Goal: Transaction & Acquisition: Purchase product/service

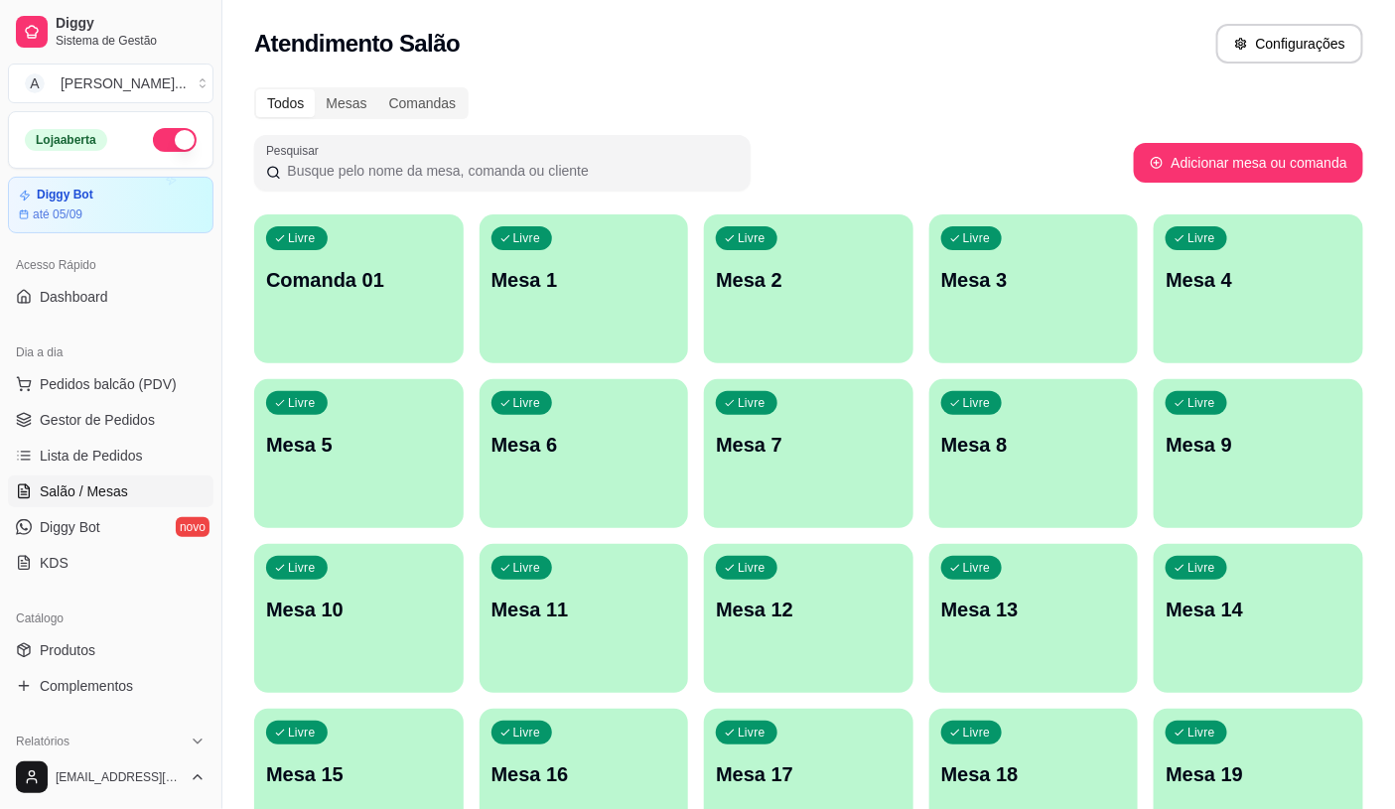
scroll to position [110, 0]
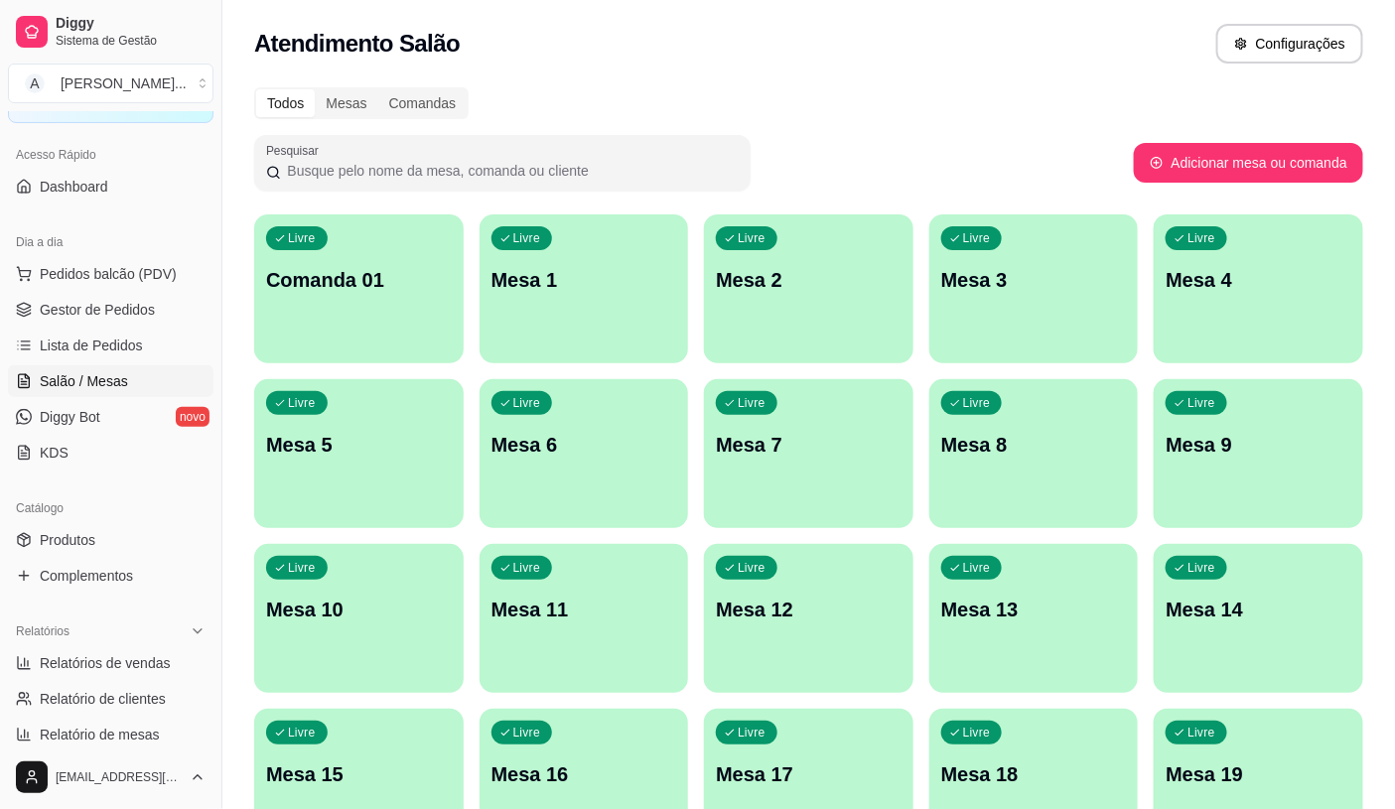
click at [8, 365] on link "Salão / Mesas" at bounding box center [110, 381] width 205 height 32
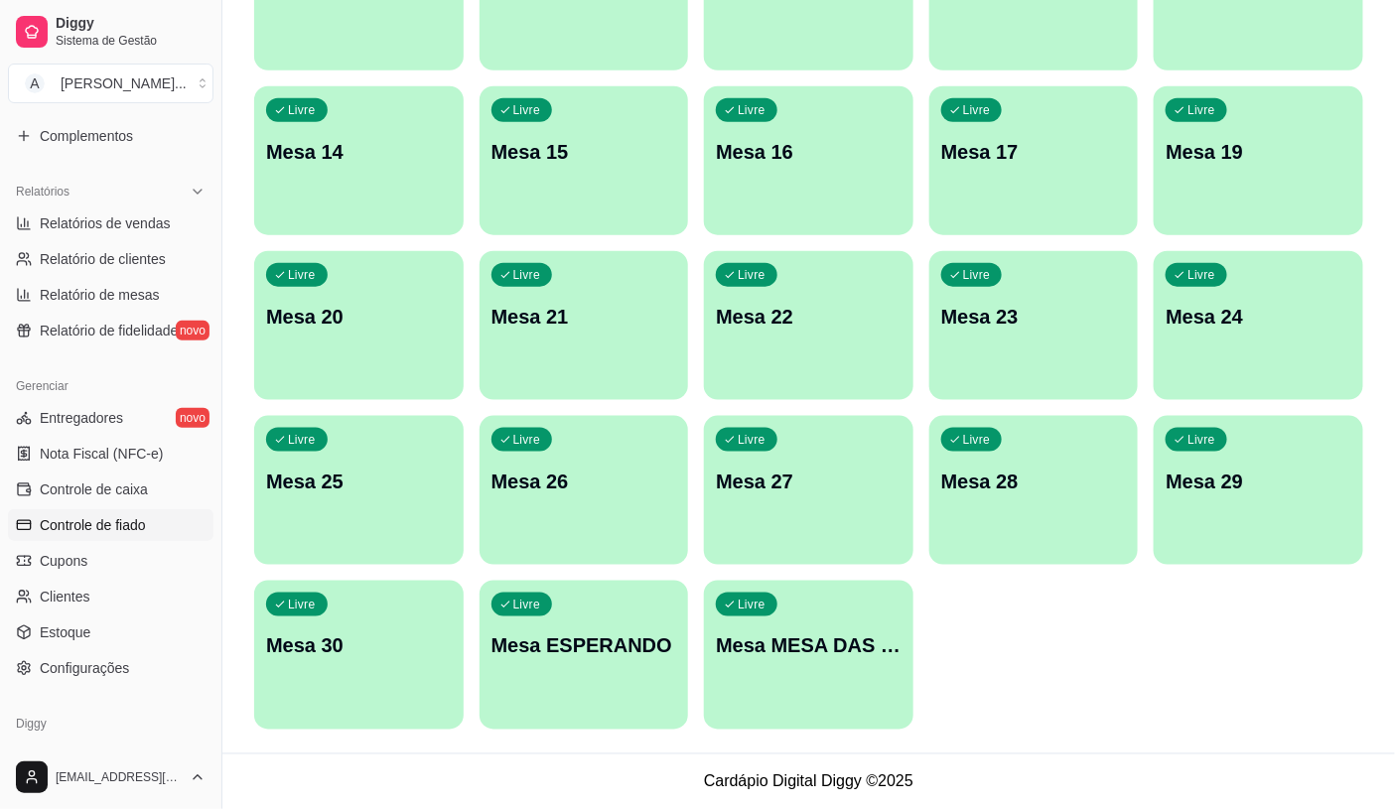
scroll to position [551, 0]
click at [123, 657] on span "Configurações" at bounding box center [84, 667] width 89 height 20
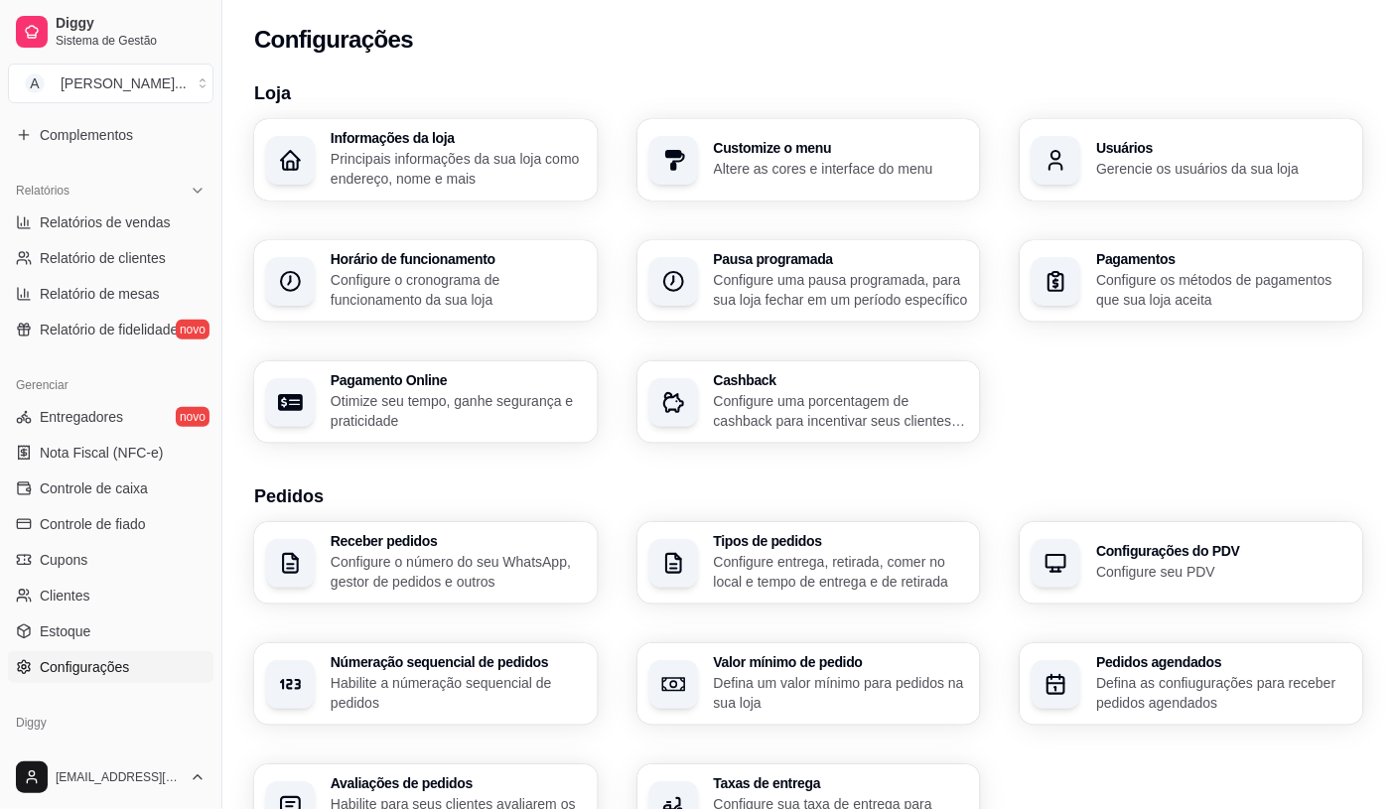
click at [1142, 169] on p "Gerencie os usuários da sua loja" at bounding box center [1223, 169] width 255 height 20
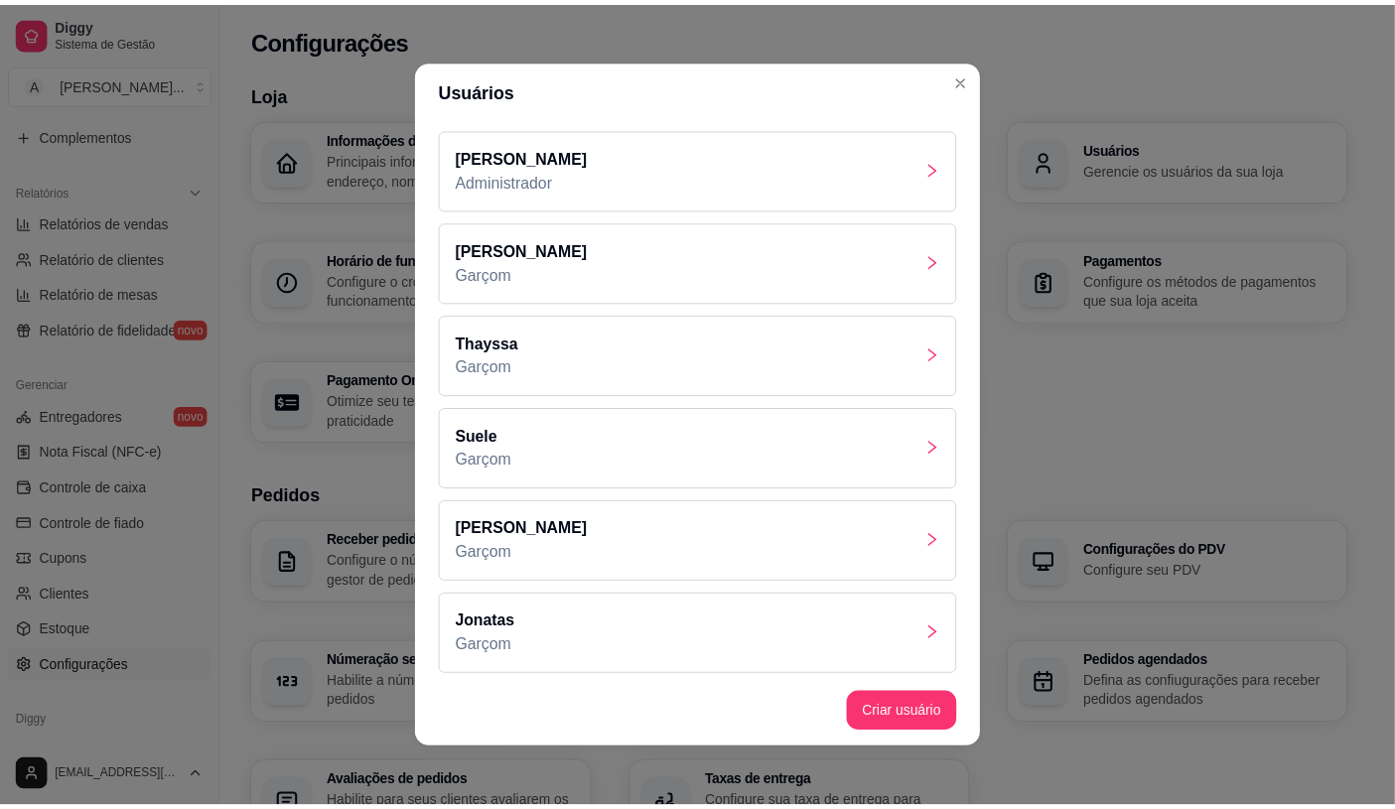
scroll to position [661, 0]
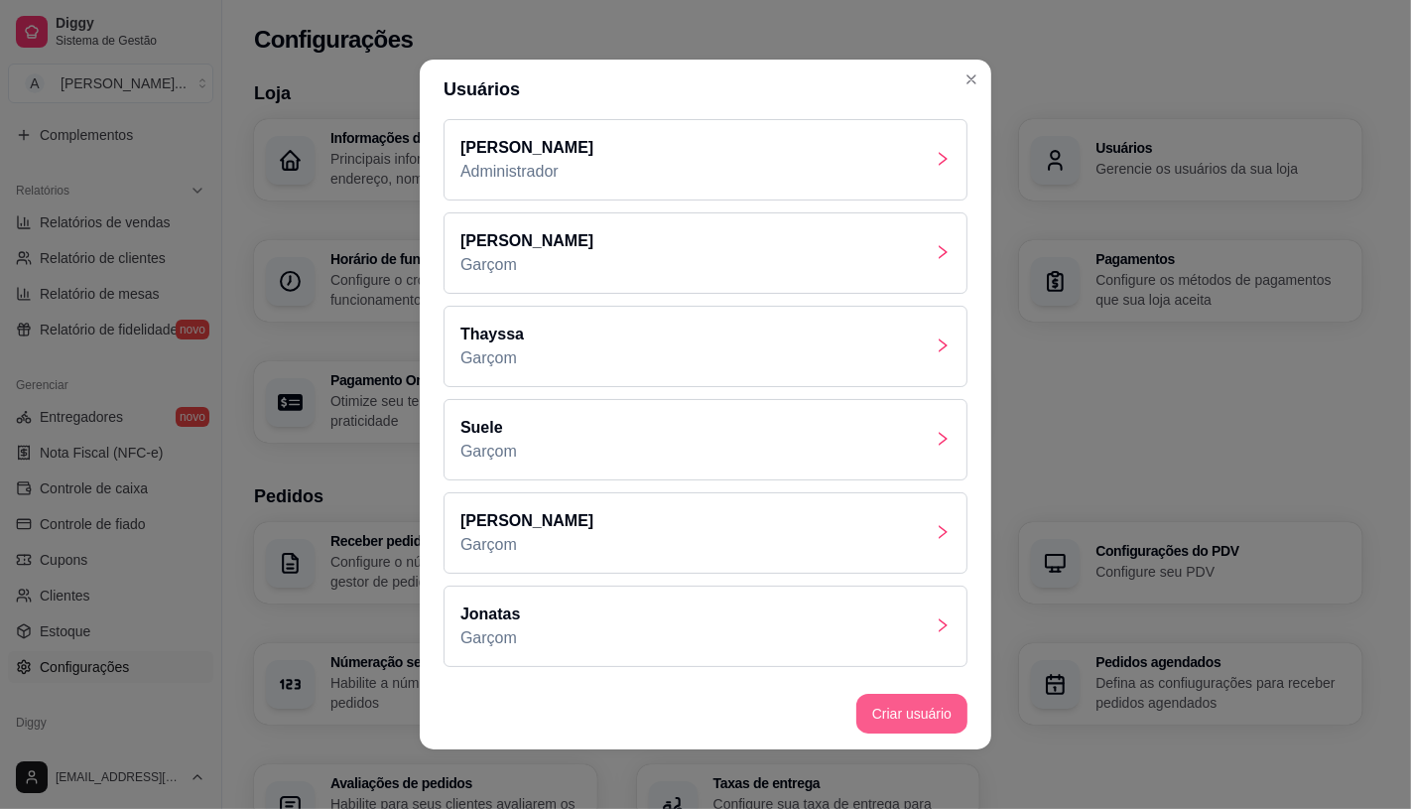
click at [909, 726] on button "Criar usuário" at bounding box center [912, 714] width 111 height 40
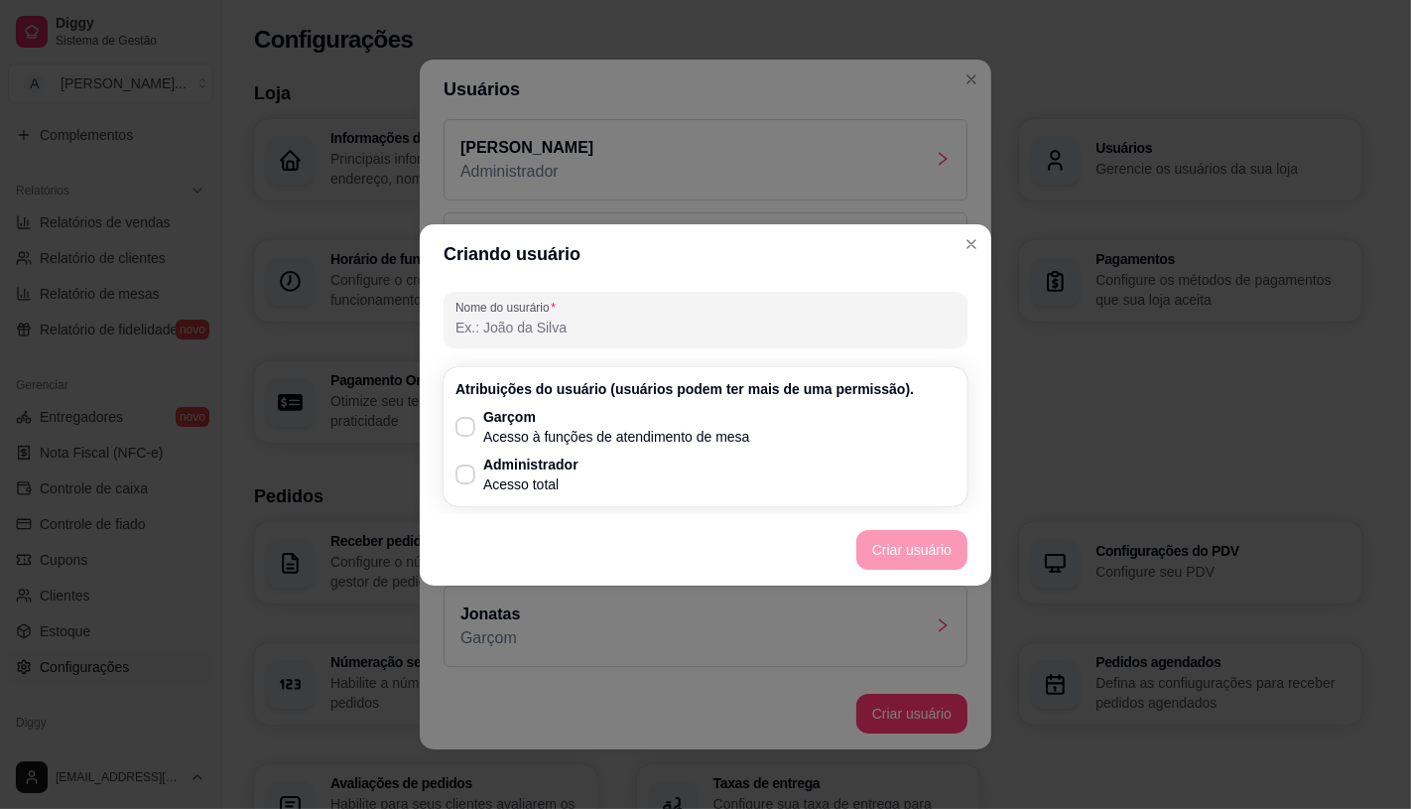
click at [578, 330] on input "Nome do usurário" at bounding box center [706, 328] width 500 height 20
type input "Geovane"
click at [516, 424] on p "Garçom" at bounding box center [616, 417] width 267 height 20
click at [468, 430] on input "Garçom Acesso à funções de atendimento de mesa" at bounding box center [461, 436] width 13 height 13
checkbox input "true"
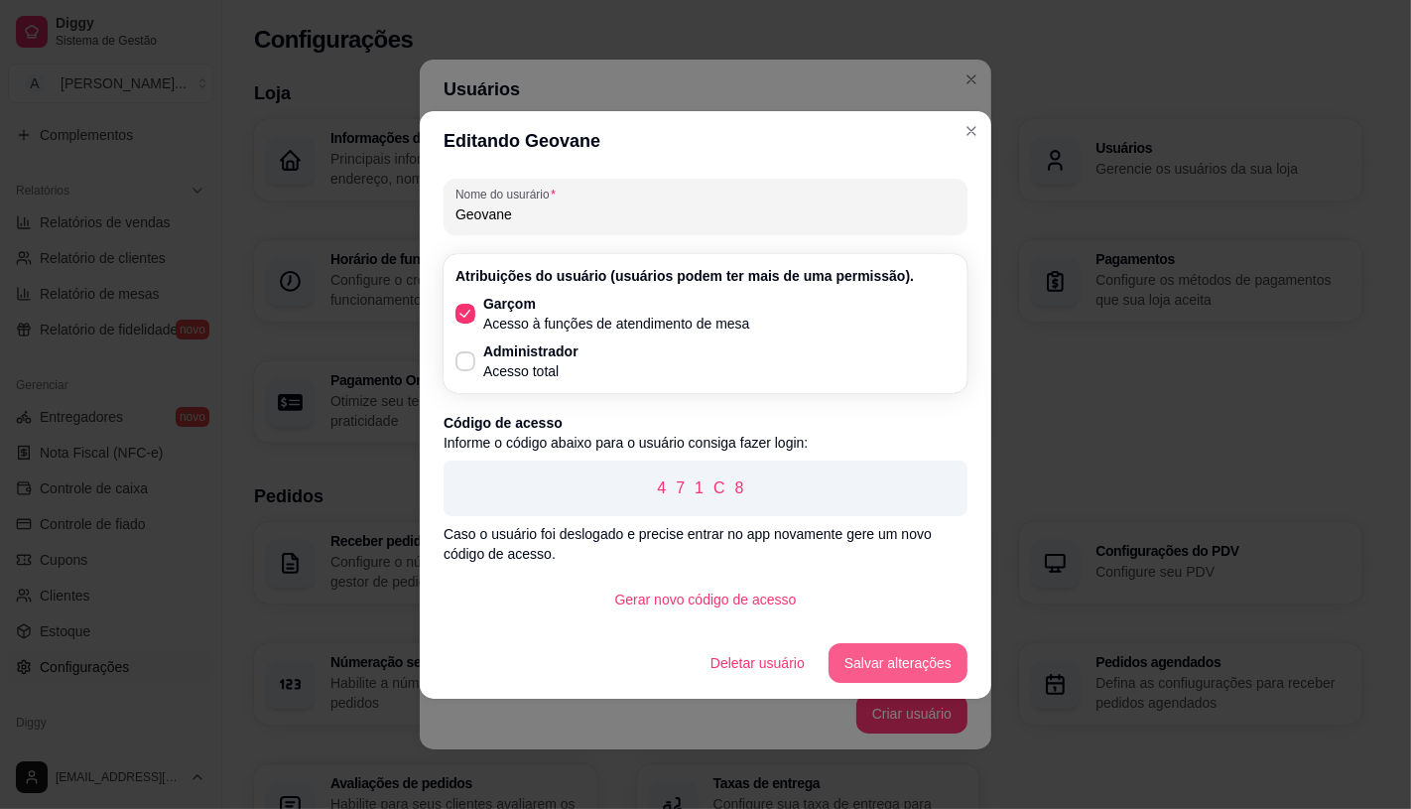
click at [879, 678] on button "Salvar alterações" at bounding box center [898, 663] width 139 height 40
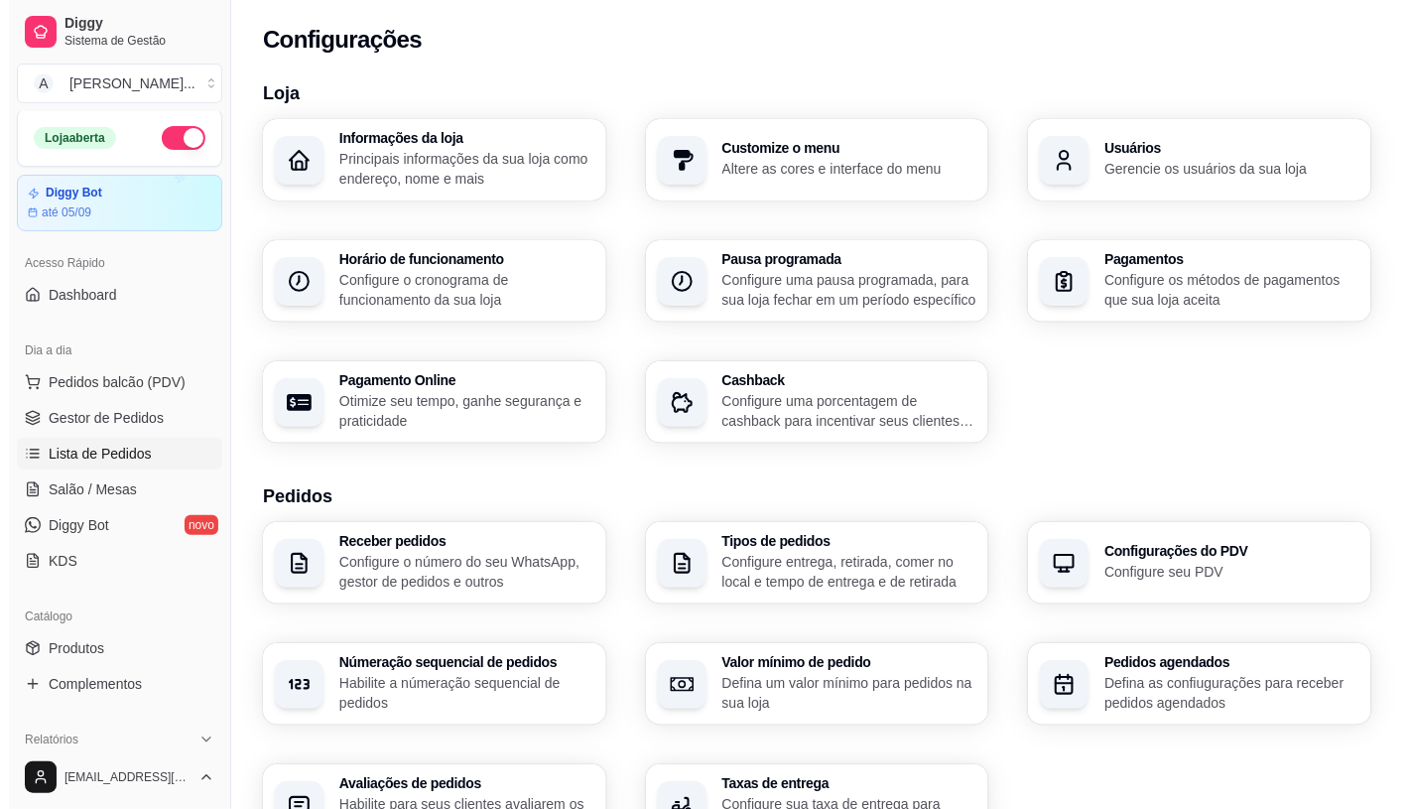
scroll to position [0, 0]
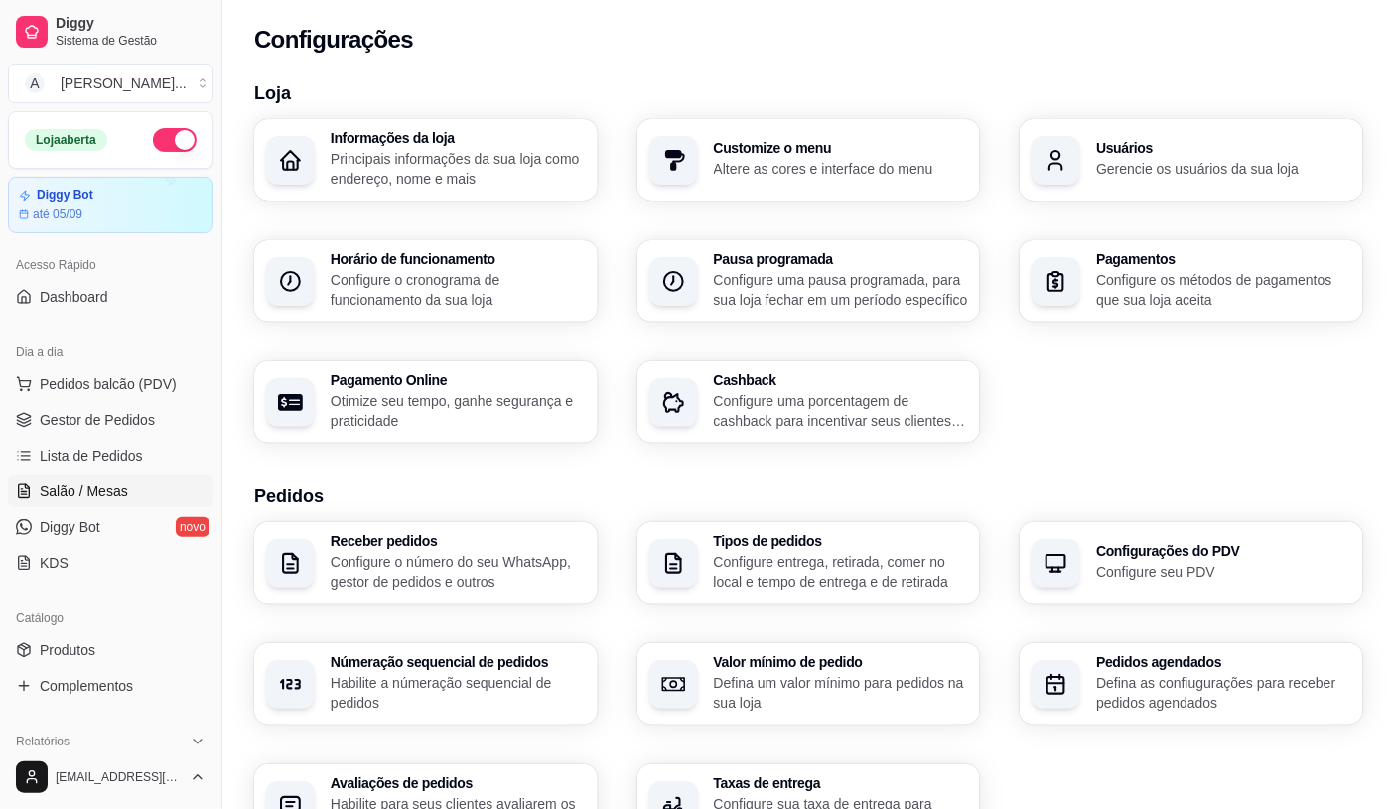
click at [129, 498] on link "Salão / Mesas" at bounding box center [110, 491] width 205 height 32
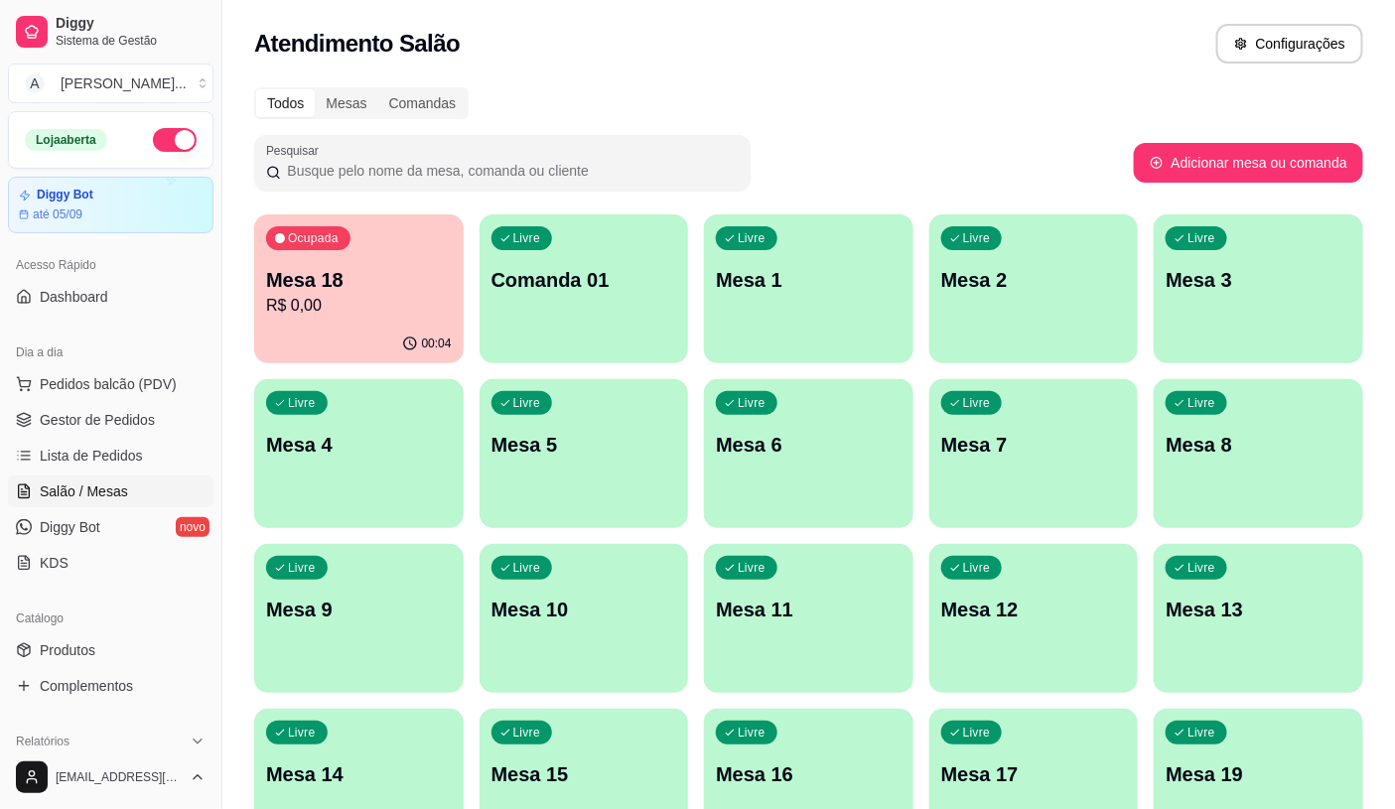
click at [121, 367] on div "Dia a dia" at bounding box center [110, 352] width 205 height 32
click at [131, 393] on span "Pedidos balcão (PDV)" at bounding box center [108, 384] width 137 height 20
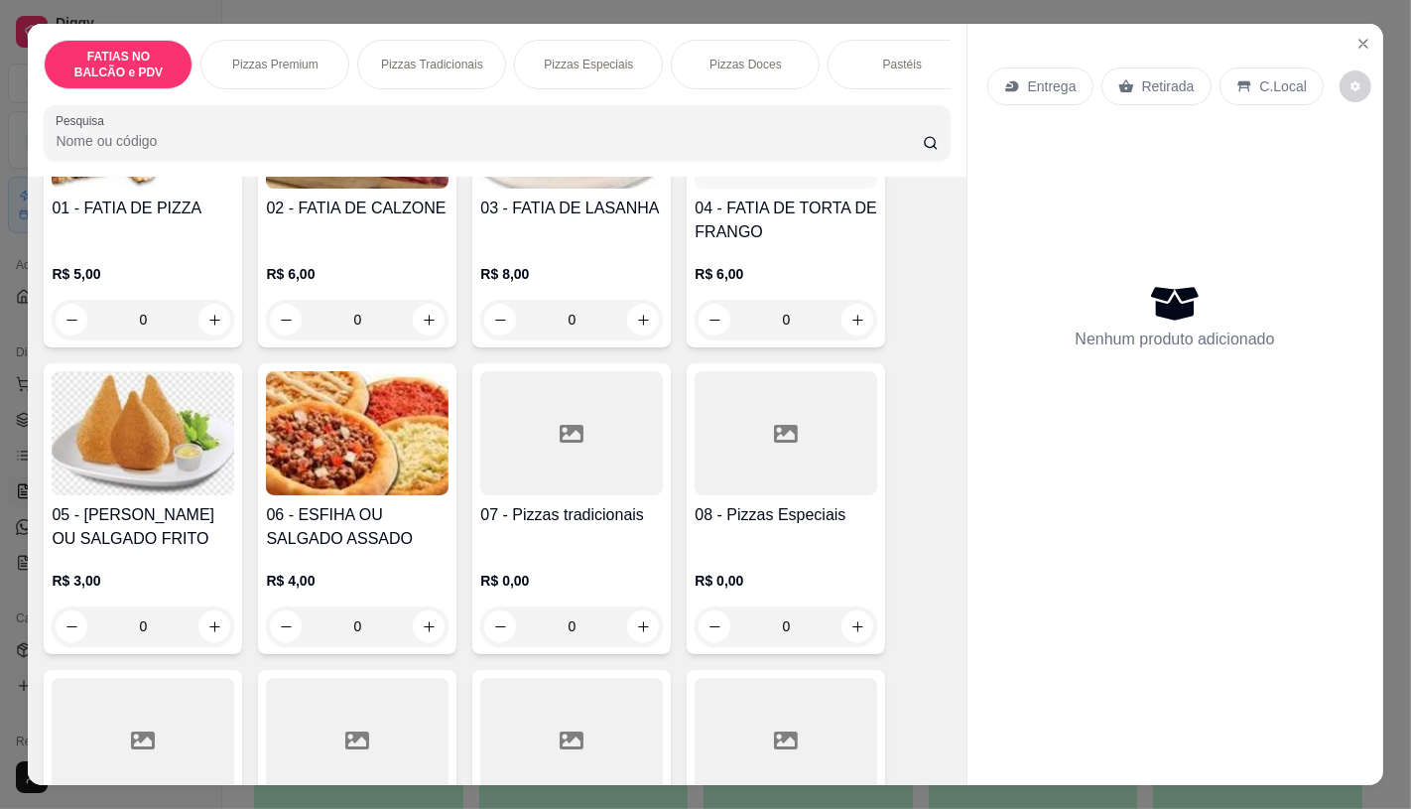
scroll to position [331, 0]
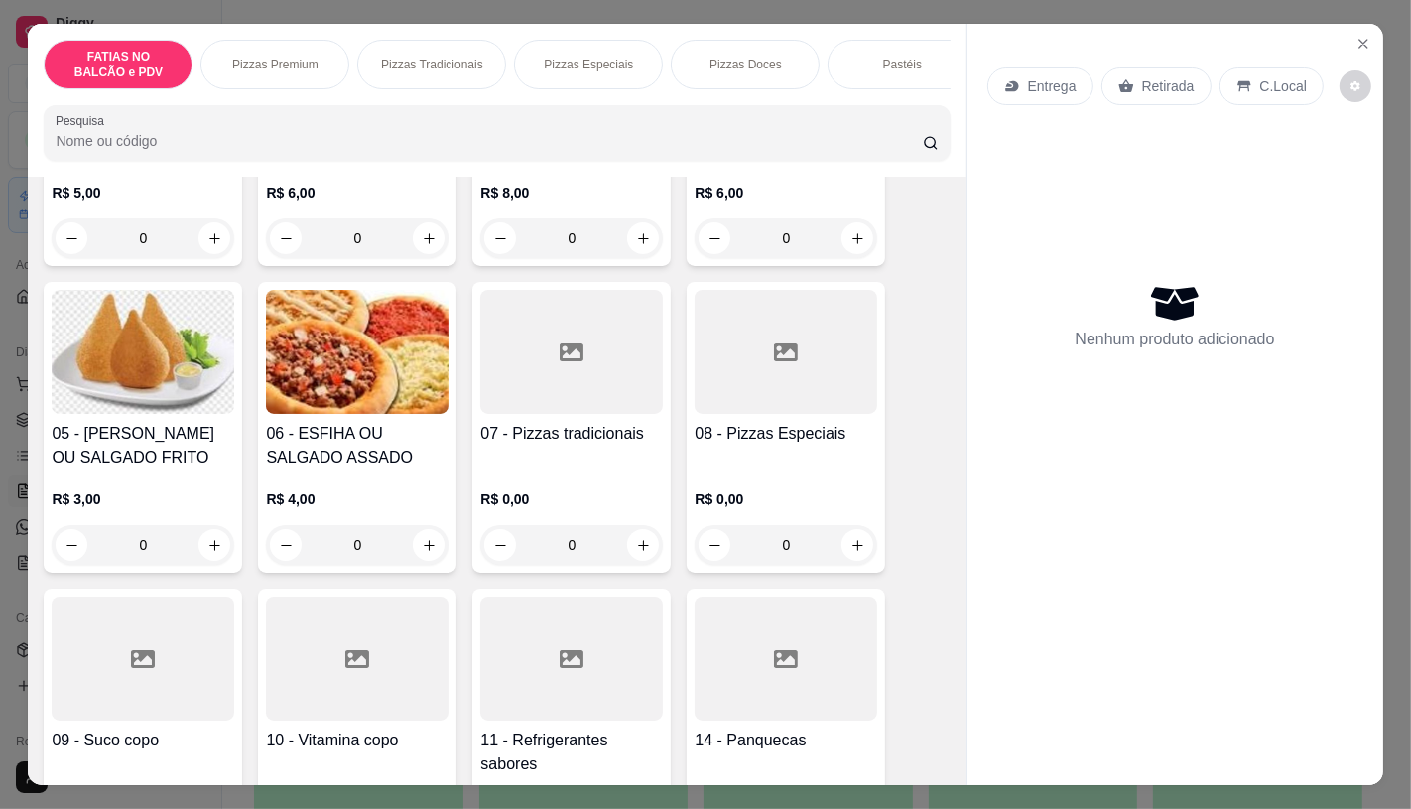
click at [123, 438] on h4 "05 - [PERSON_NAME] OU SALGADO FRITO" at bounding box center [143, 446] width 183 height 48
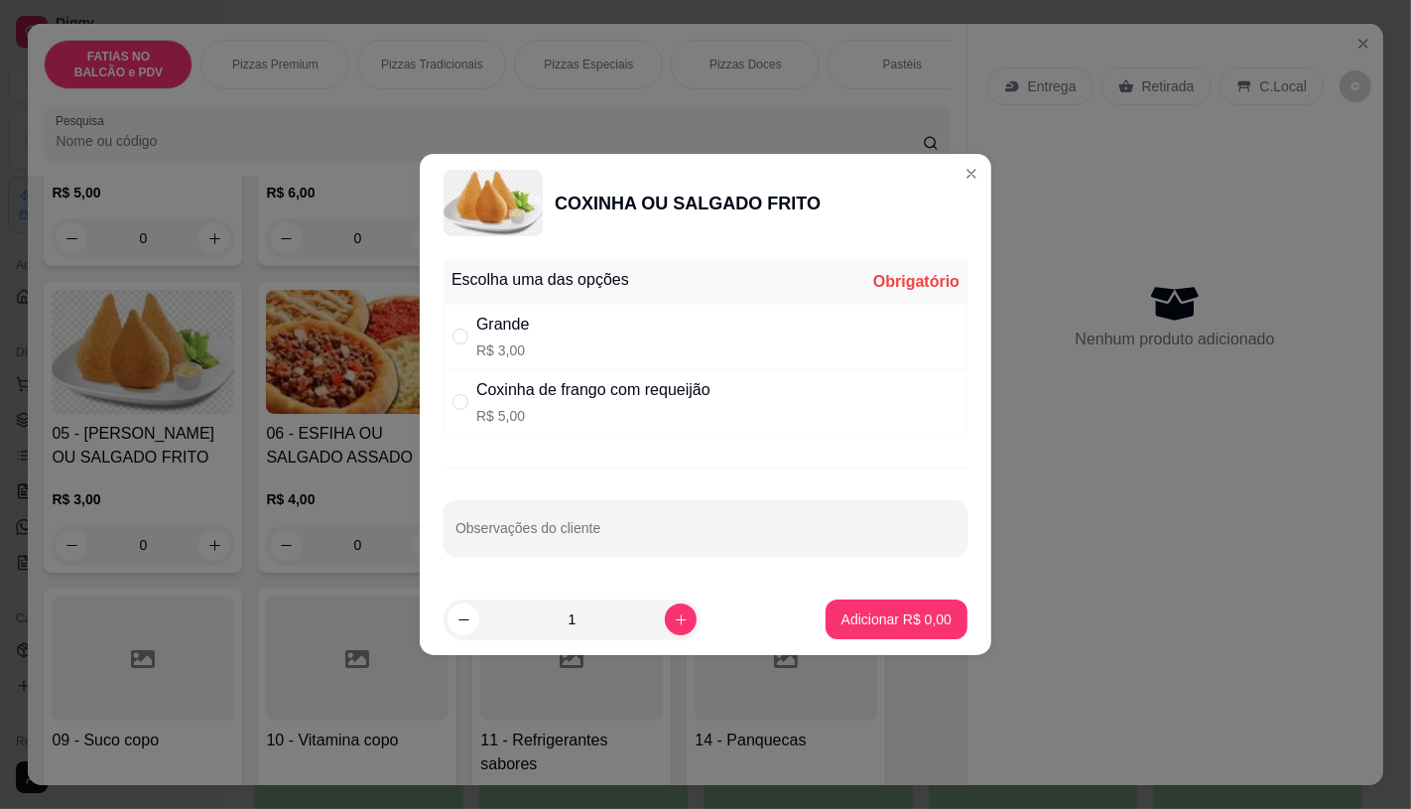
click at [596, 334] on div "Grande R$ 3,00" at bounding box center [706, 337] width 524 height 66
radio input "true"
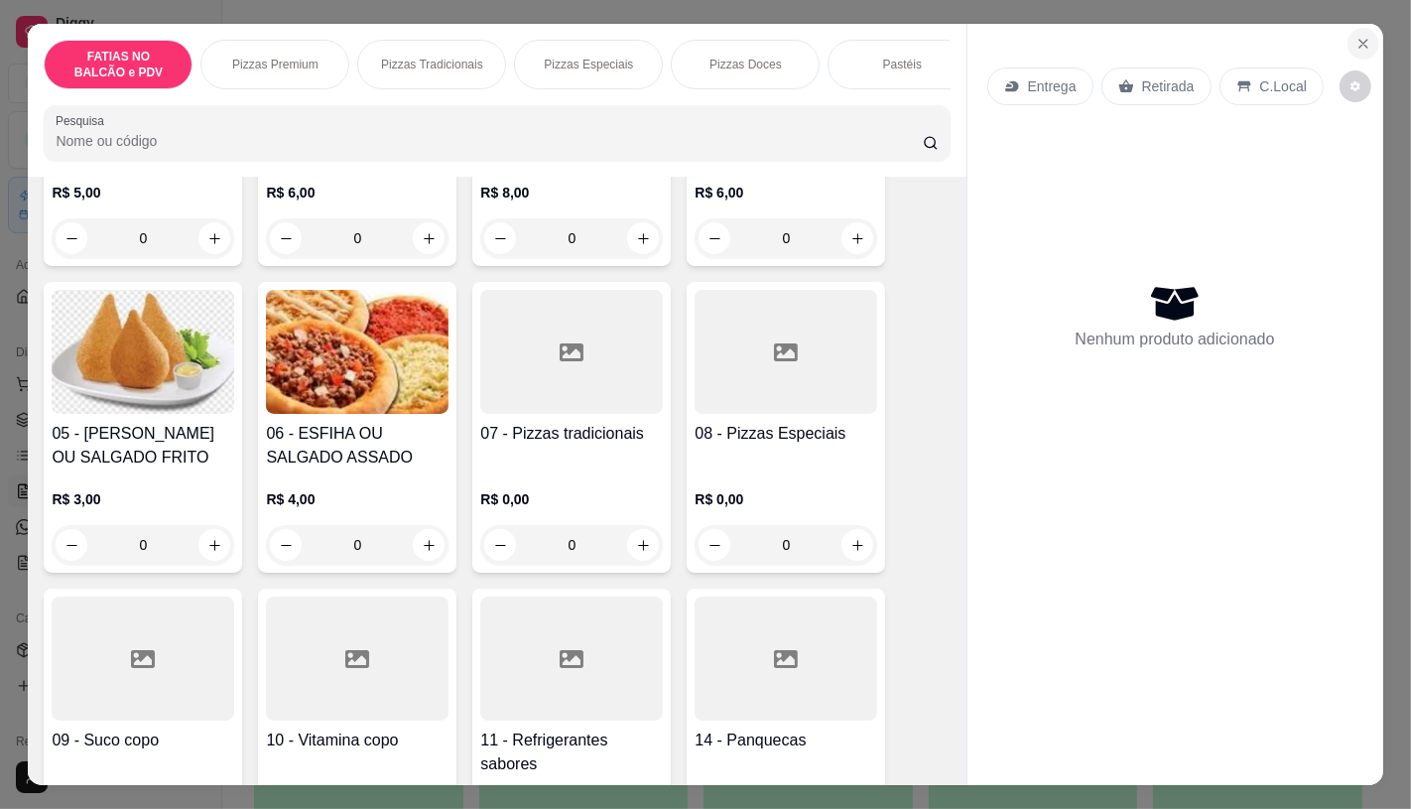
click at [1357, 50] on button "Close" at bounding box center [1364, 44] width 32 height 32
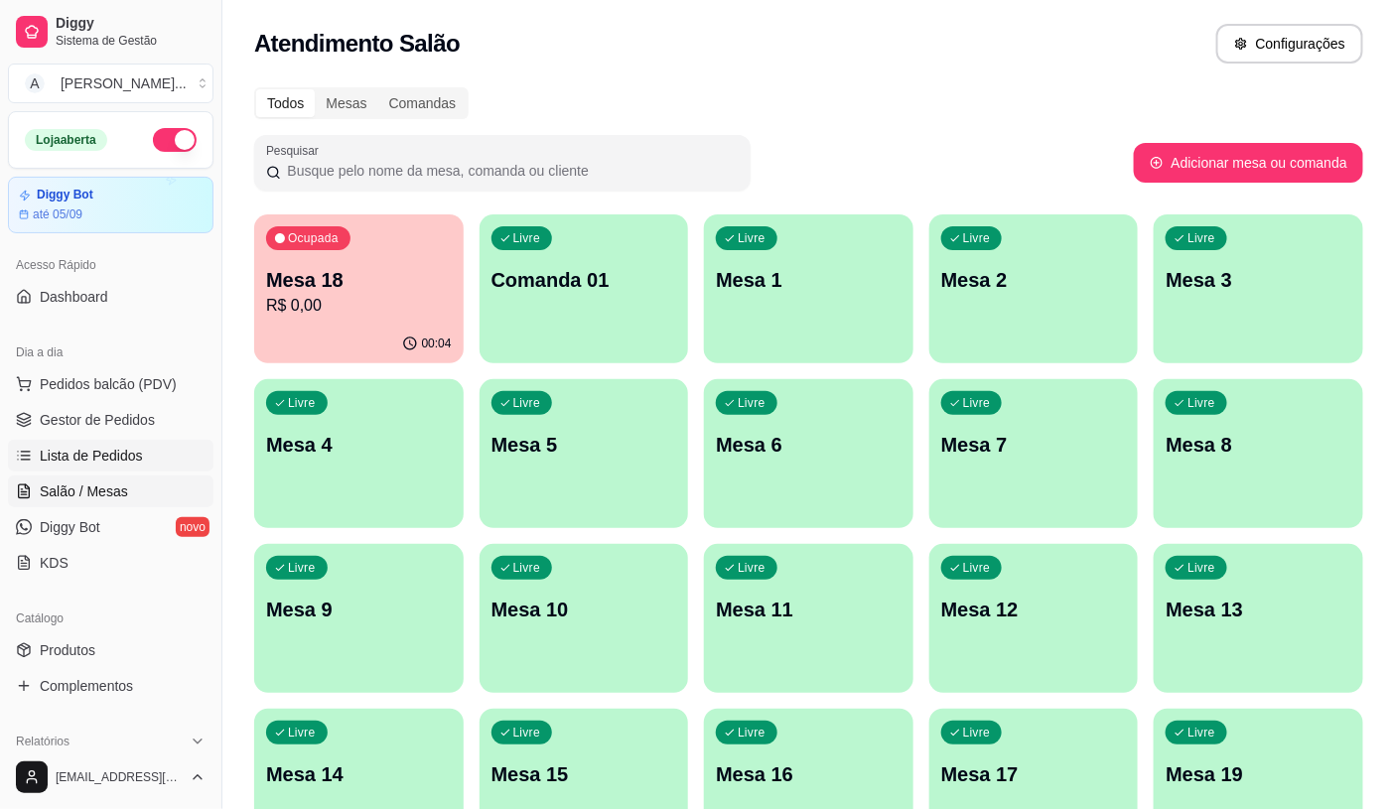
click at [133, 443] on link "Lista de Pedidos" at bounding box center [110, 456] width 205 height 32
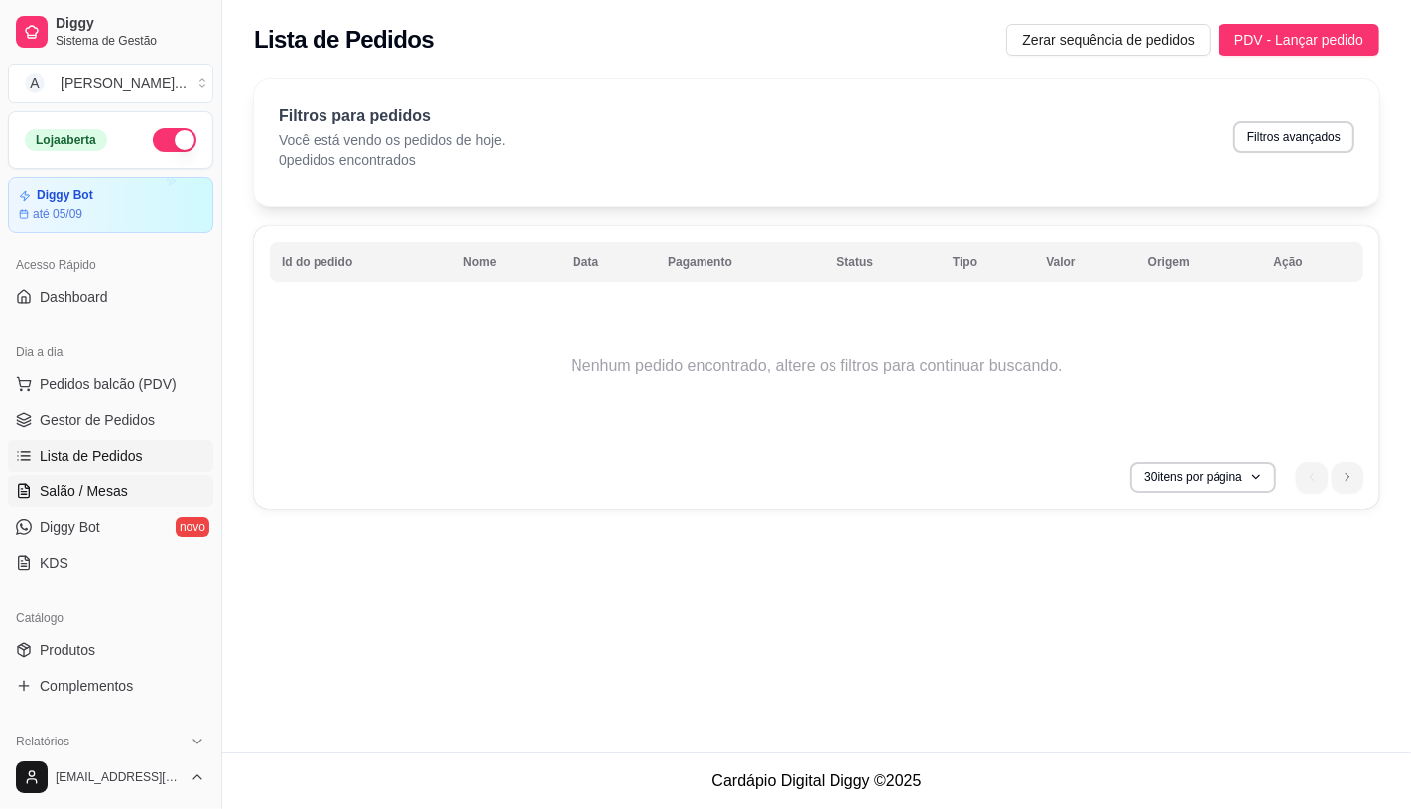
click at [87, 501] on link "Salão / Mesas" at bounding box center [110, 491] width 205 height 32
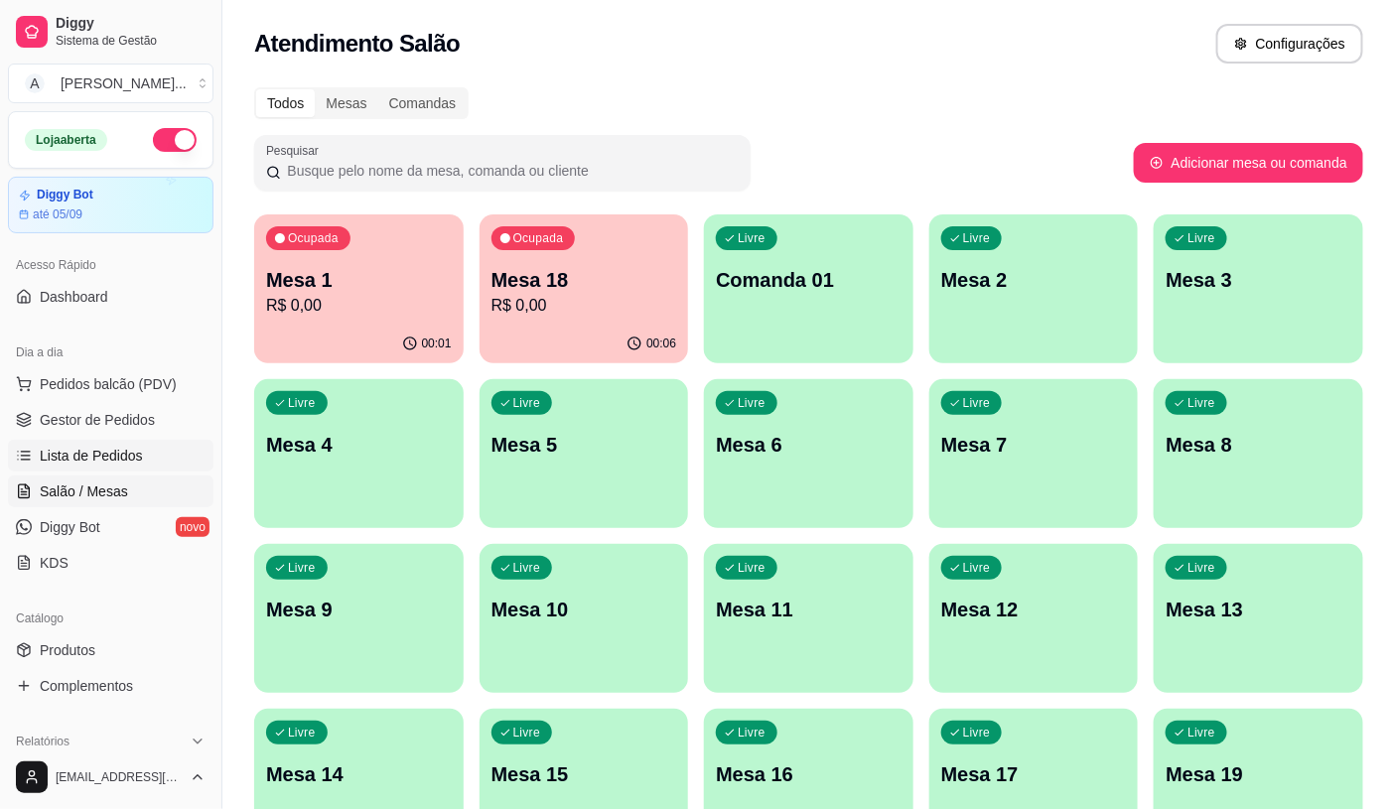
click at [124, 442] on link "Lista de Pedidos" at bounding box center [110, 456] width 205 height 32
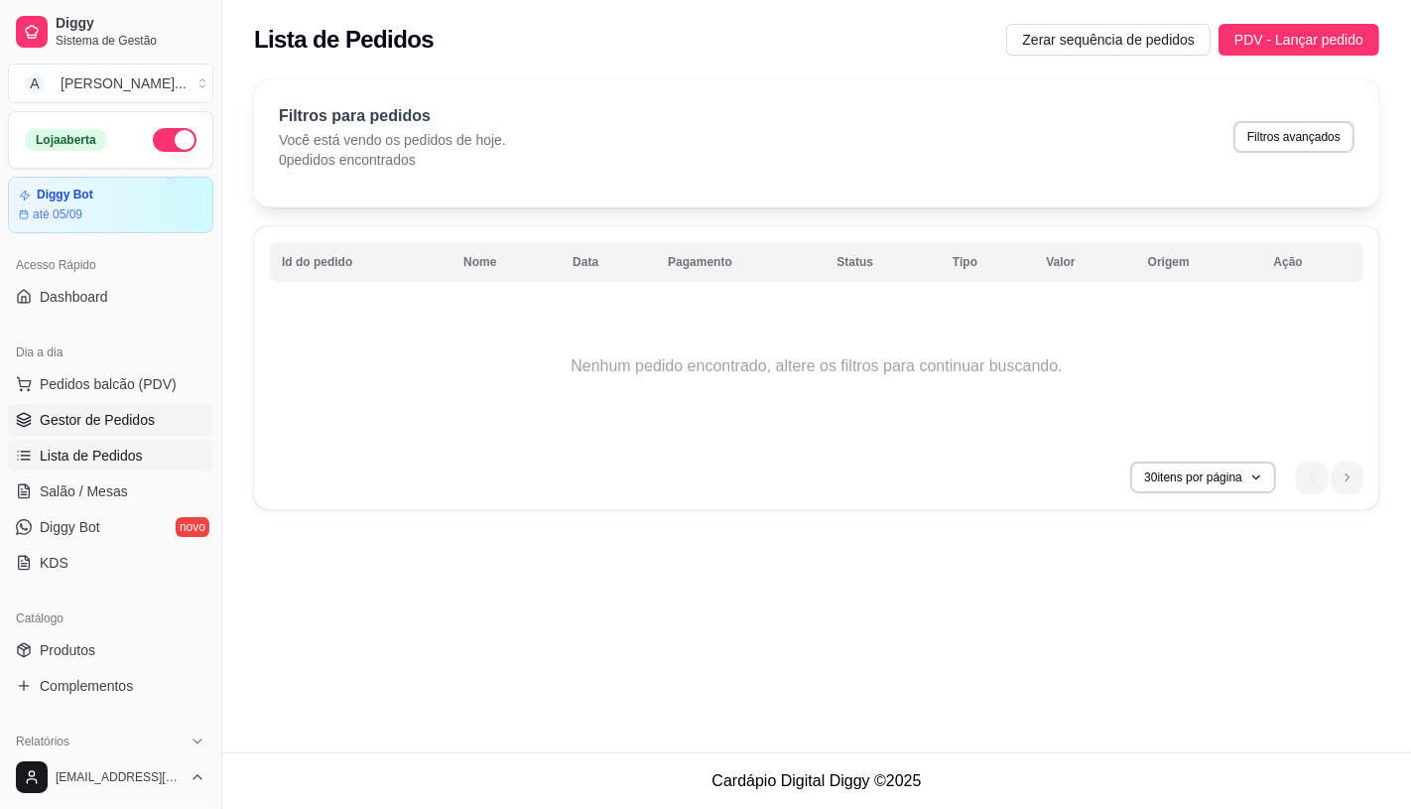
click at [72, 429] on span "Gestor de Pedidos" at bounding box center [97, 420] width 115 height 20
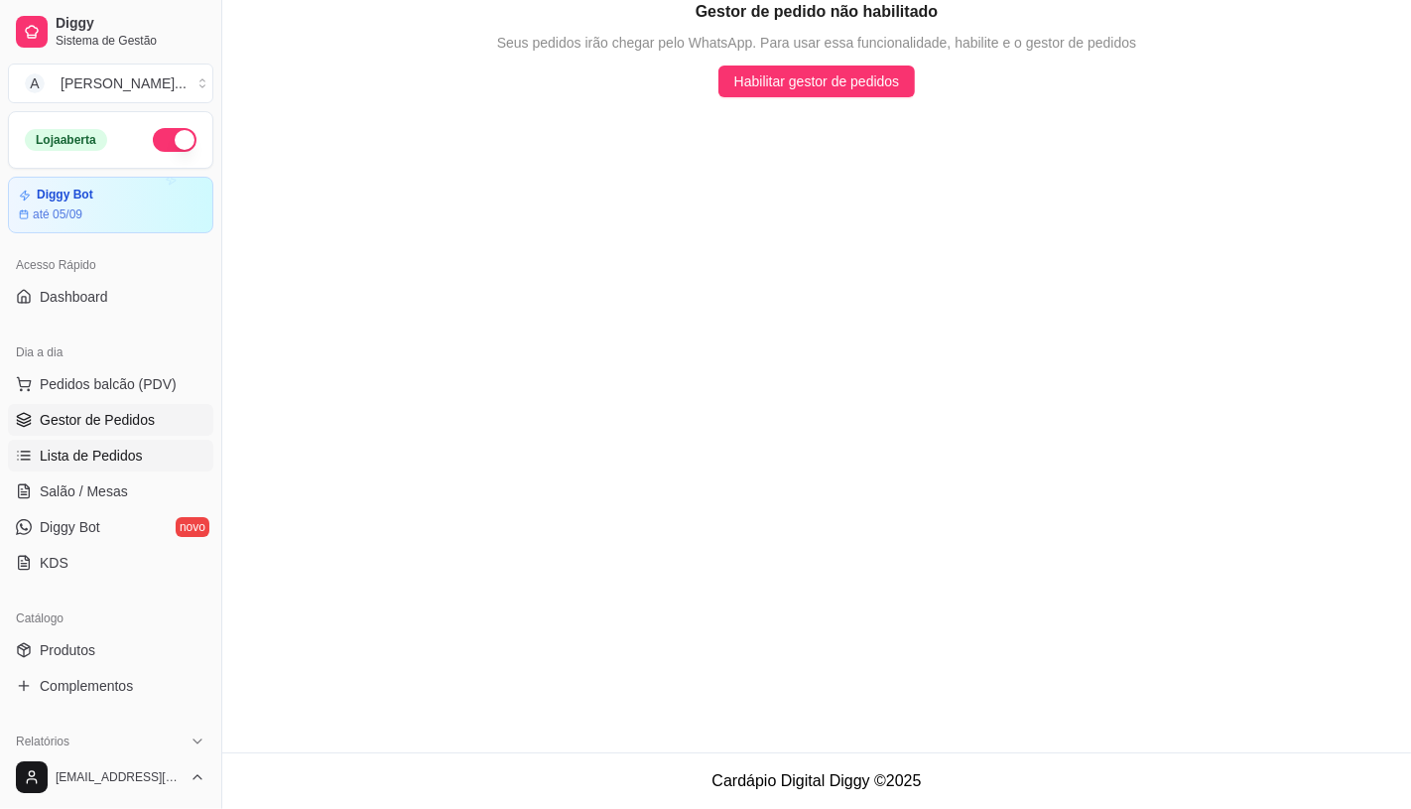
click at [75, 446] on span "Lista de Pedidos" at bounding box center [91, 456] width 103 height 20
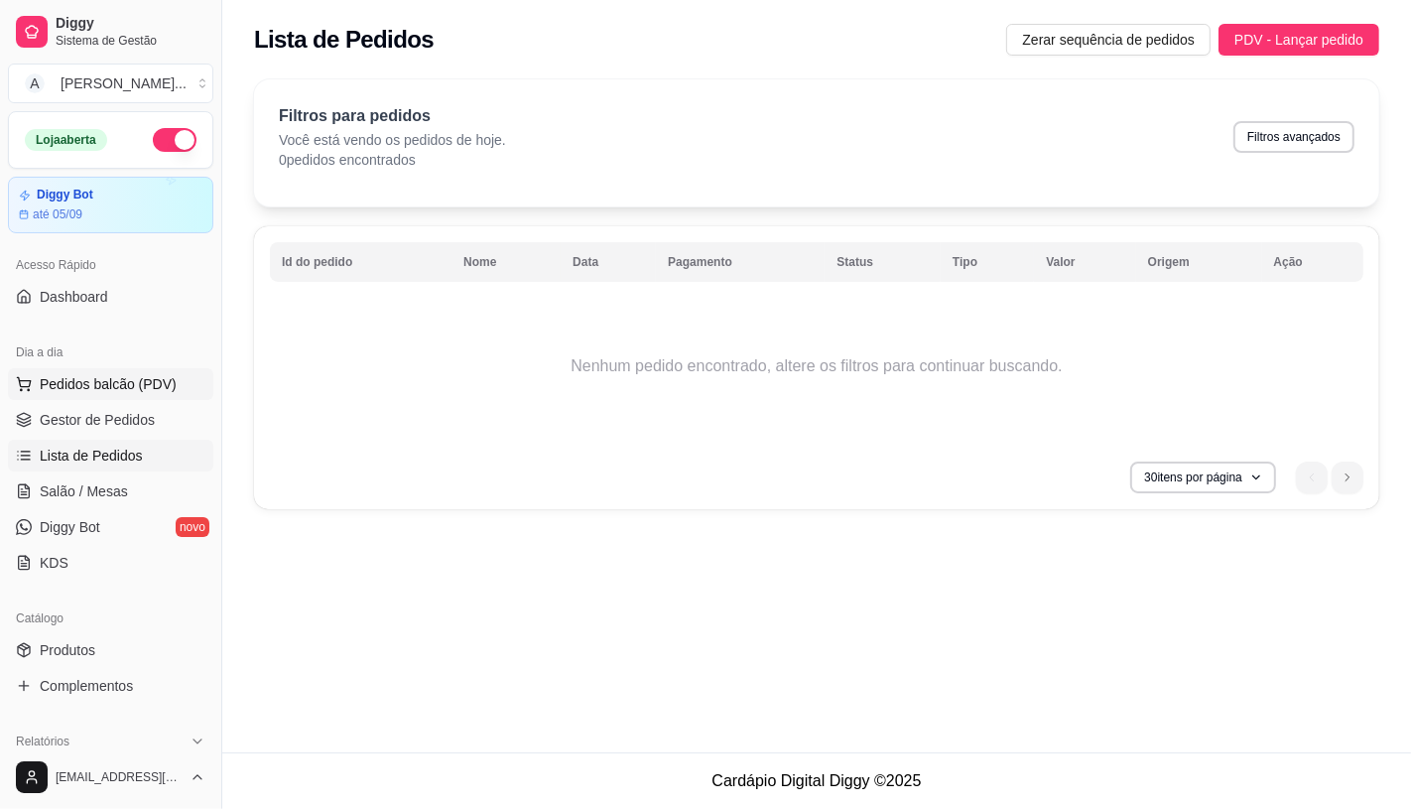
click at [104, 392] on span "Pedidos balcão (PDV)" at bounding box center [108, 384] width 137 height 20
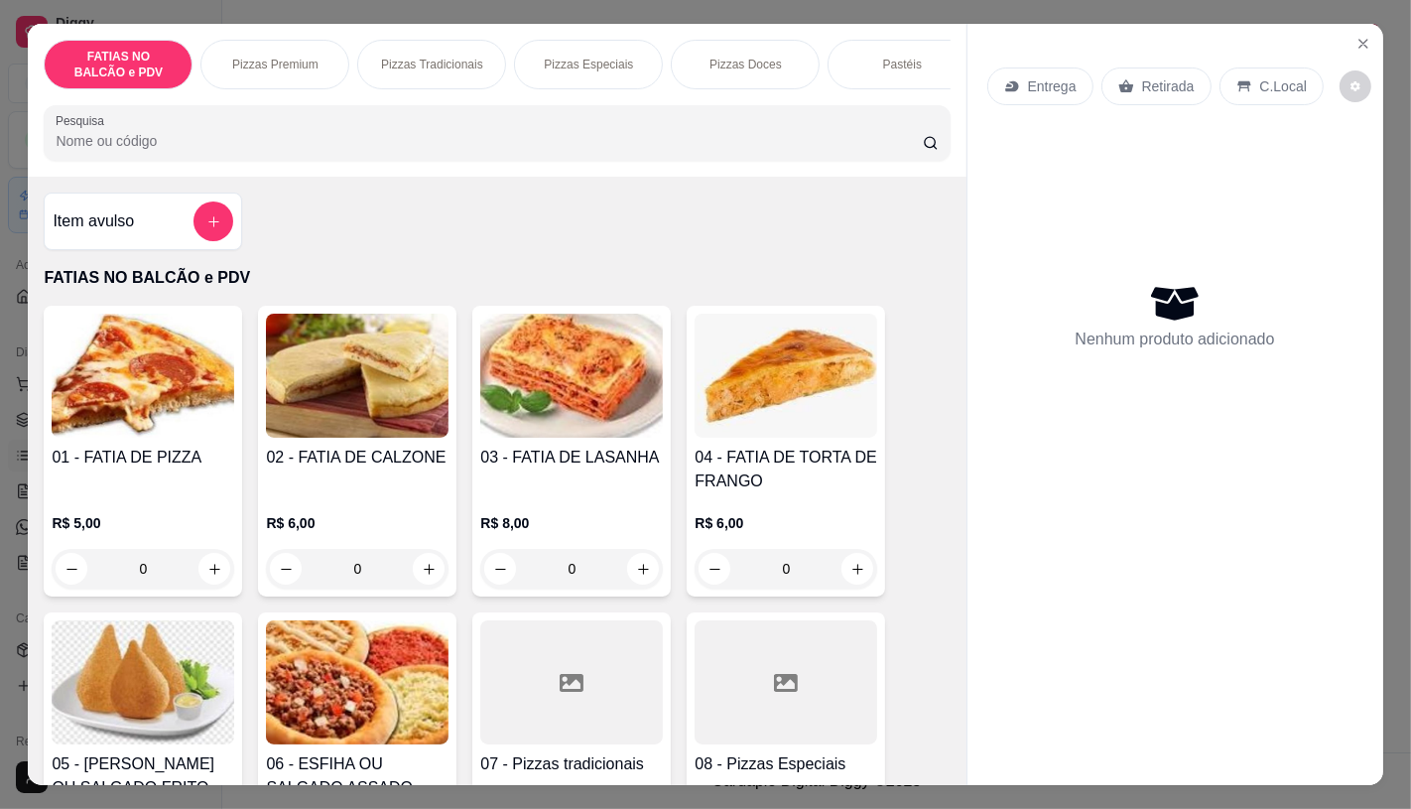
scroll to position [110, 0]
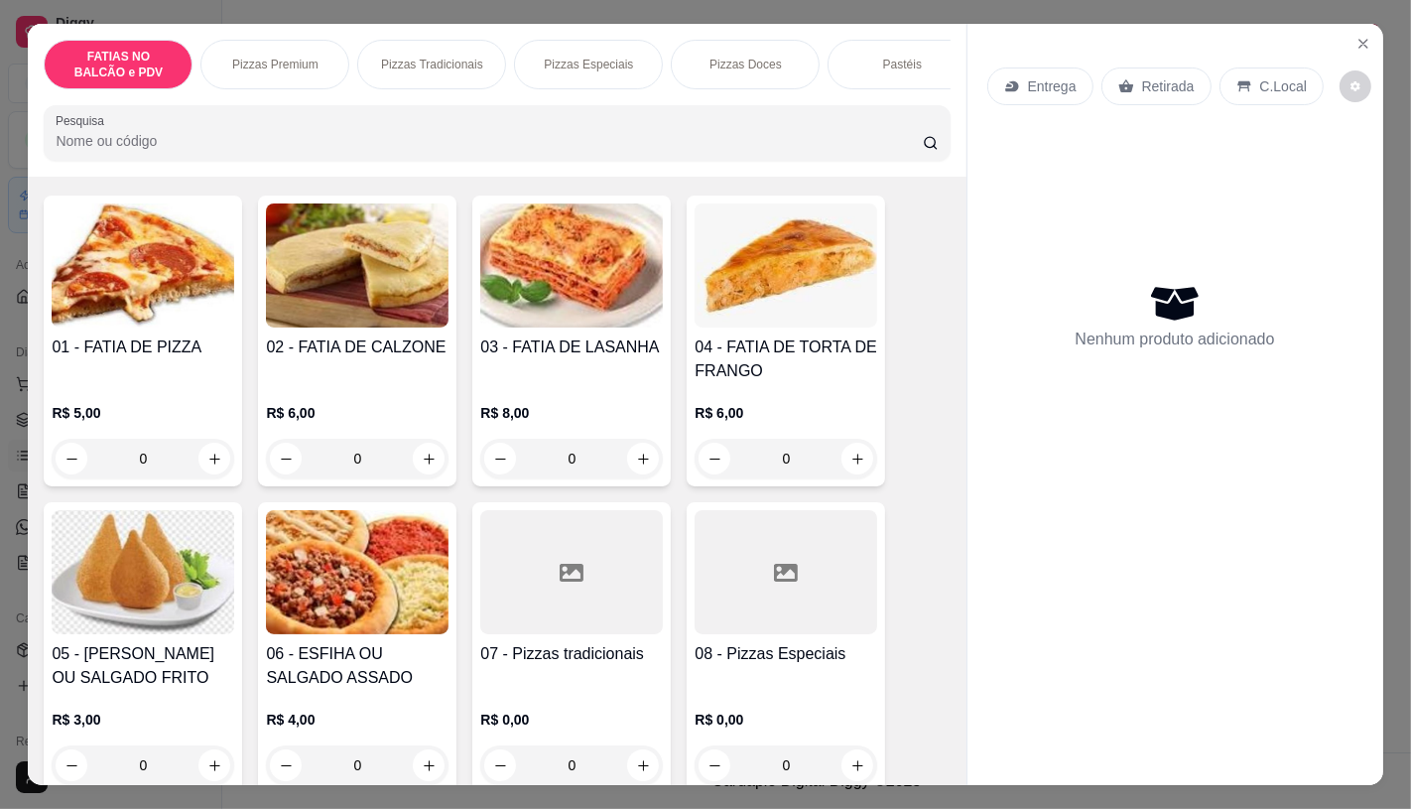
click at [155, 675] on h4 "05 - [PERSON_NAME] OU SALGADO FRITO" at bounding box center [143, 666] width 183 height 48
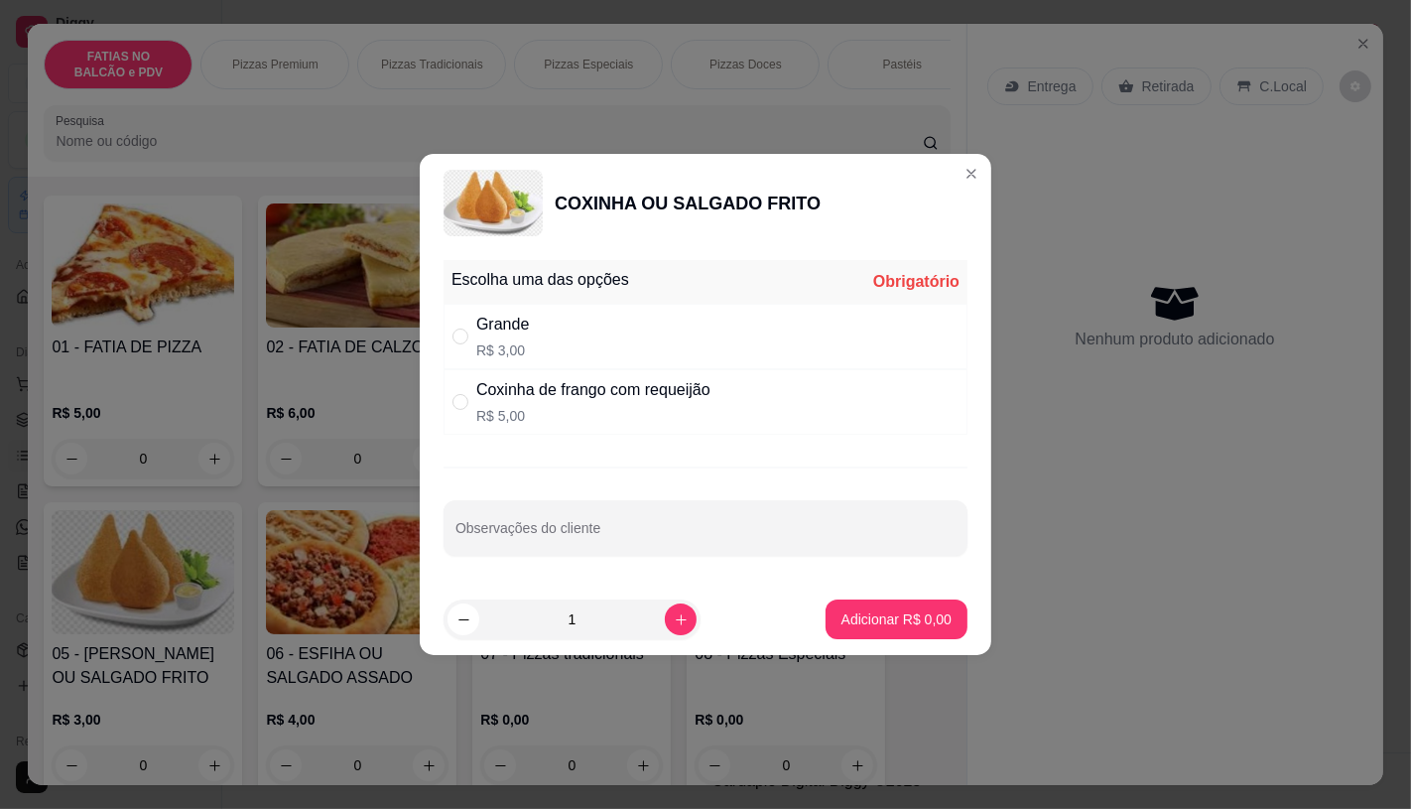
click at [582, 395] on div "Coxinha de frango com requeijão" at bounding box center [593, 390] width 234 height 24
radio input "true"
click at [665, 623] on button "increase-product-quantity" at bounding box center [680, 619] width 31 height 31
type input "2"
click at [906, 628] on p "Adicionar R$ 10,00" at bounding box center [893, 619] width 118 height 20
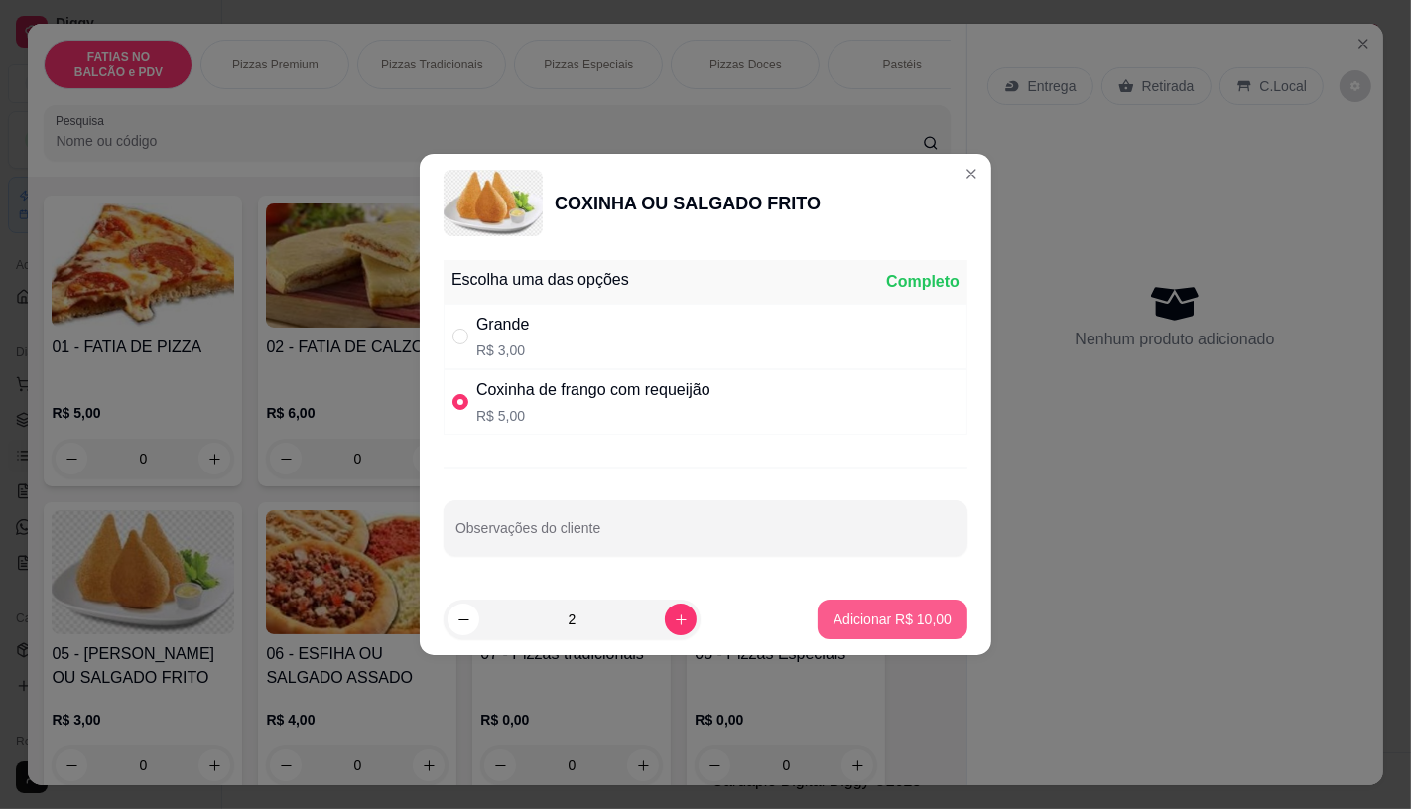
type input "2"
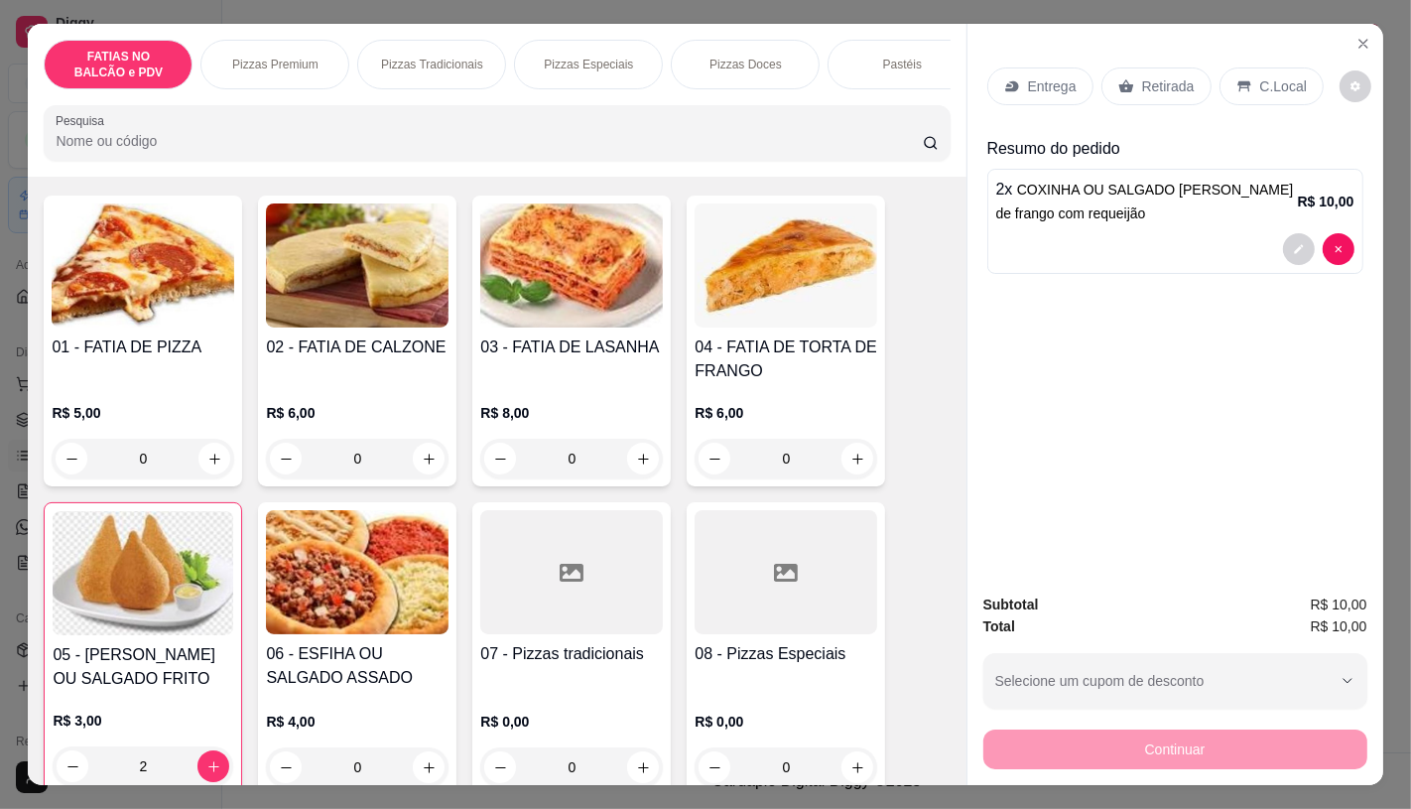
click at [1172, 79] on p "Retirada" at bounding box center [1168, 86] width 53 height 20
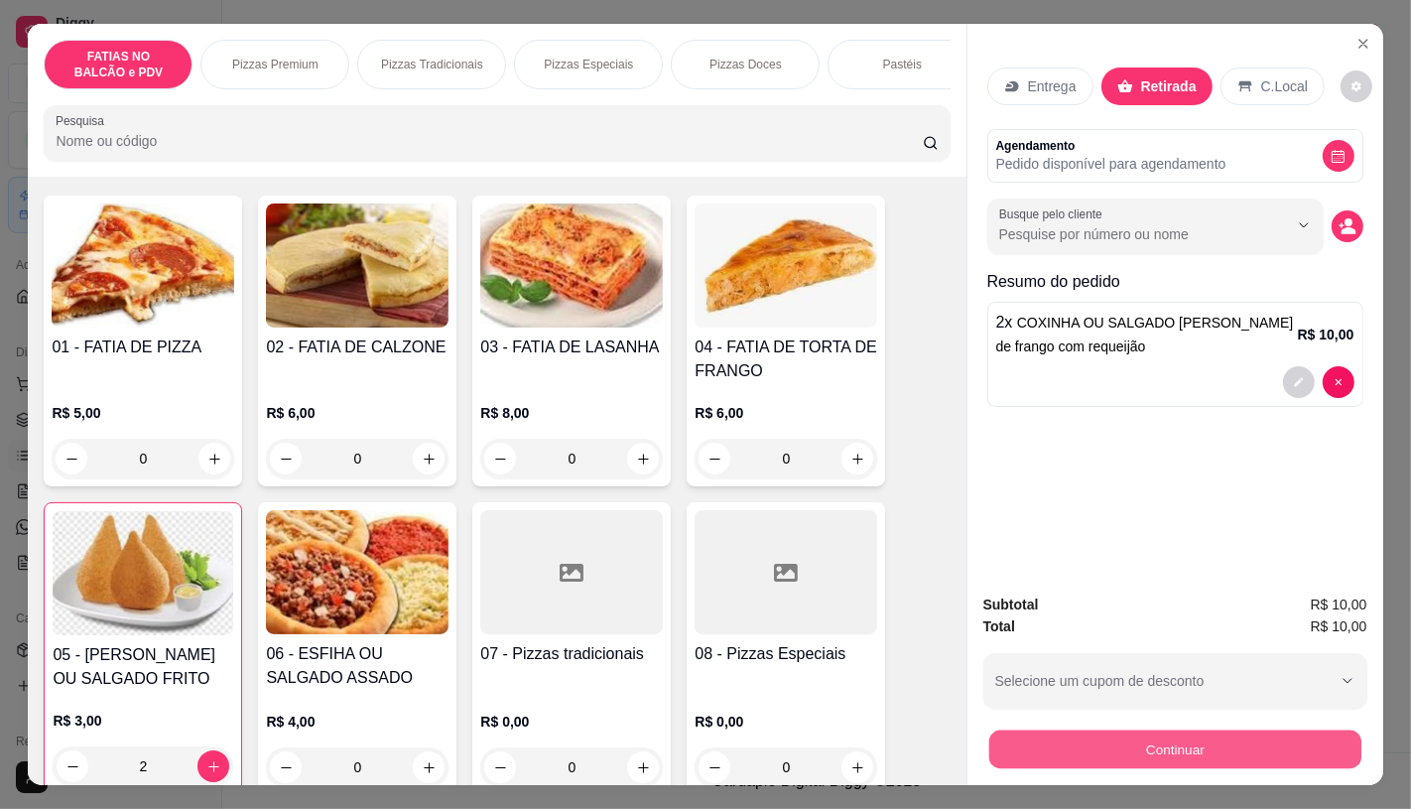
click at [1172, 751] on button "Continuar" at bounding box center [1175, 749] width 372 height 39
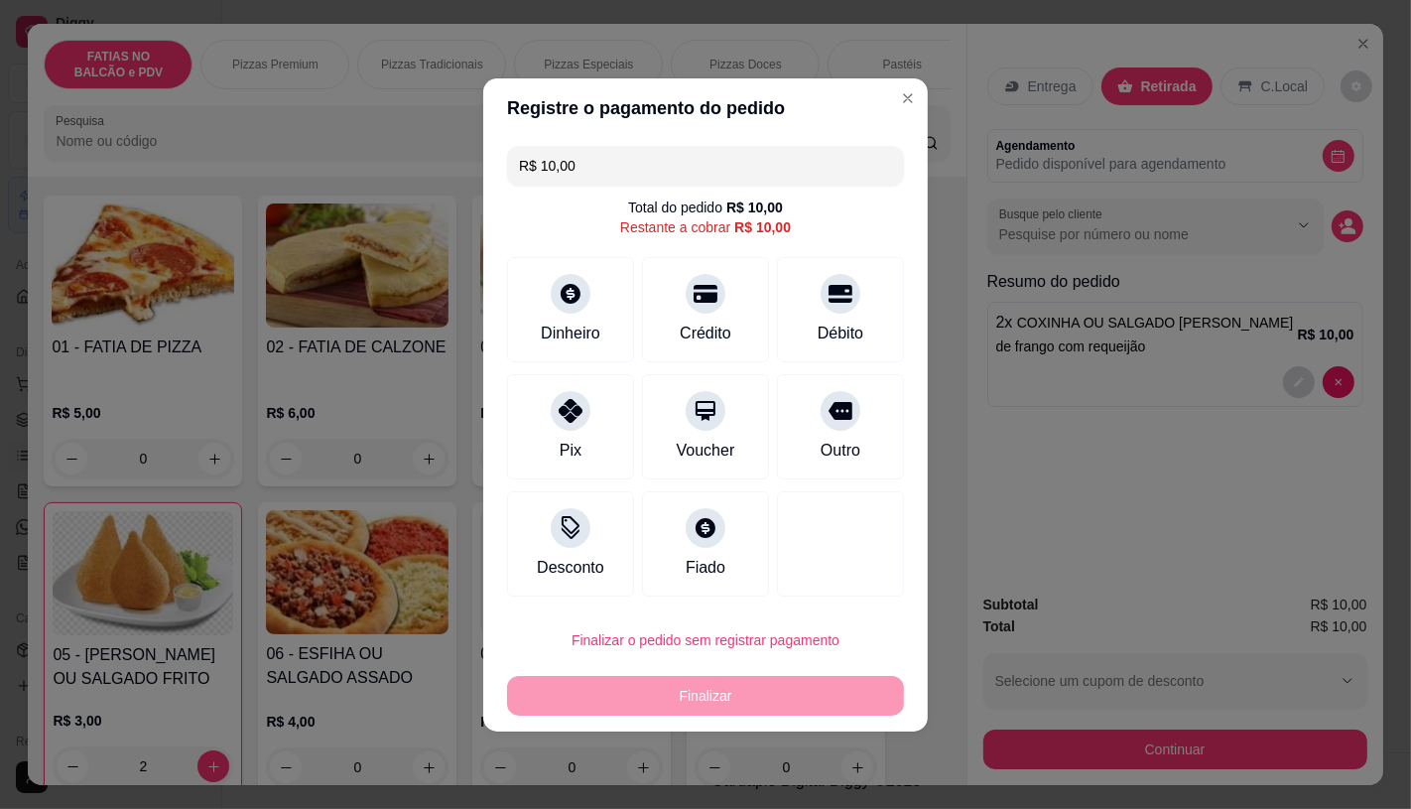
drag, startPoint x: 588, startPoint y: 169, endPoint x: 462, endPoint y: 194, distance: 128.5
click at [462, 194] on div "Registre o pagamento do pedido R$ 10,00 Total do pedido R$ 10,00 Restante a cob…" at bounding box center [705, 404] width 1411 height 809
click at [592, 335] on div "Dinheiro" at bounding box center [571, 332] width 66 height 26
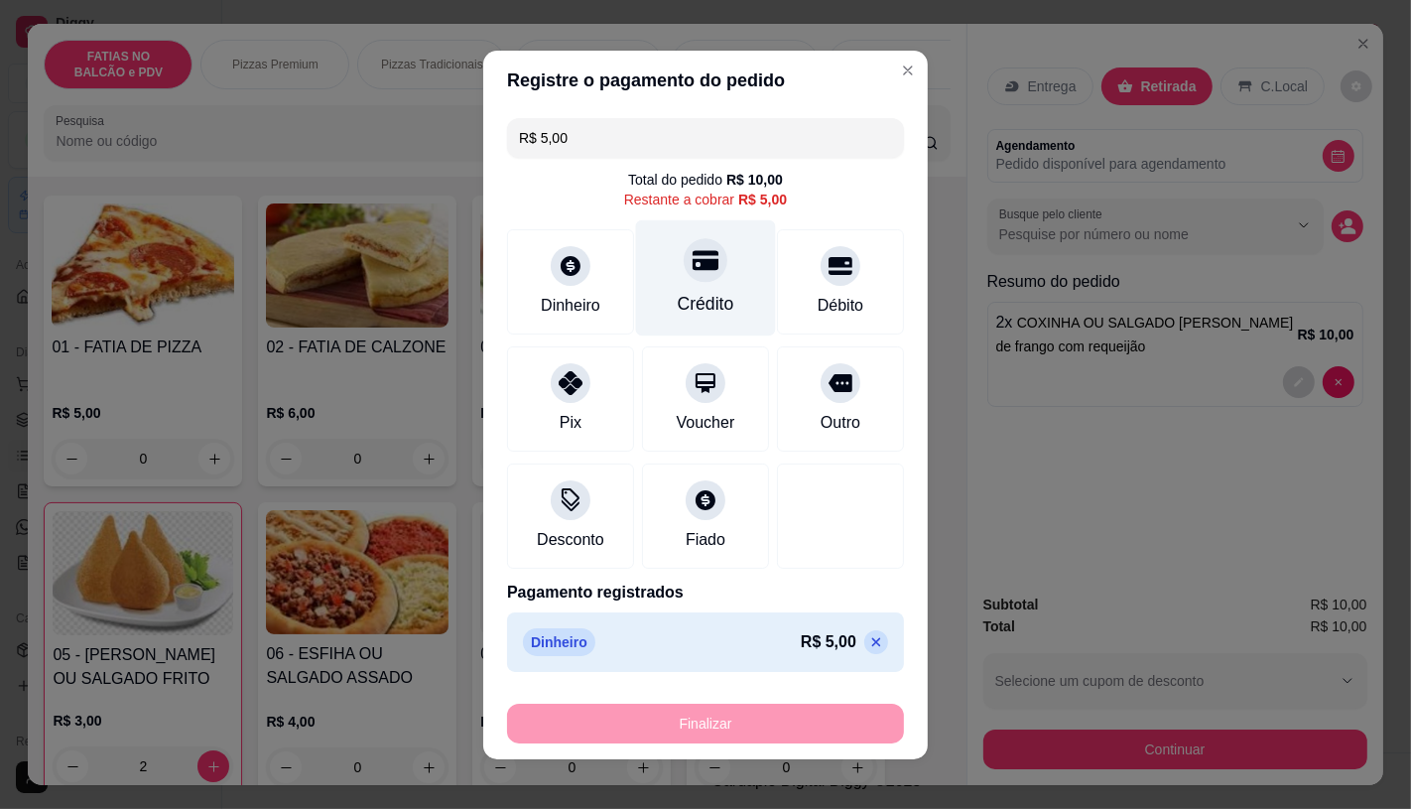
click at [710, 305] on div "Crédito" at bounding box center [706, 304] width 57 height 26
type input "R$ 0,00"
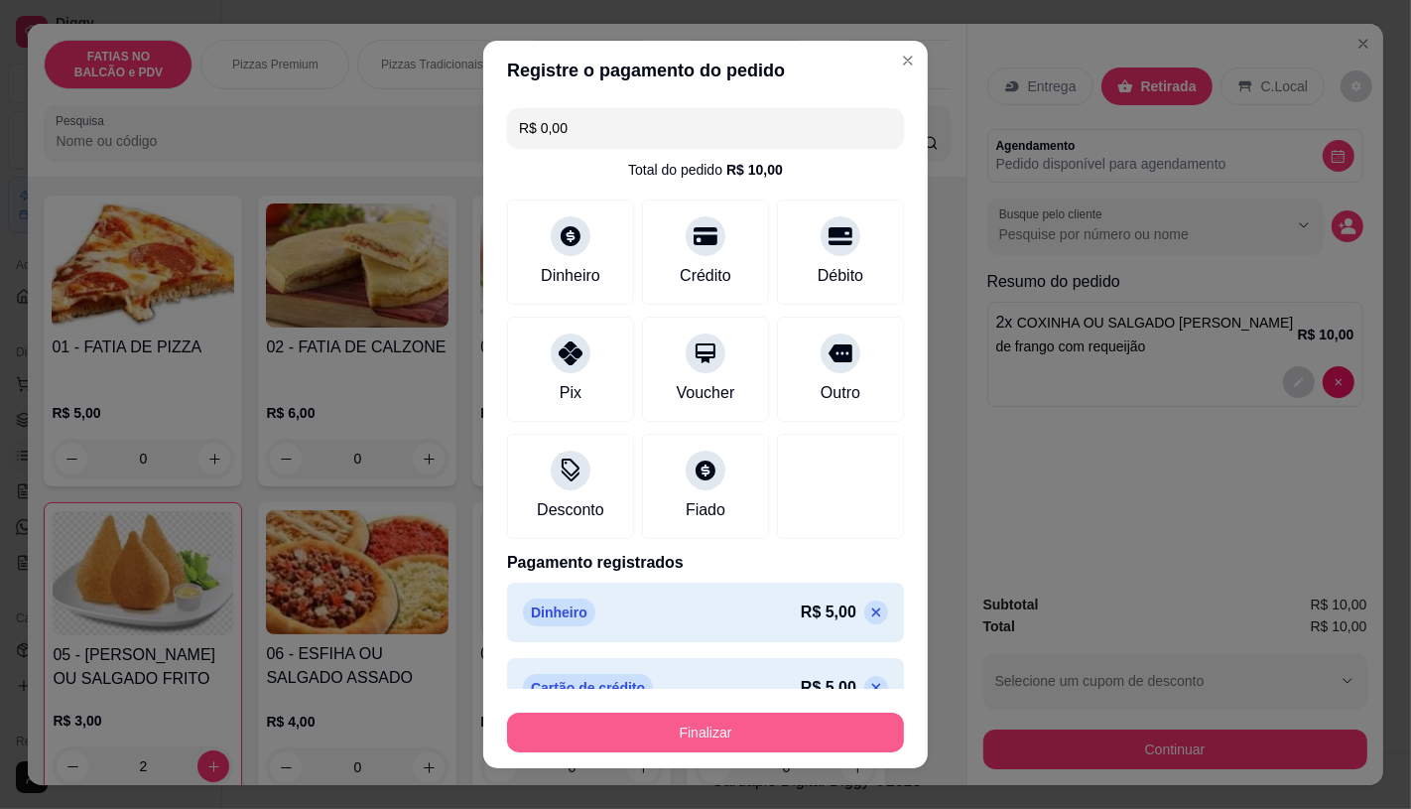
click at [712, 728] on button "Finalizar" at bounding box center [705, 733] width 397 height 40
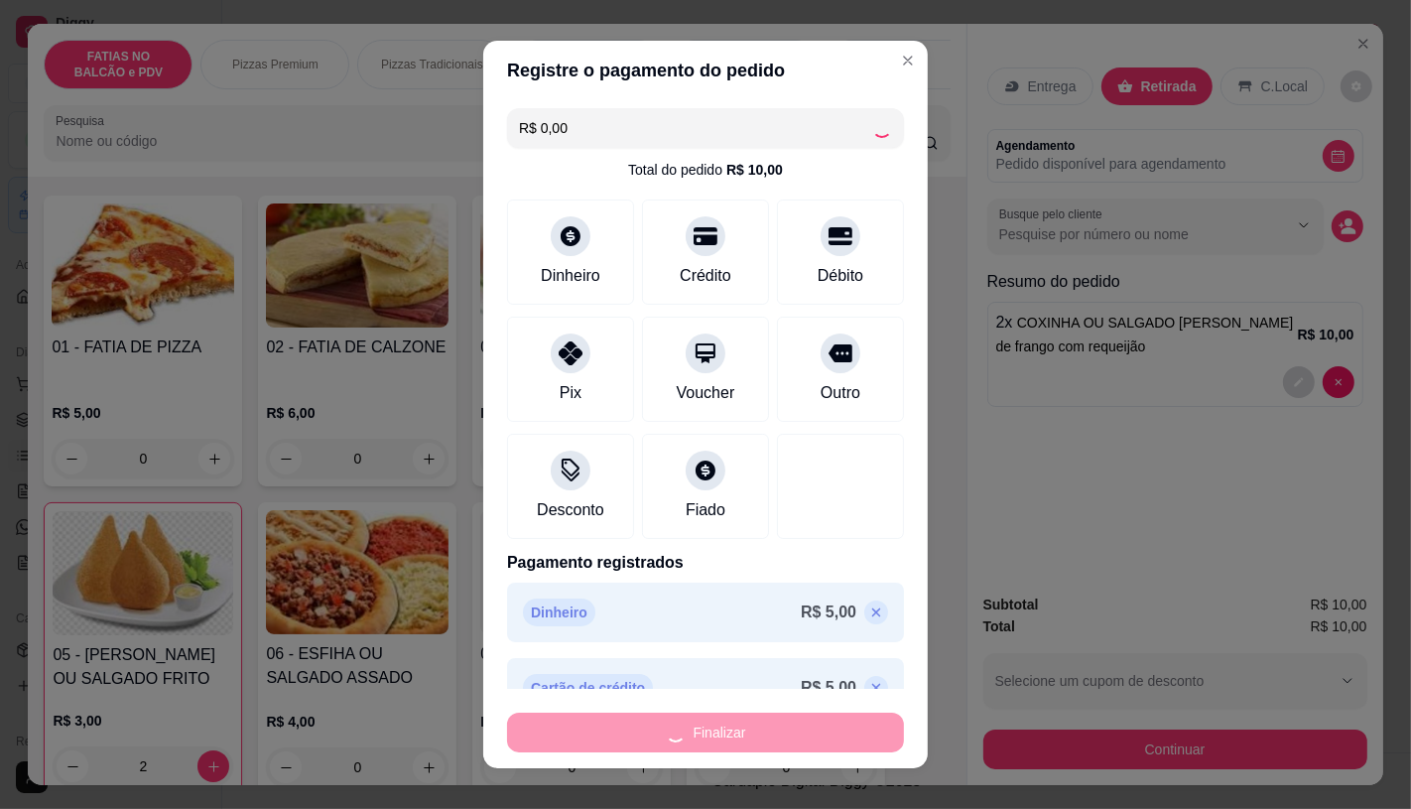
type input "0"
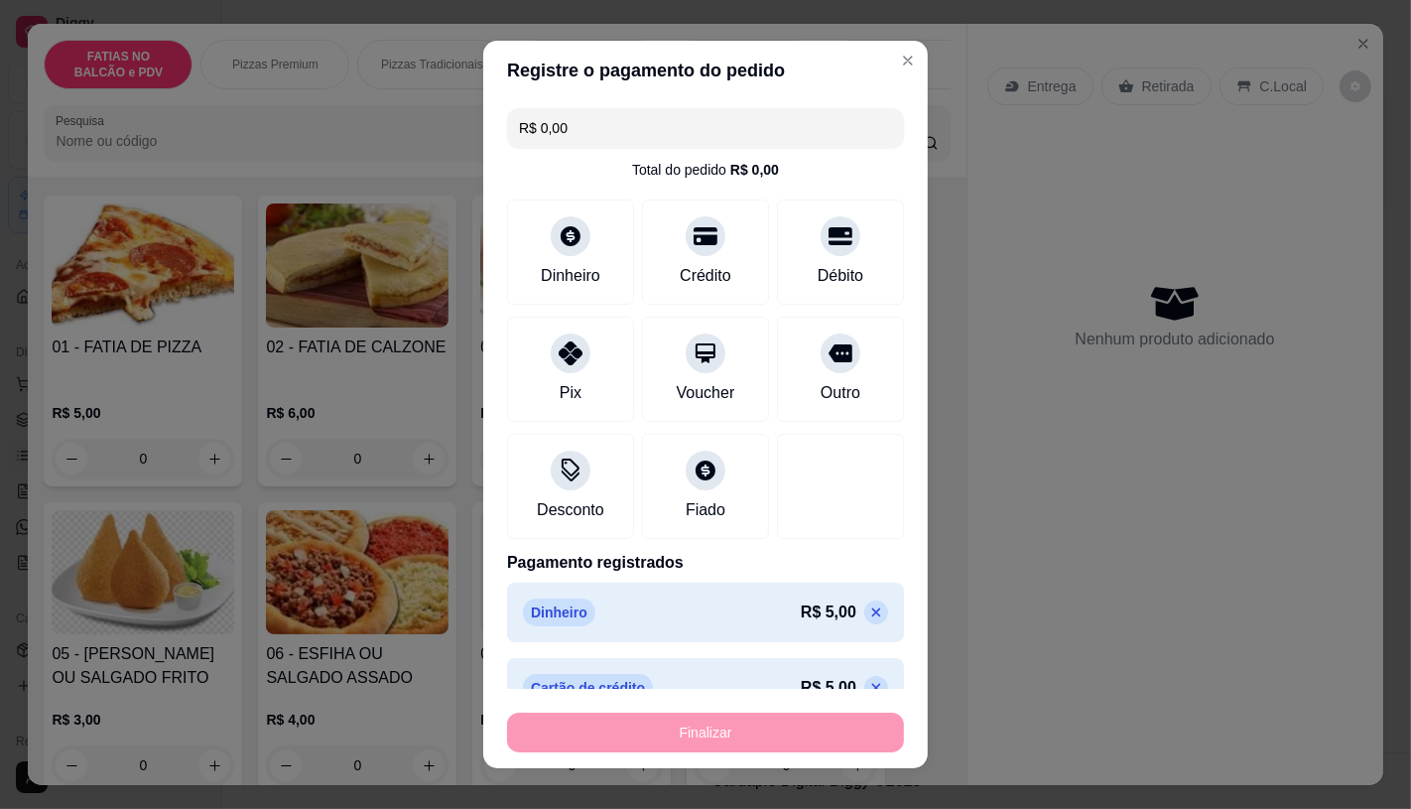
type input "-R$ 10,00"
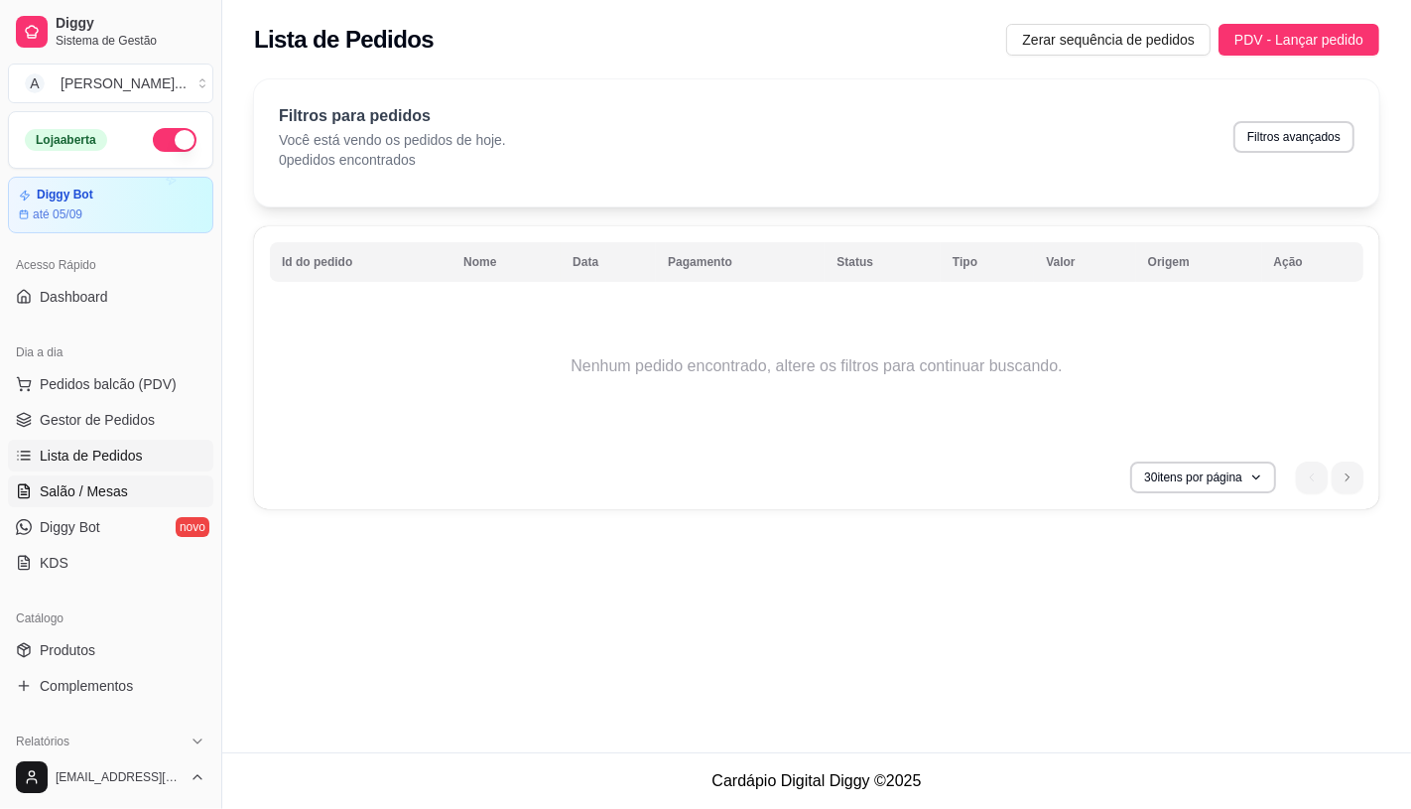
click at [105, 496] on span "Salão / Mesas" at bounding box center [84, 491] width 88 height 20
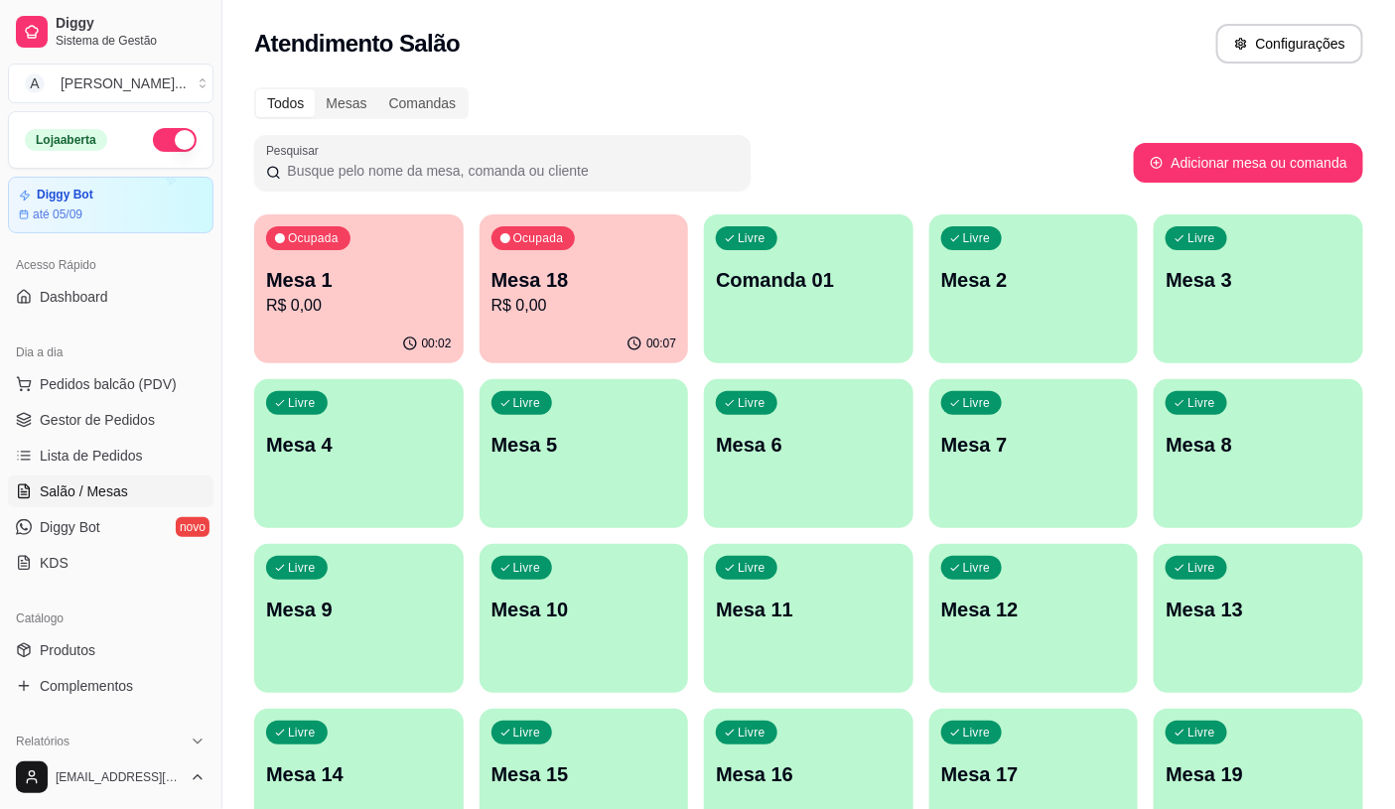
click at [494, 282] on p "Mesa 18" at bounding box center [584, 280] width 186 height 28
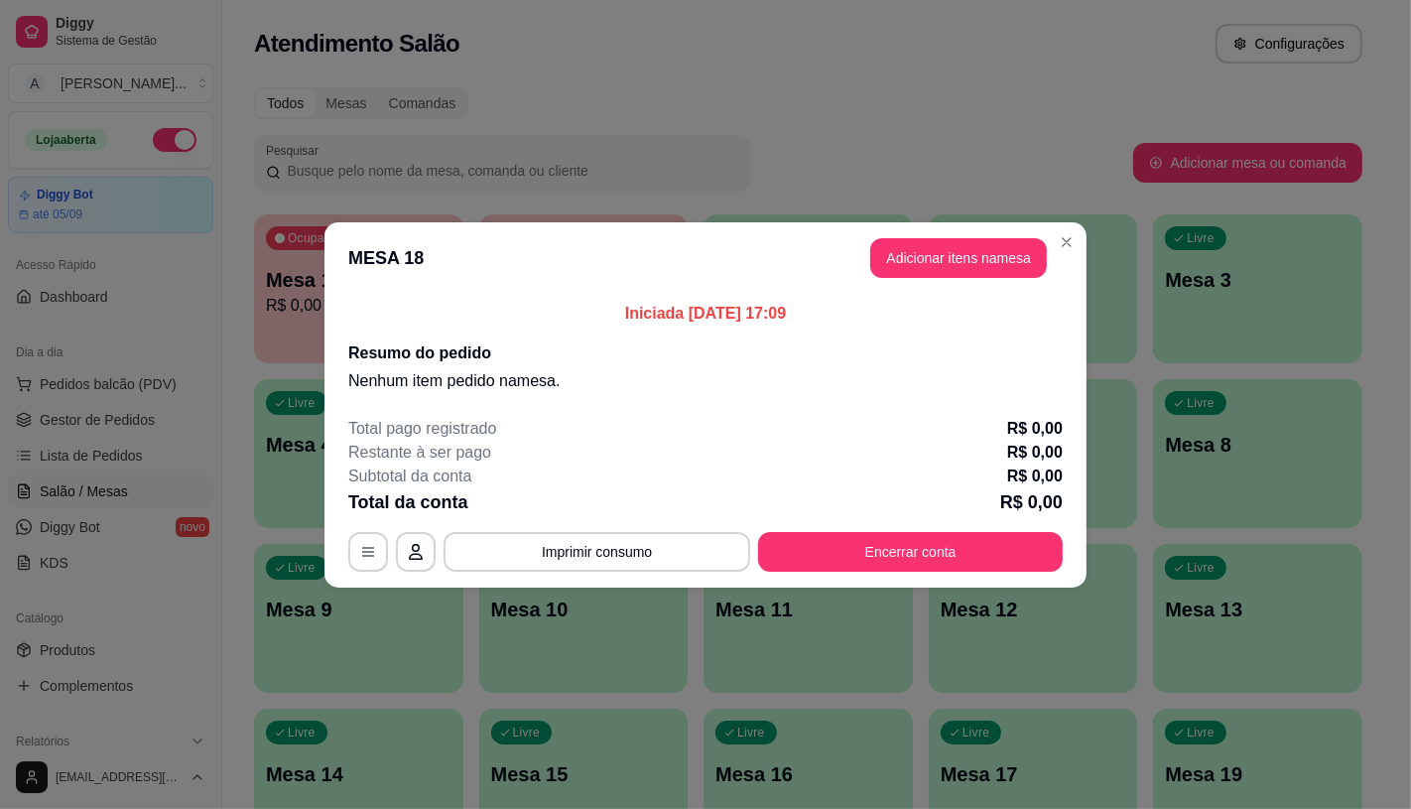
click at [955, 258] on button "Adicionar itens na mesa" at bounding box center [958, 258] width 177 height 40
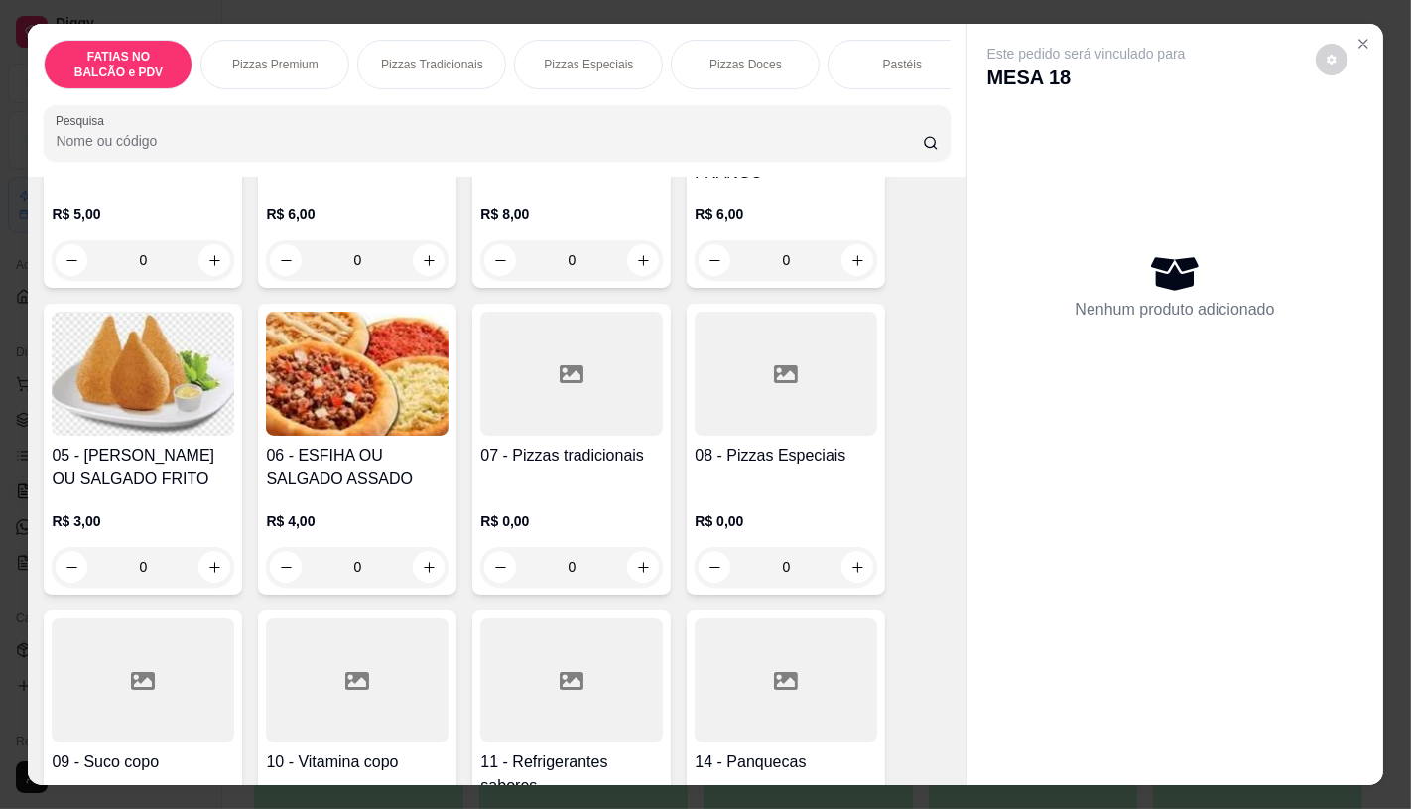
scroll to position [331, 0]
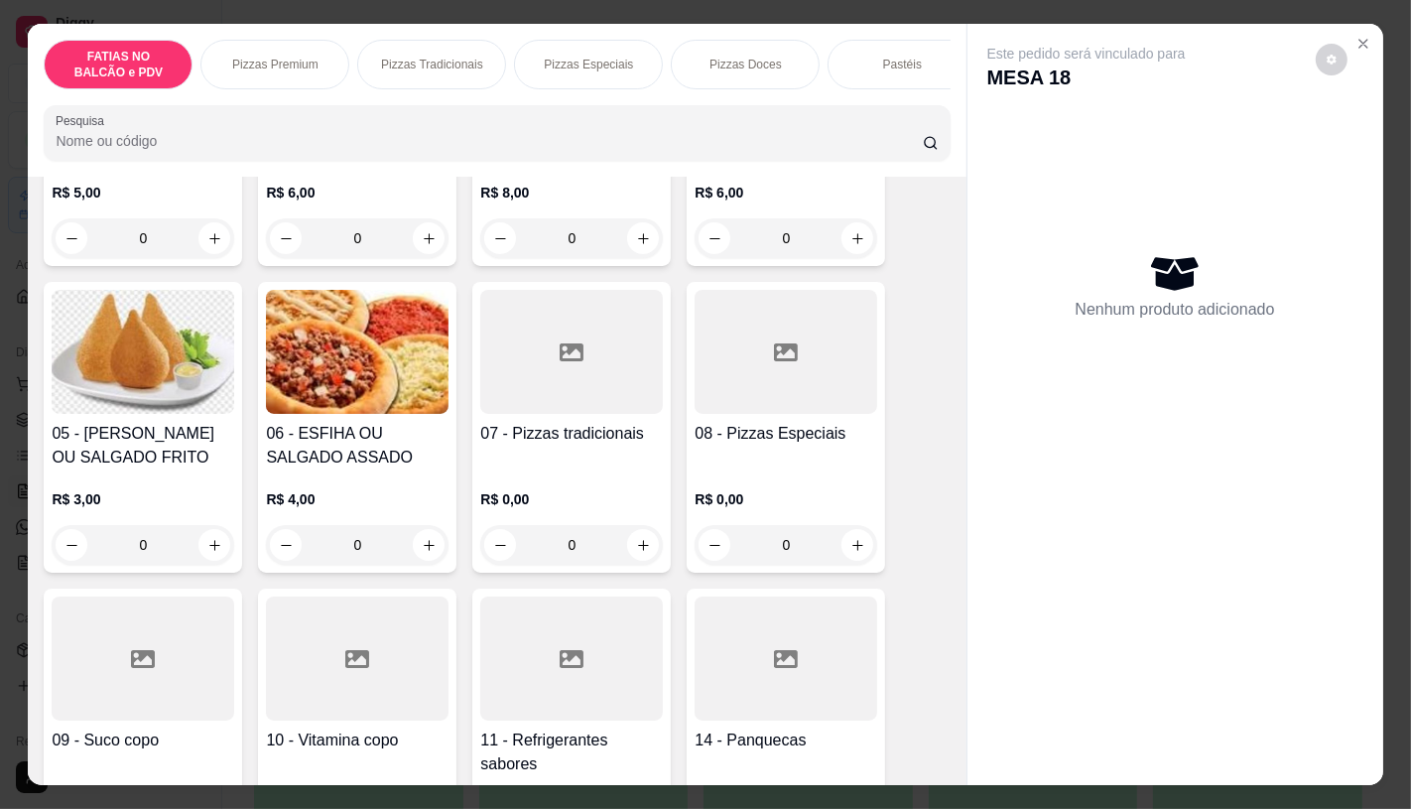
click at [144, 391] on img at bounding box center [143, 352] width 183 height 124
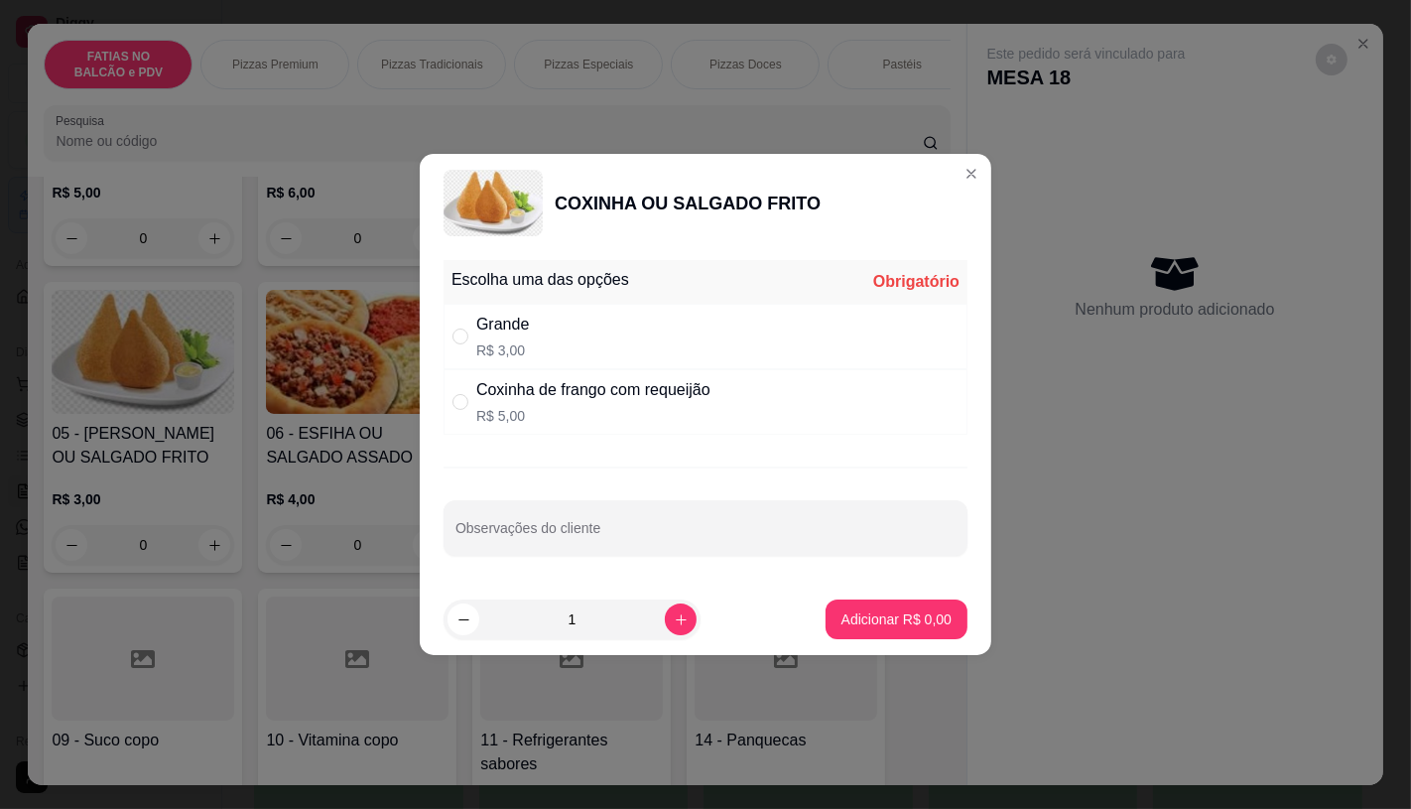
click at [571, 412] on p "R$ 5,00" at bounding box center [593, 416] width 234 height 20
radio input "true"
click at [674, 617] on icon "increase-product-quantity" at bounding box center [681, 619] width 15 height 15
type input "3"
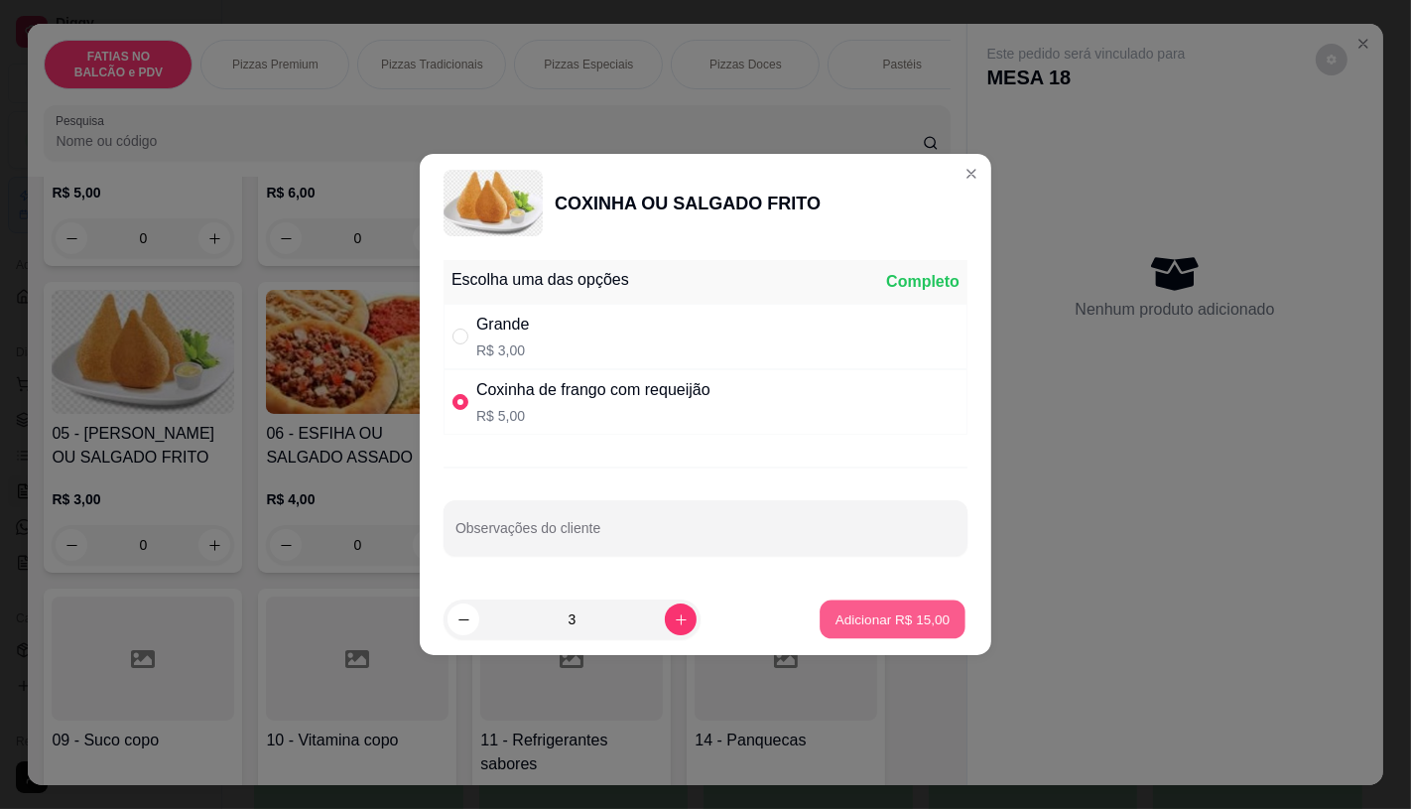
click at [886, 617] on p "Adicionar R$ 15,00" at bounding box center [893, 619] width 115 height 19
type input "3"
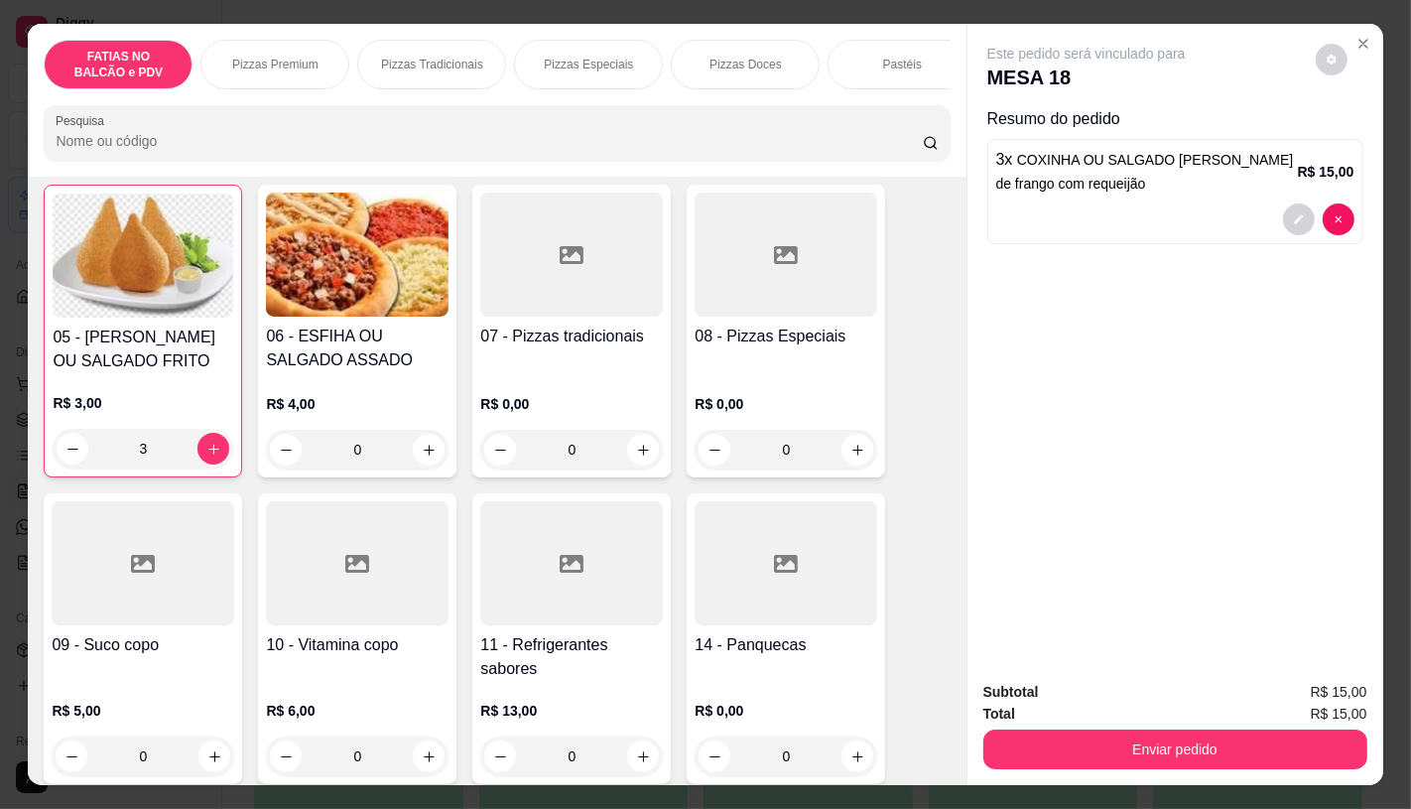
scroll to position [441, 0]
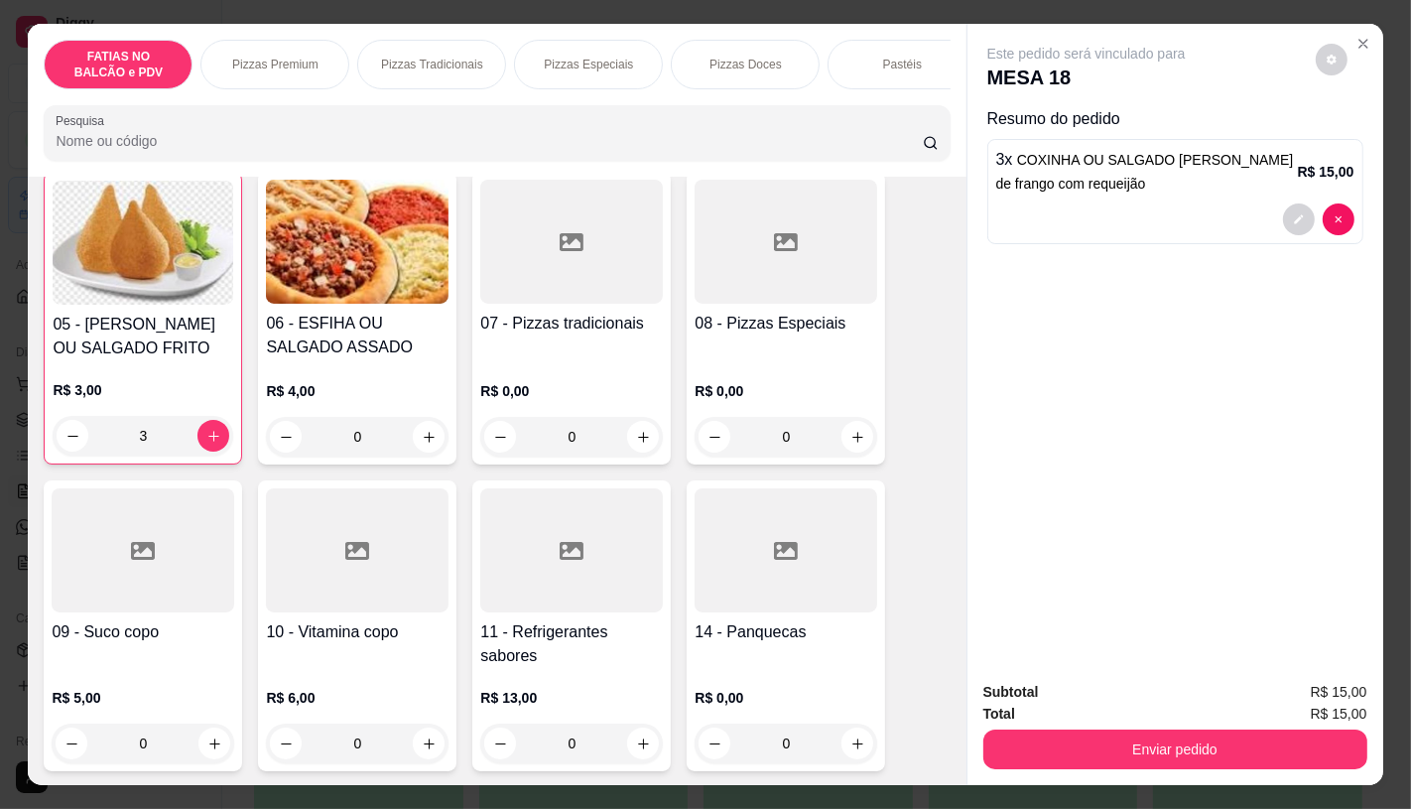
click at [549, 638] on h4 "11 - Refrigerantes sabores" at bounding box center [571, 644] width 183 height 48
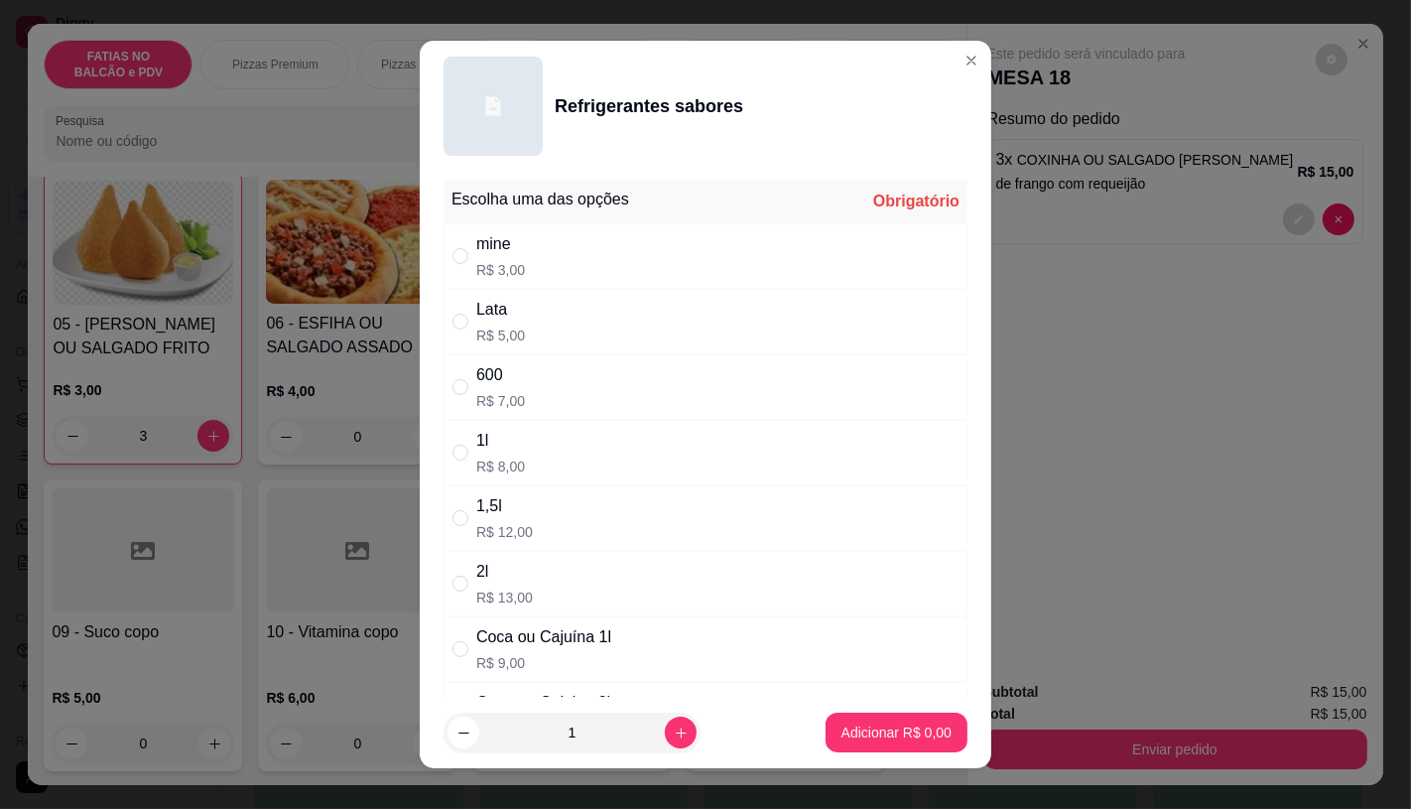
click at [486, 394] on p "R$ 7,00" at bounding box center [500, 401] width 49 height 20
radio input "true"
click at [889, 737] on p "Adicionar R$ 7,00" at bounding box center [897, 733] width 110 height 20
type input "1"
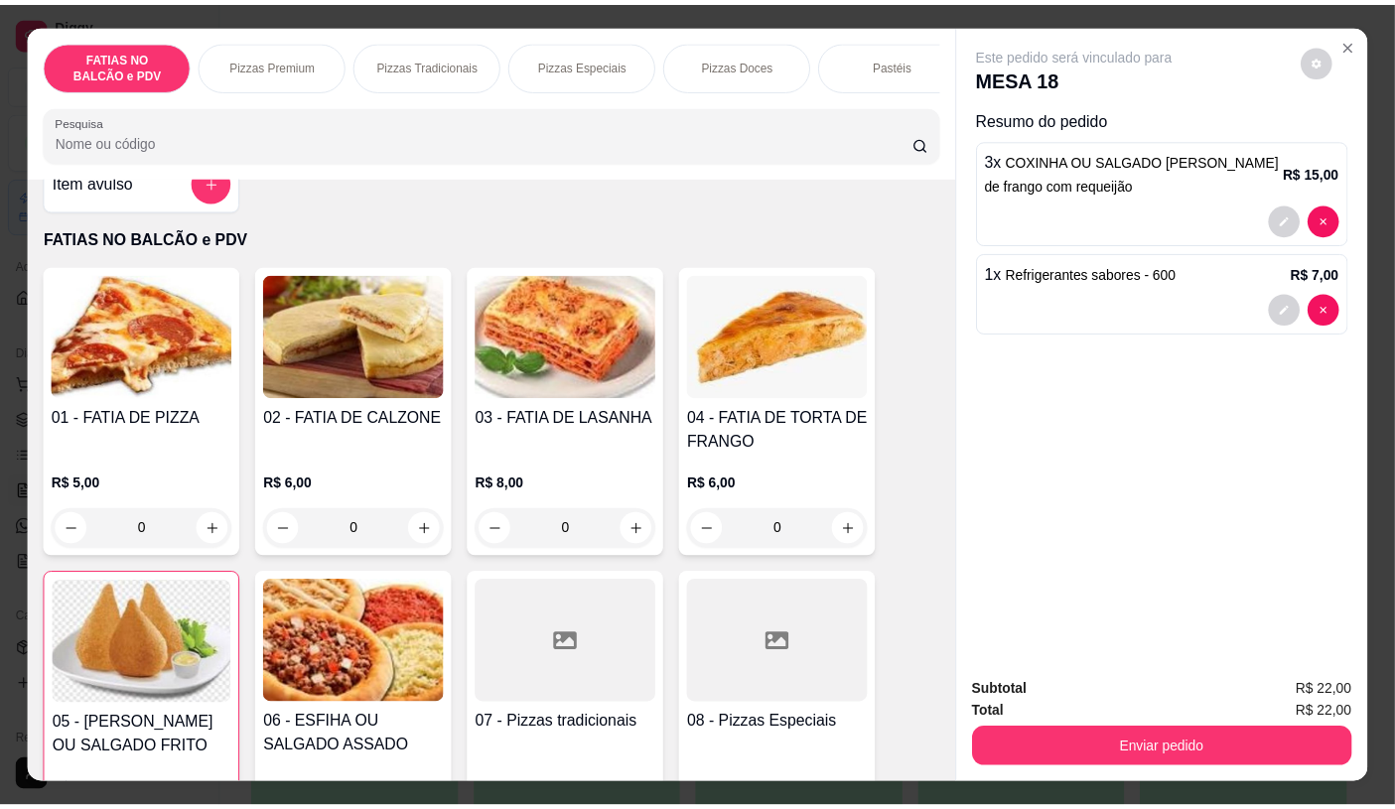
scroll to position [0, 0]
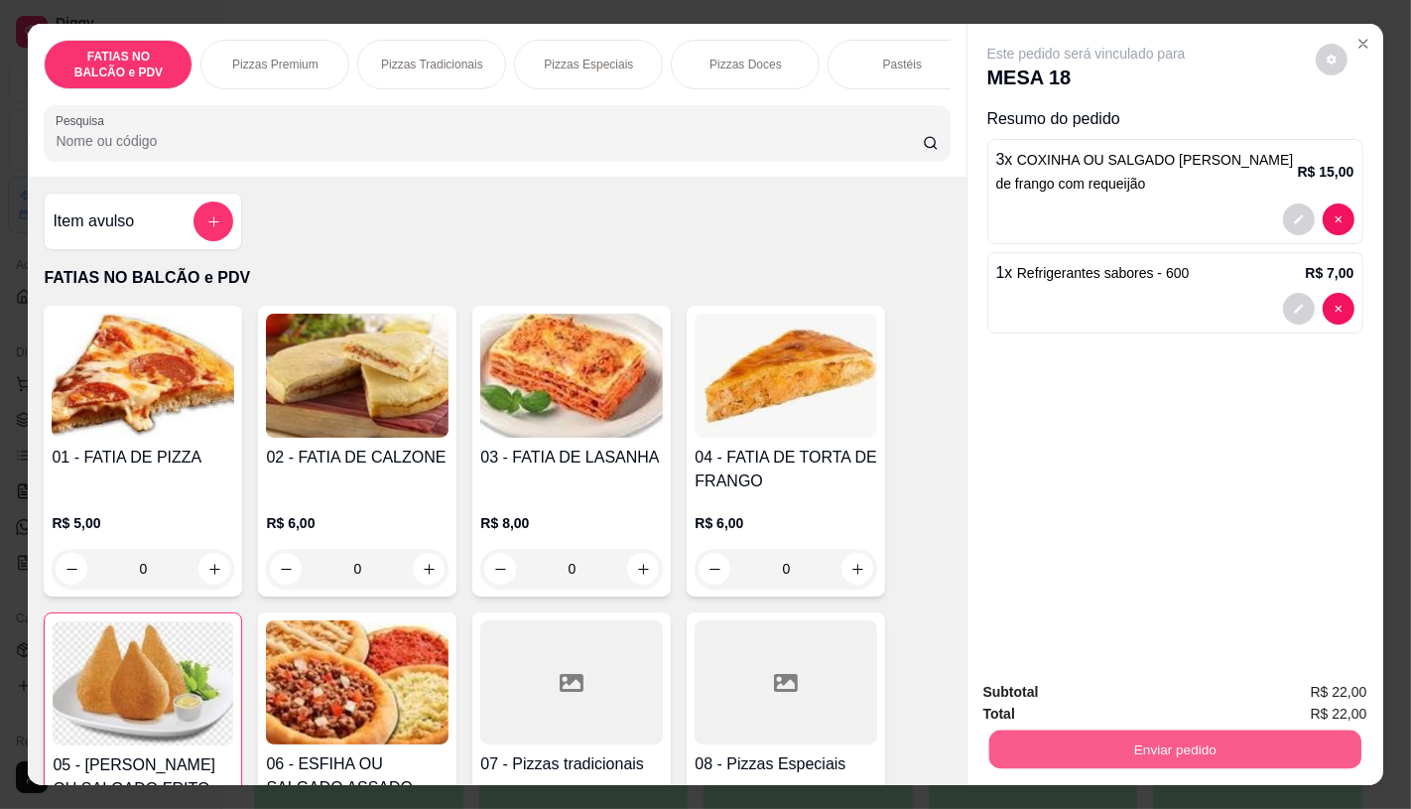
click at [1239, 735] on button "Enviar pedido" at bounding box center [1175, 749] width 372 height 39
click at [1176, 708] on button "Não registrar e enviar pedido" at bounding box center [1108, 692] width 201 height 37
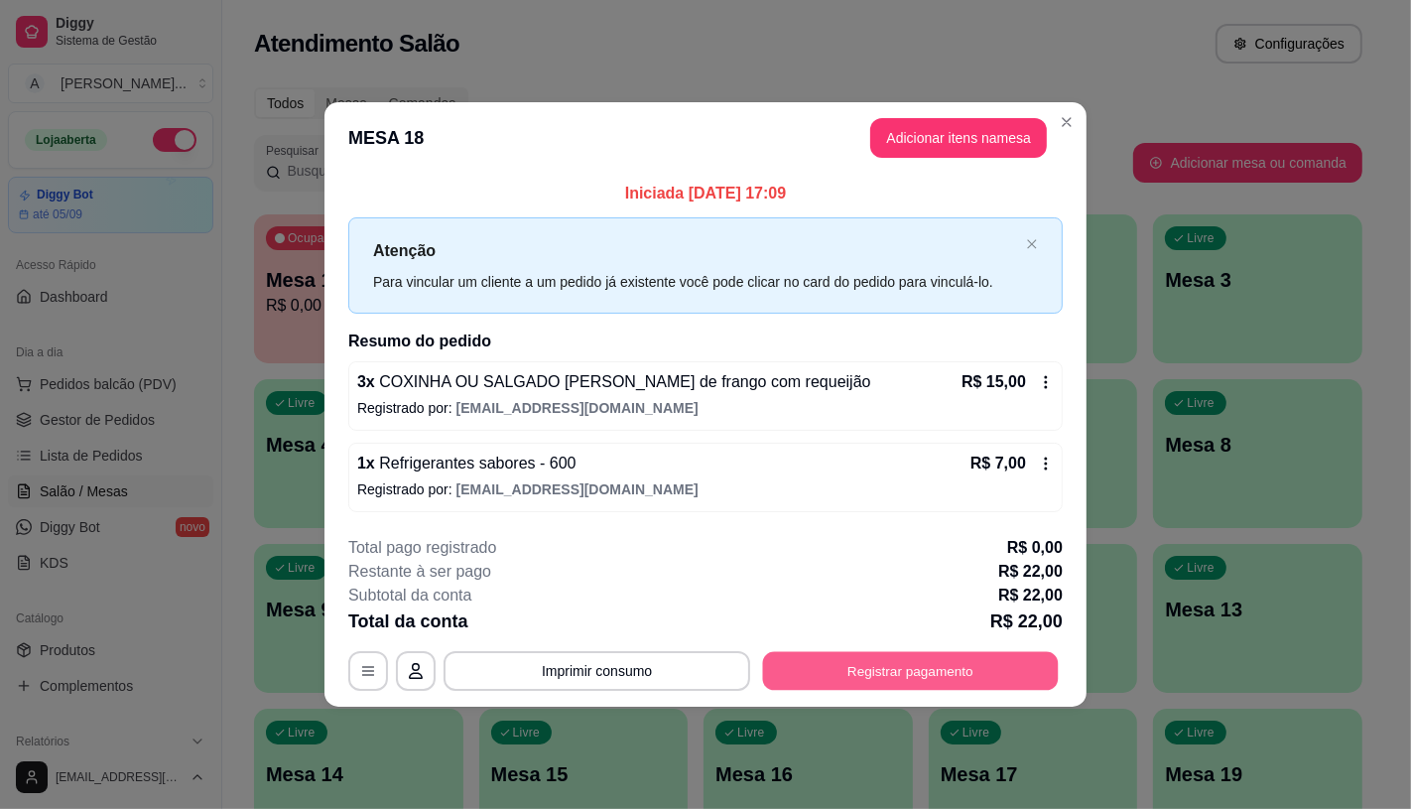
click at [821, 675] on button "Registrar pagamento" at bounding box center [911, 671] width 296 height 39
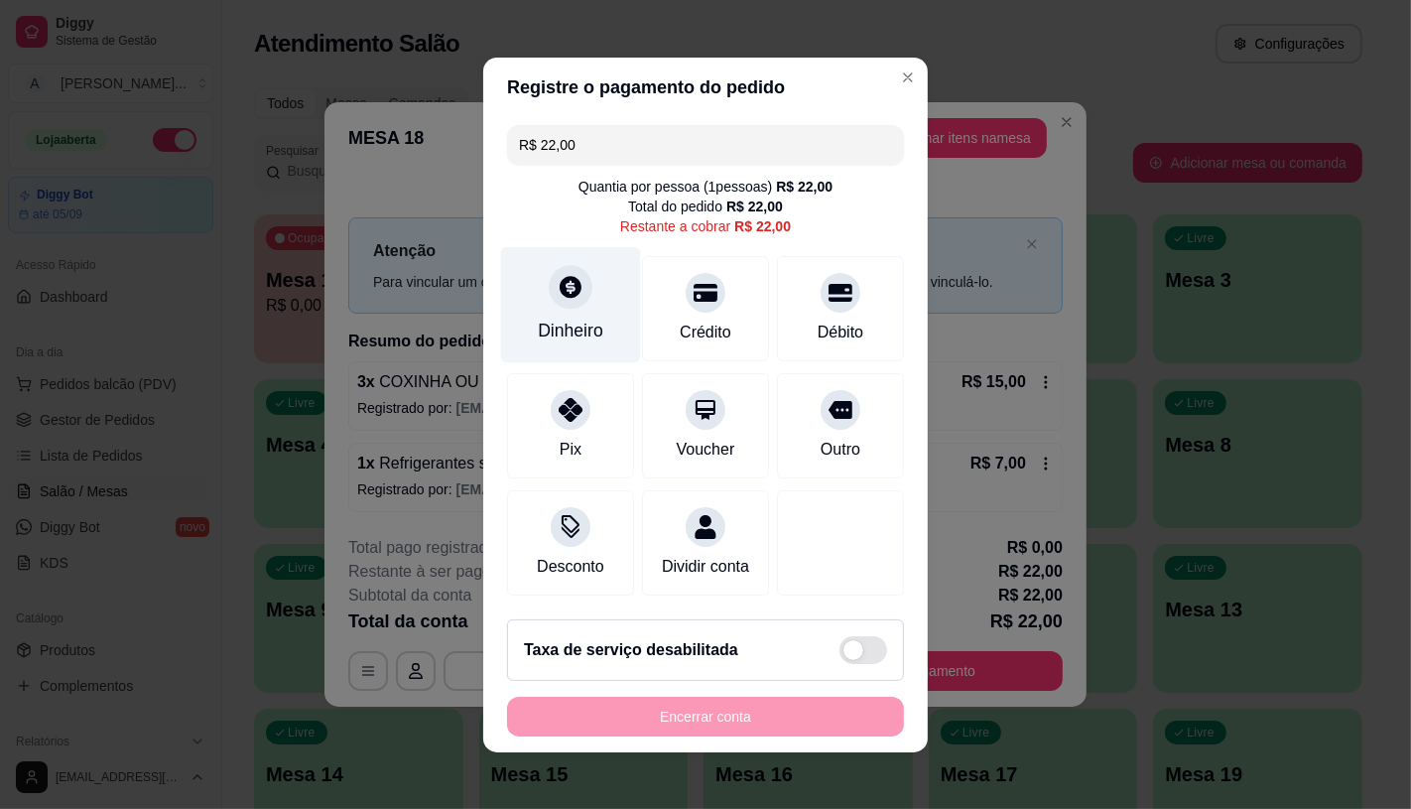
click at [574, 318] on div "Dinheiro" at bounding box center [571, 331] width 66 height 26
type input "R$ 0,00"
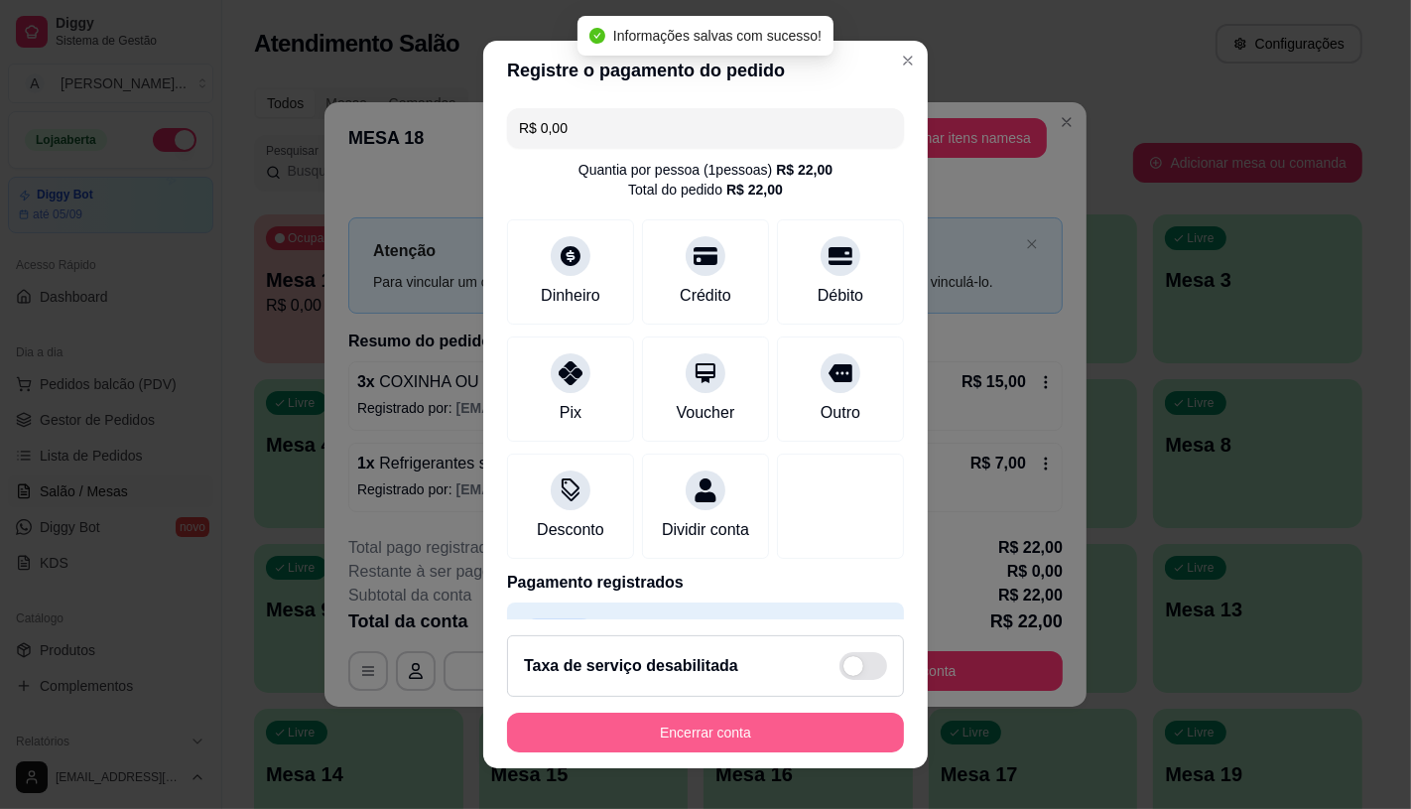
click at [726, 735] on button "Encerrar conta" at bounding box center [705, 733] width 397 height 40
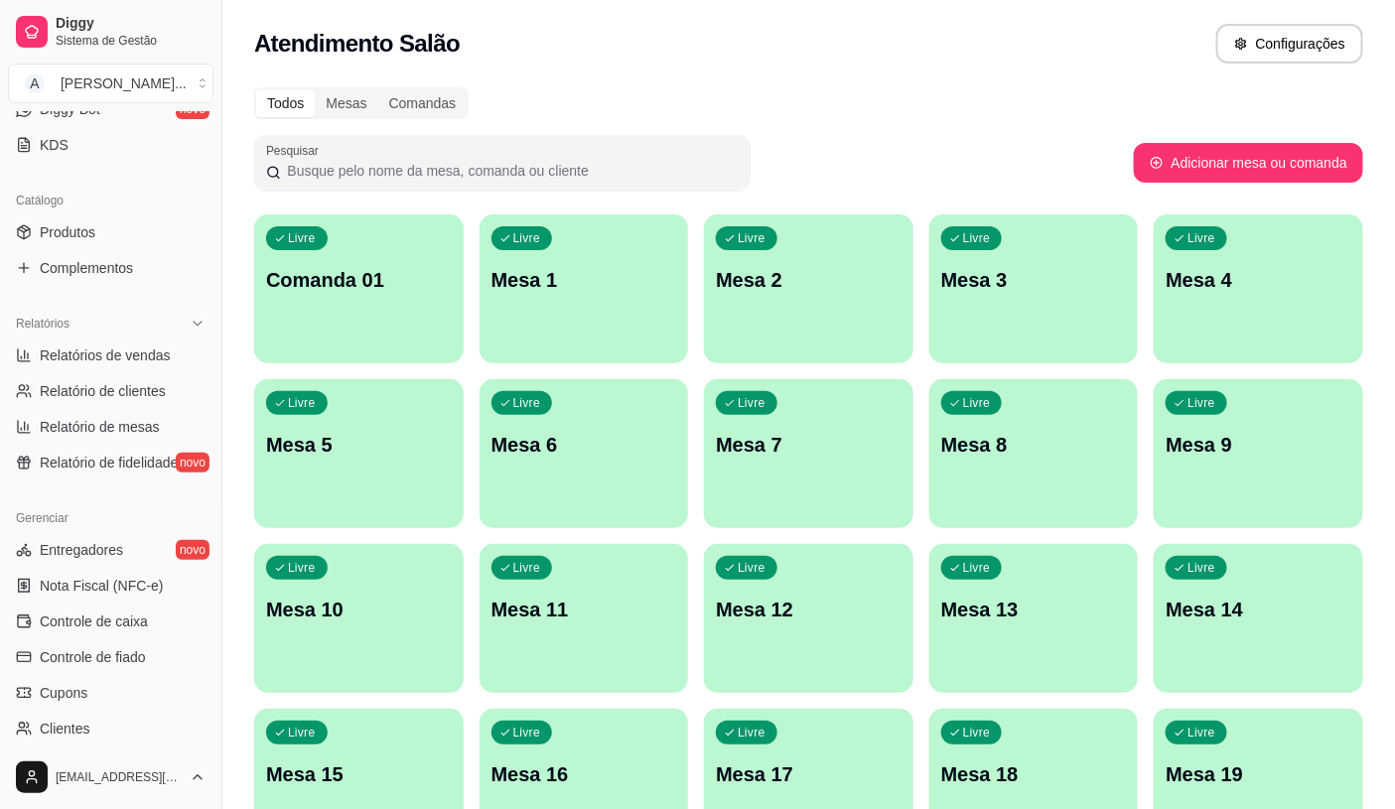
scroll to position [441, 0]
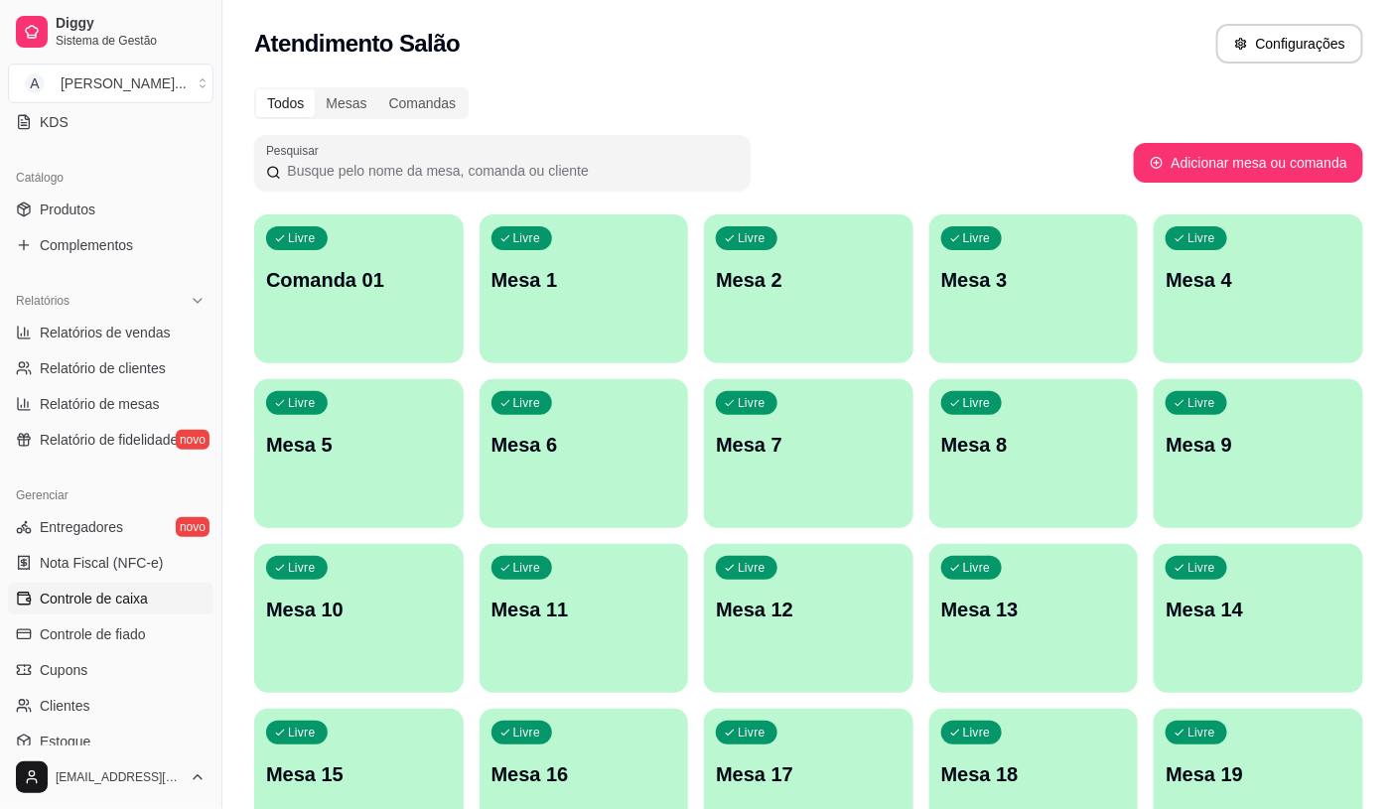
click at [126, 591] on span "Controle de caixa" at bounding box center [94, 599] width 108 height 20
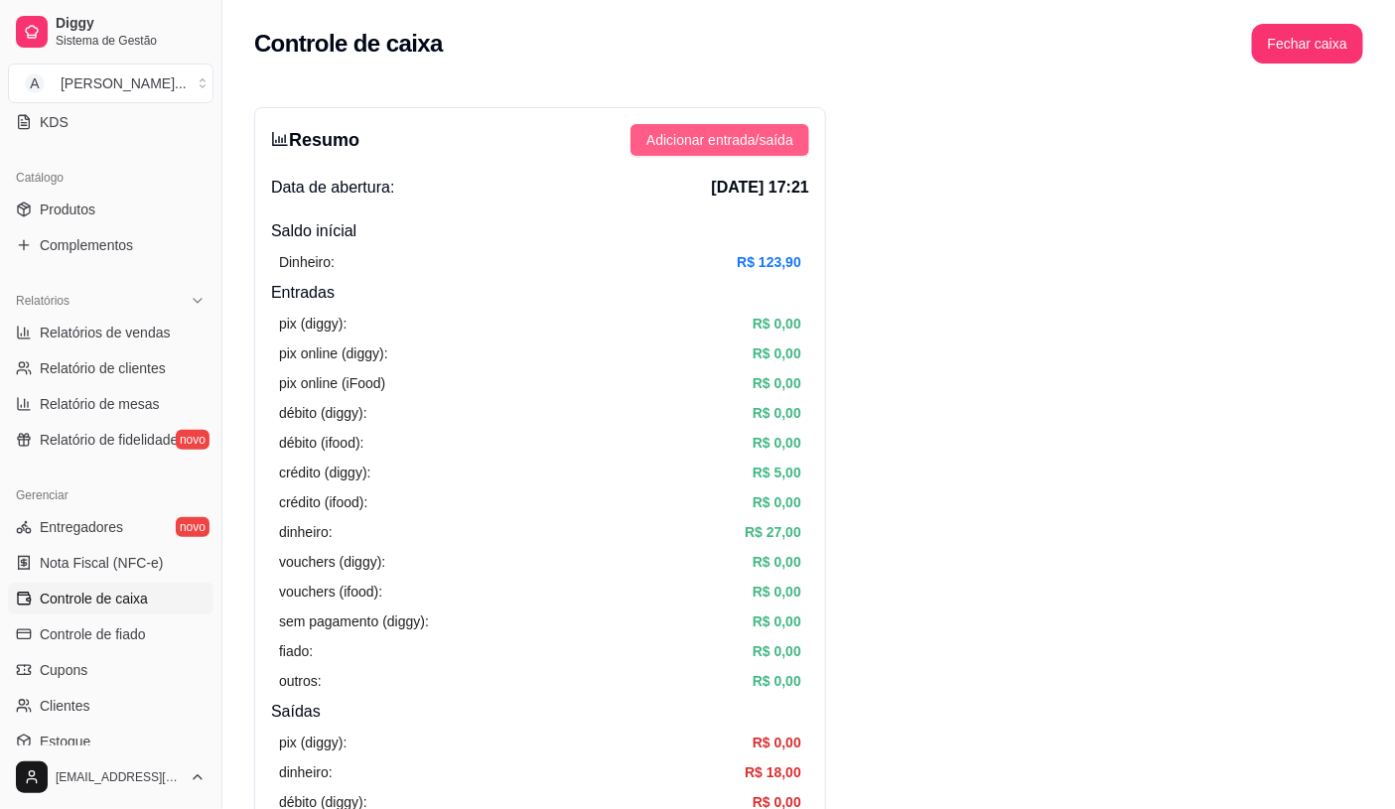
click at [776, 135] on span "Adicionar entrada/saída" at bounding box center [719, 140] width 147 height 22
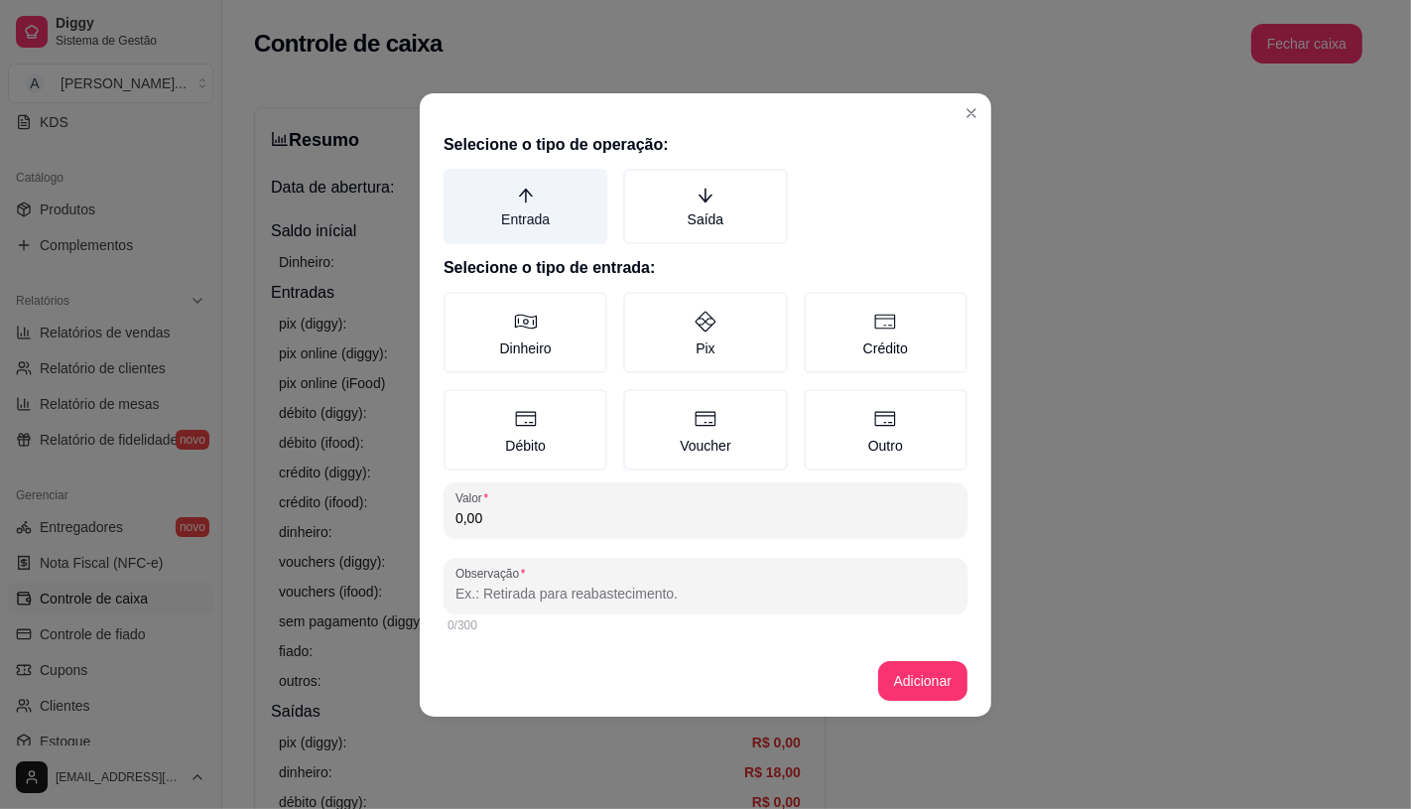
click at [483, 210] on label "Entrada" at bounding box center [526, 206] width 164 height 75
click at [459, 184] on button "Entrada" at bounding box center [451, 176] width 16 height 16
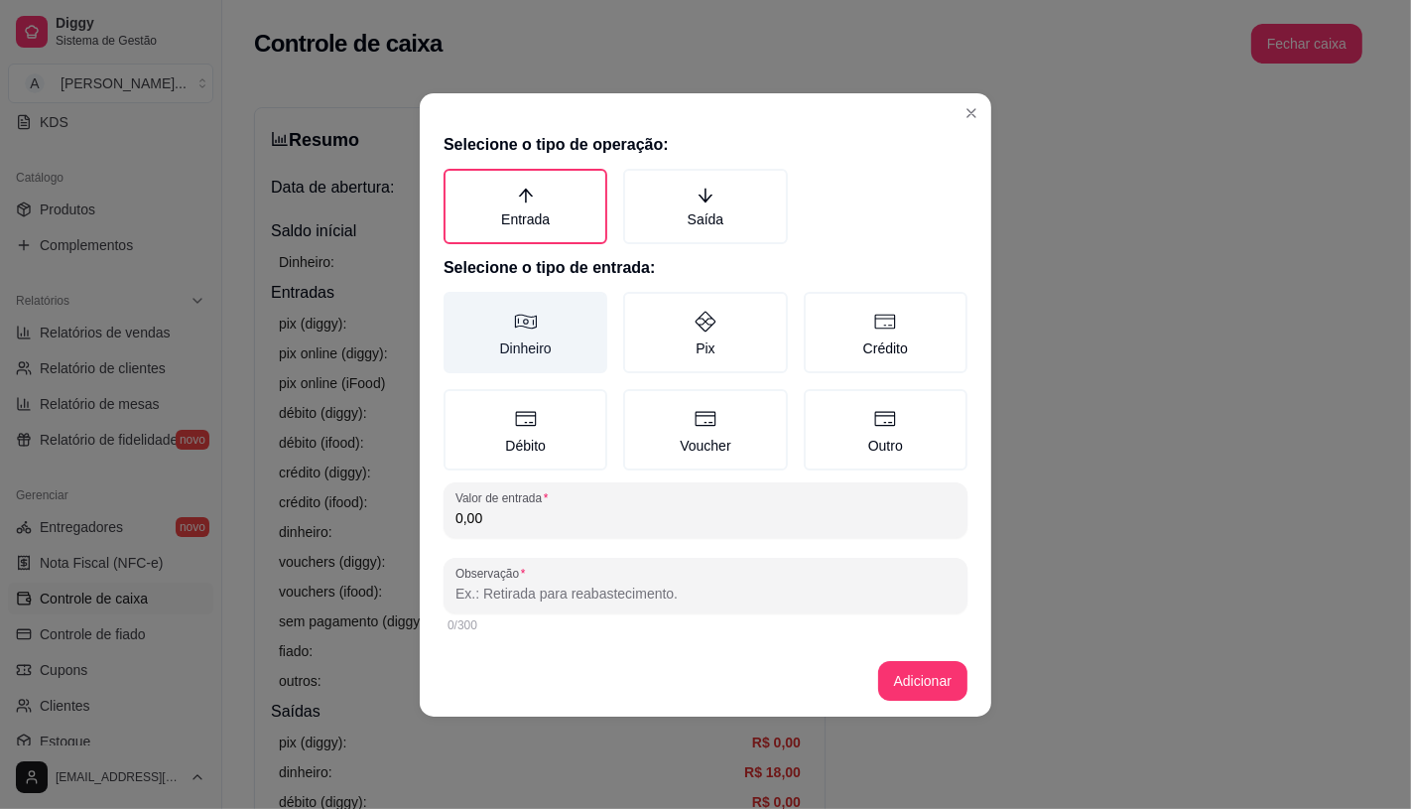
click at [539, 333] on label "Dinheiro" at bounding box center [526, 332] width 164 height 81
click at [459, 307] on button "Dinheiro" at bounding box center [451, 299] width 16 height 16
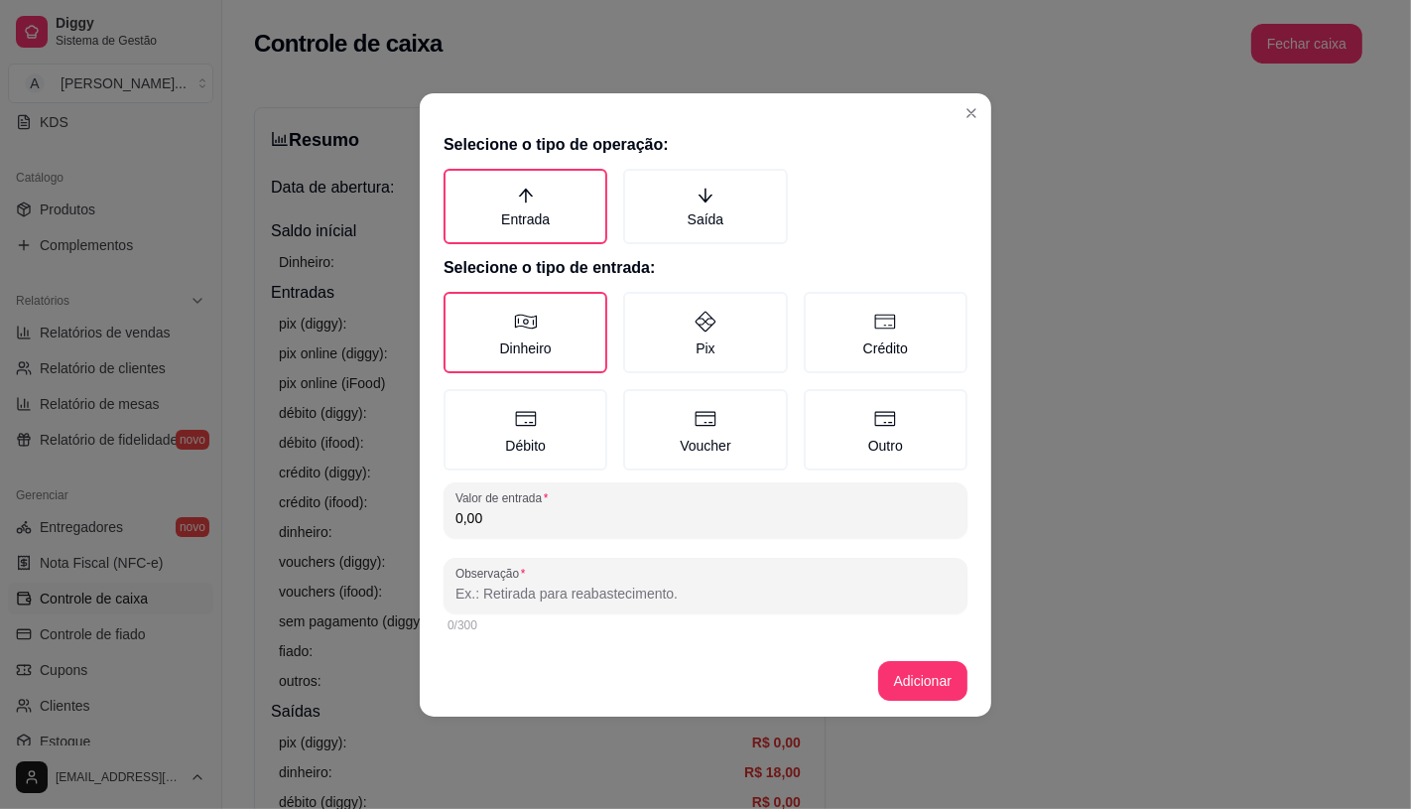
click at [523, 520] on input "0,00" at bounding box center [706, 518] width 500 height 20
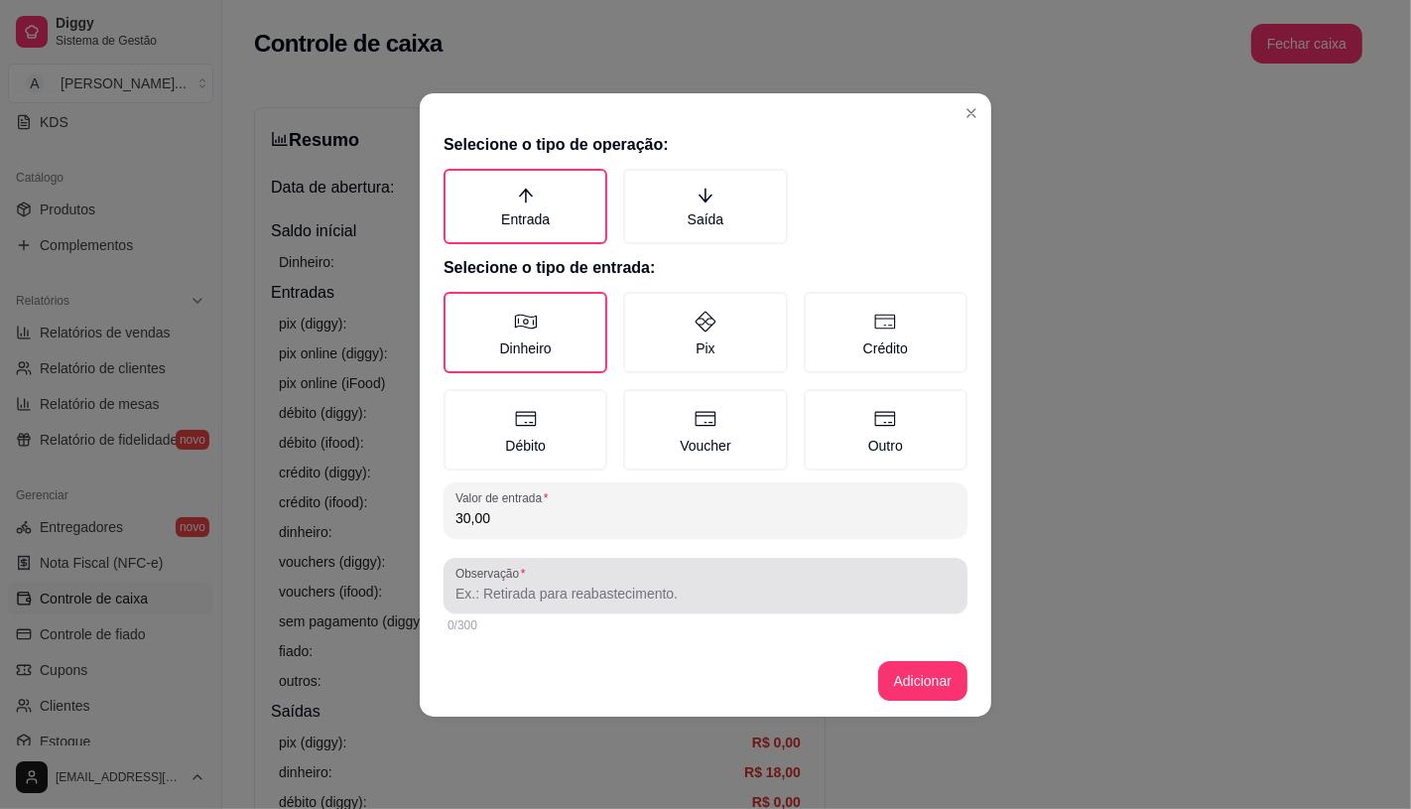
type input "30,00"
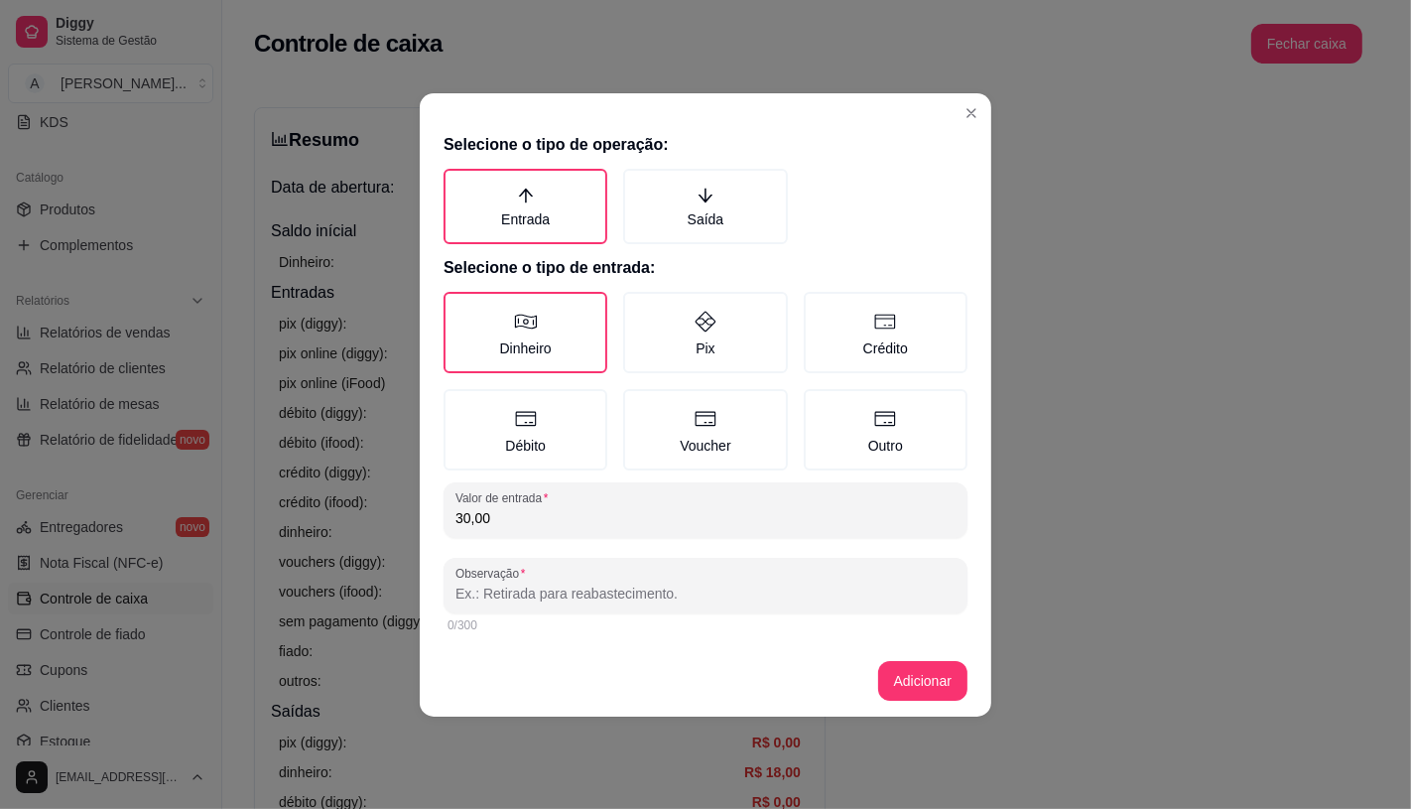
click at [538, 599] on input "Observação" at bounding box center [706, 594] width 500 height 20
type input "troco"
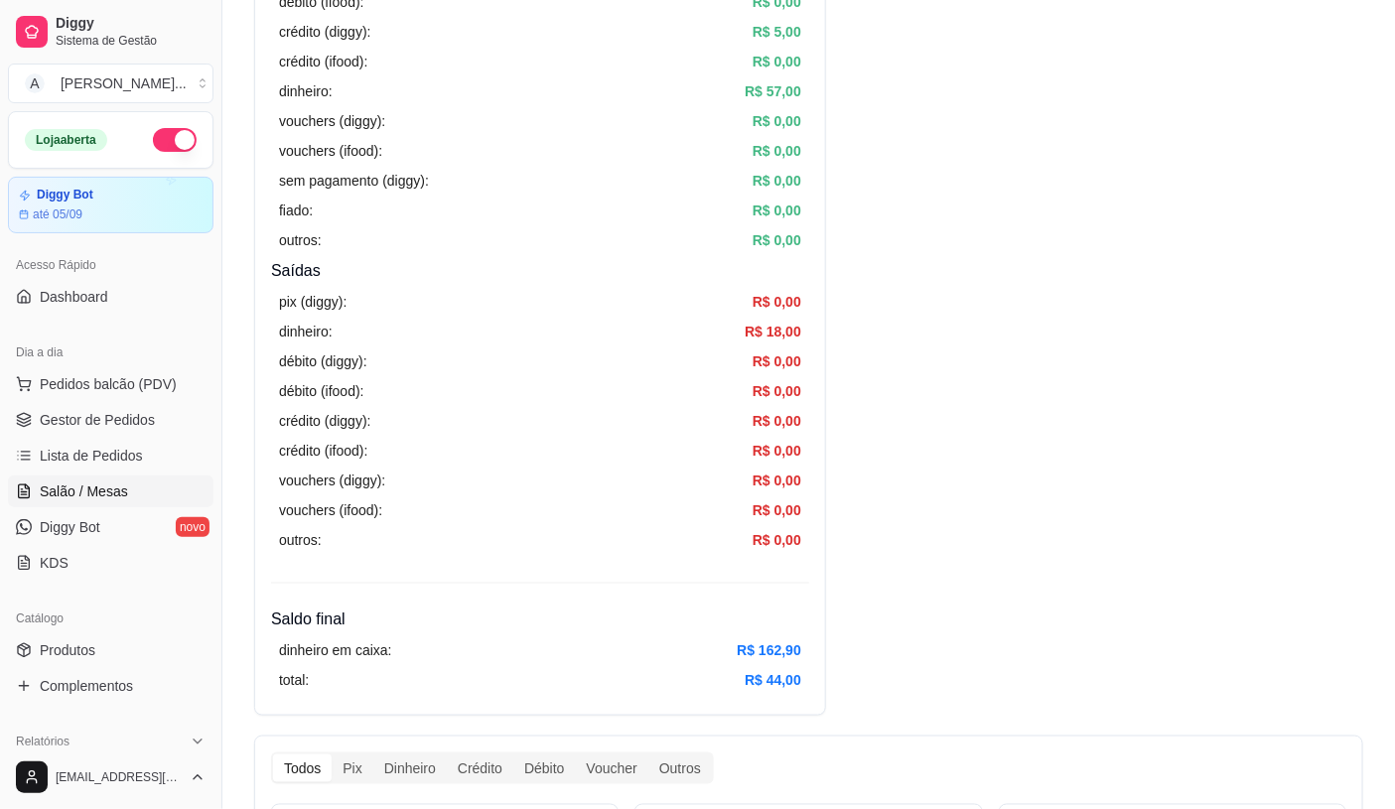
click at [131, 483] on link "Salão / Mesas" at bounding box center [110, 491] width 205 height 32
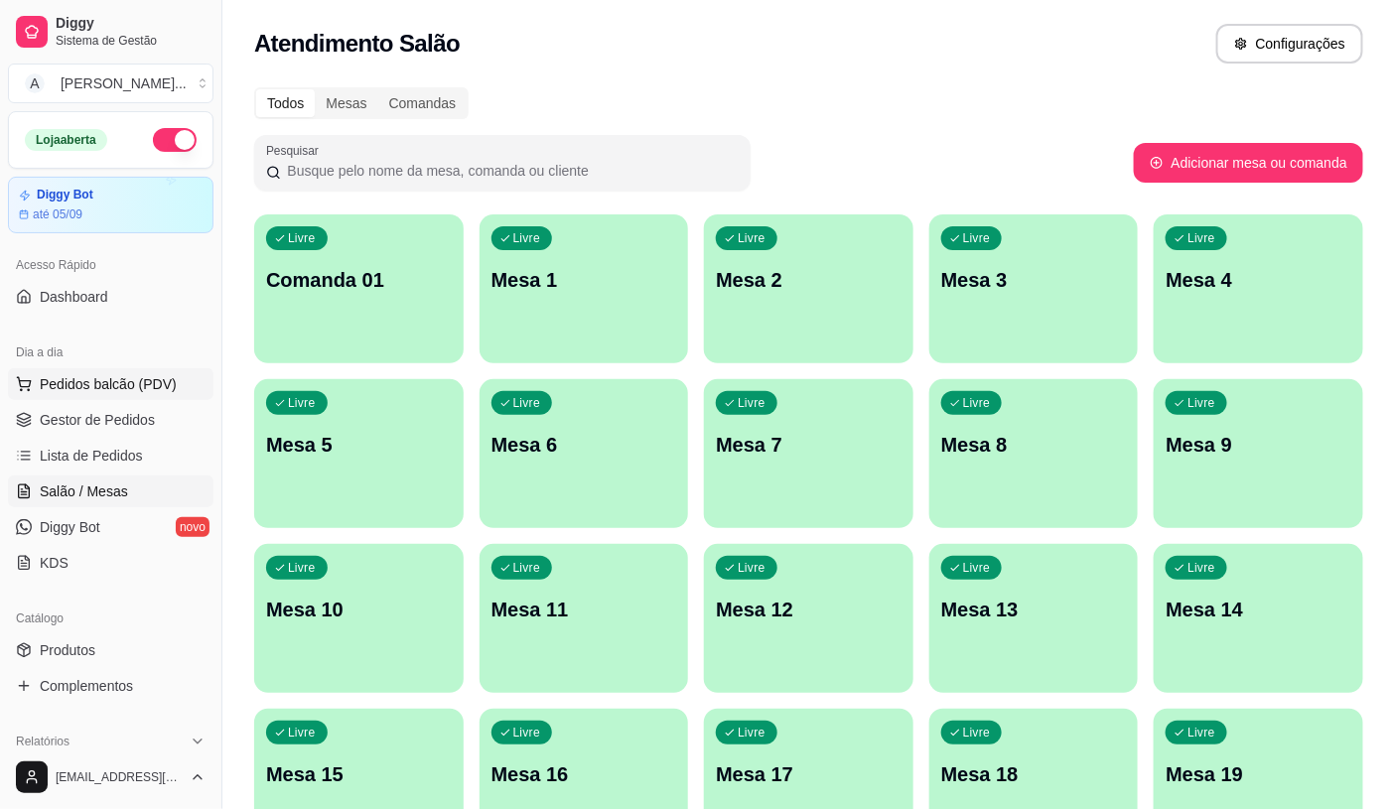
click at [153, 380] on span "Pedidos balcão (PDV)" at bounding box center [108, 384] width 137 height 20
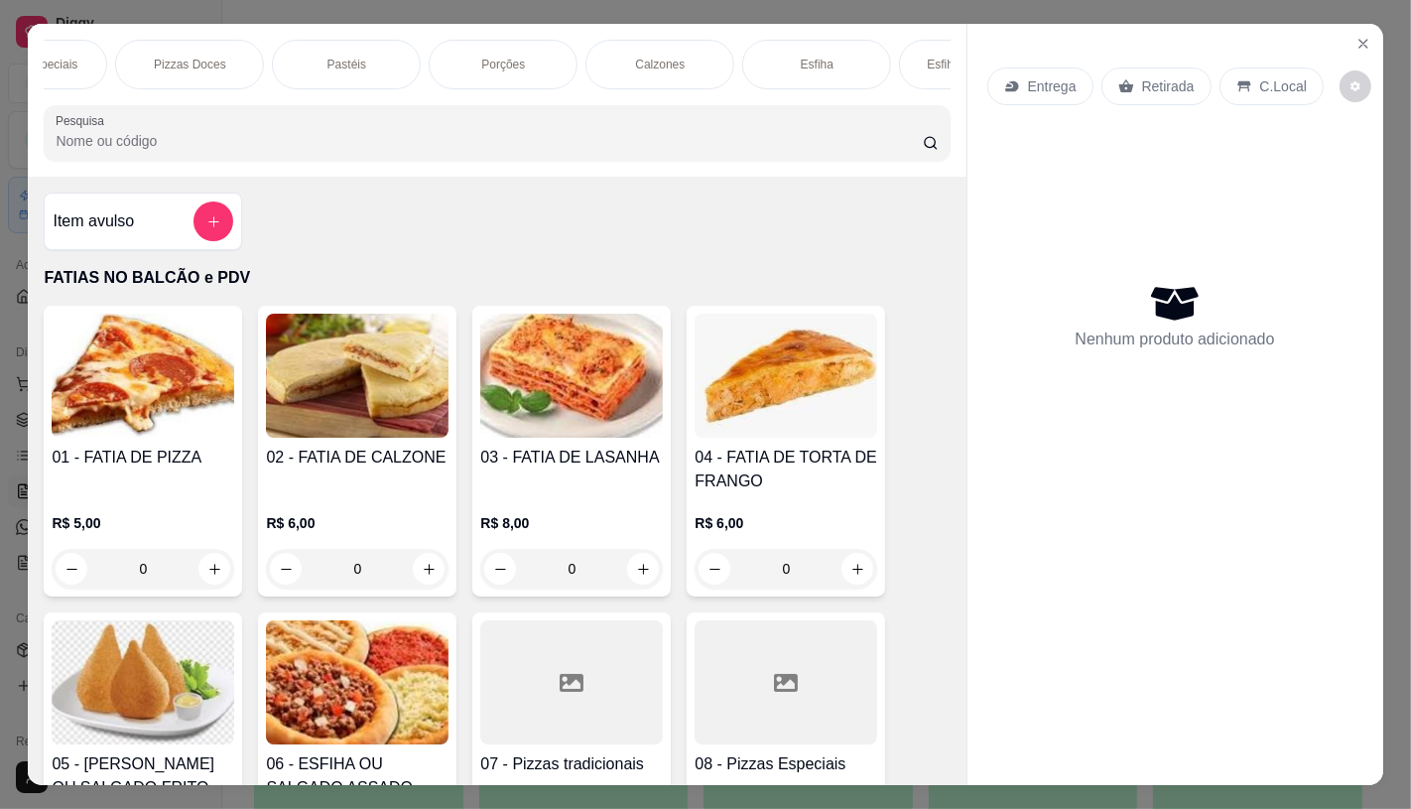
scroll to position [0, 551]
click at [333, 60] on p "Pastéis" at bounding box center [352, 65] width 39 height 16
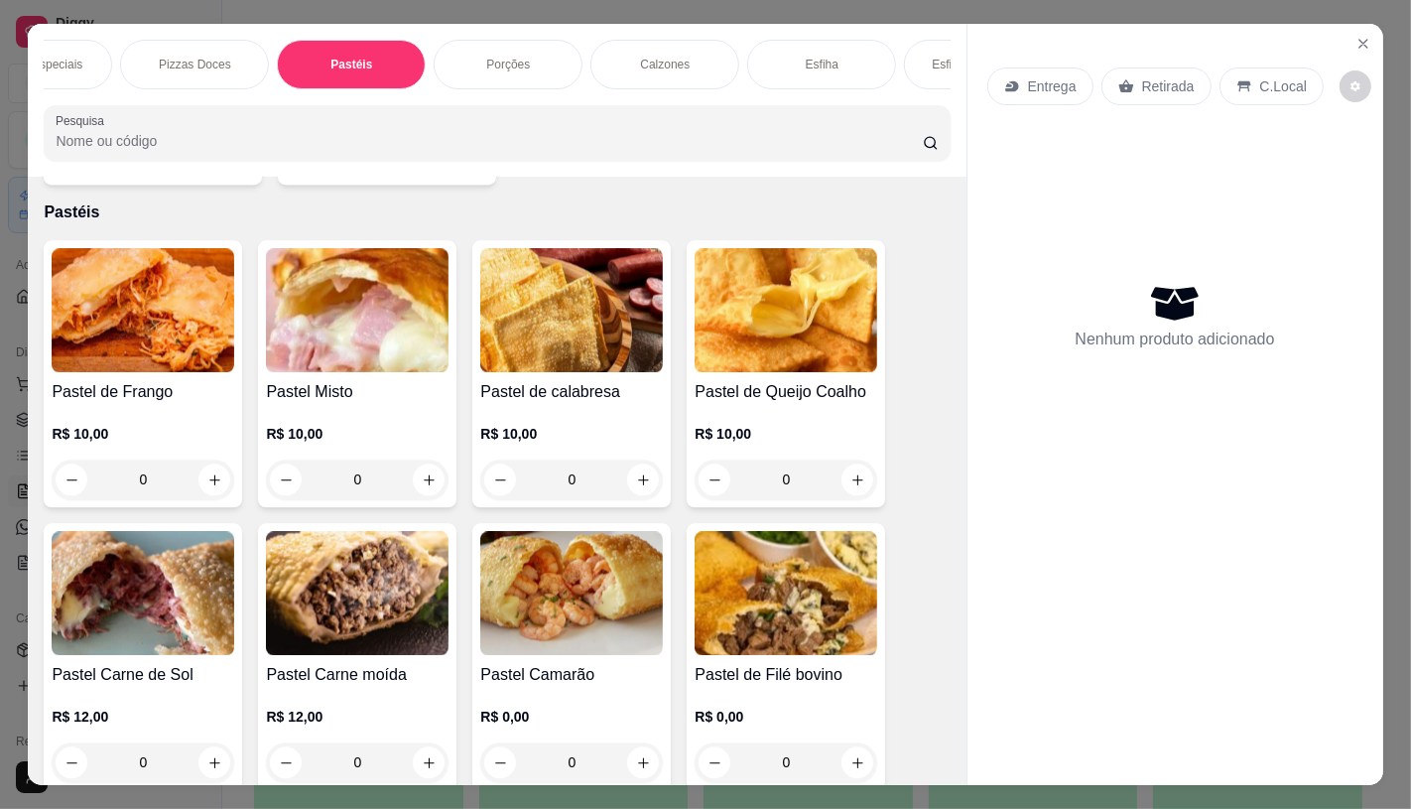
scroll to position [47, 0]
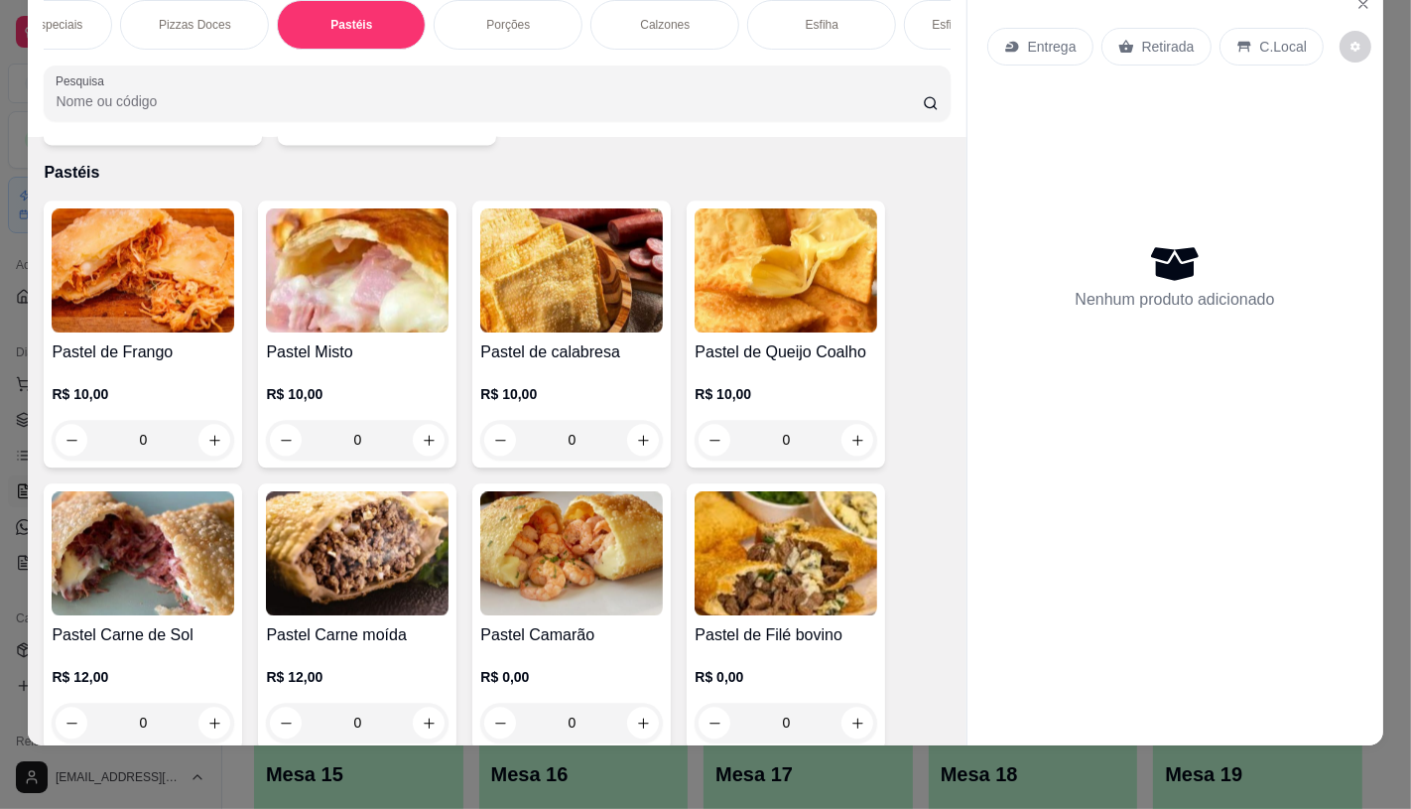
click at [177, 301] on img at bounding box center [143, 270] width 183 height 124
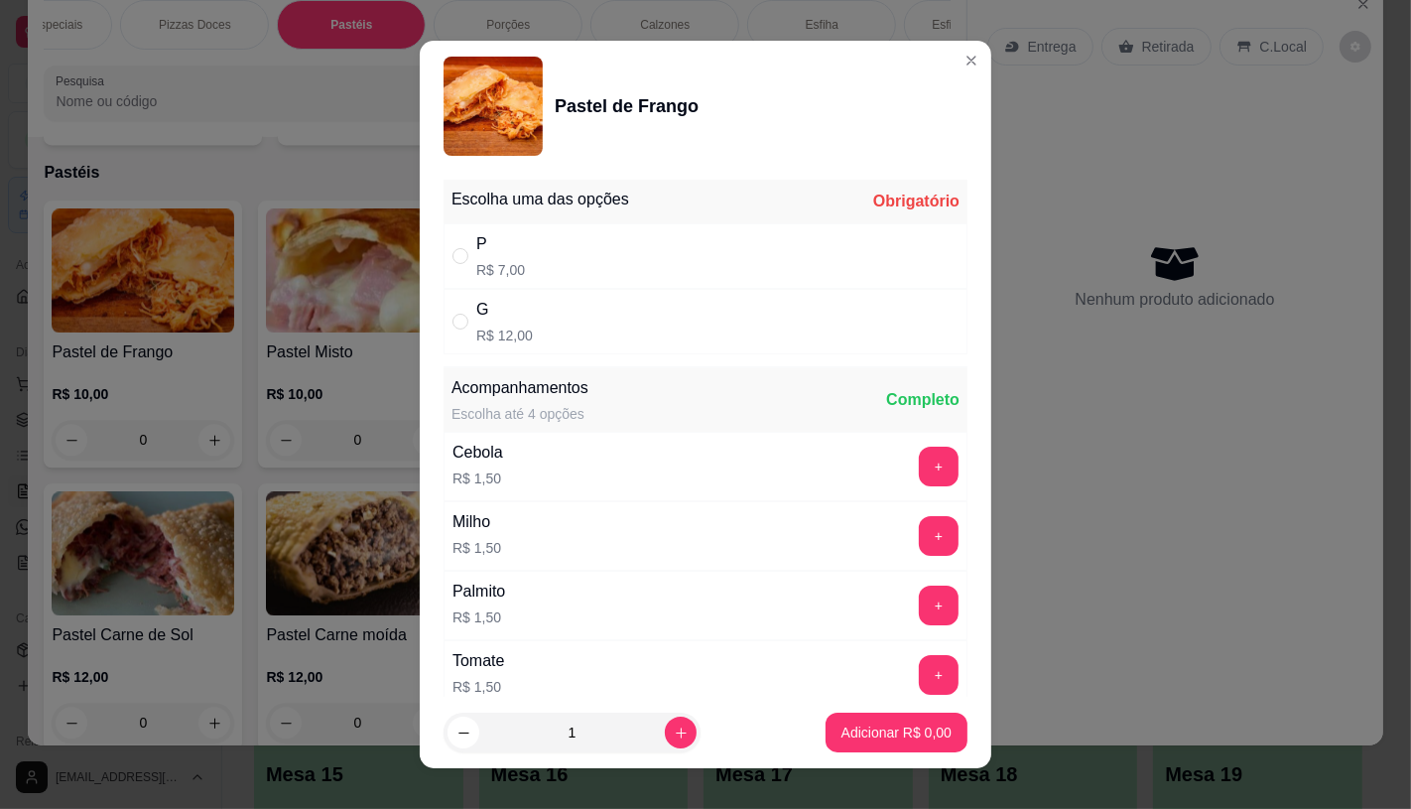
click at [522, 248] on div "P R$ 7,00" at bounding box center [706, 256] width 524 height 66
radio input "true"
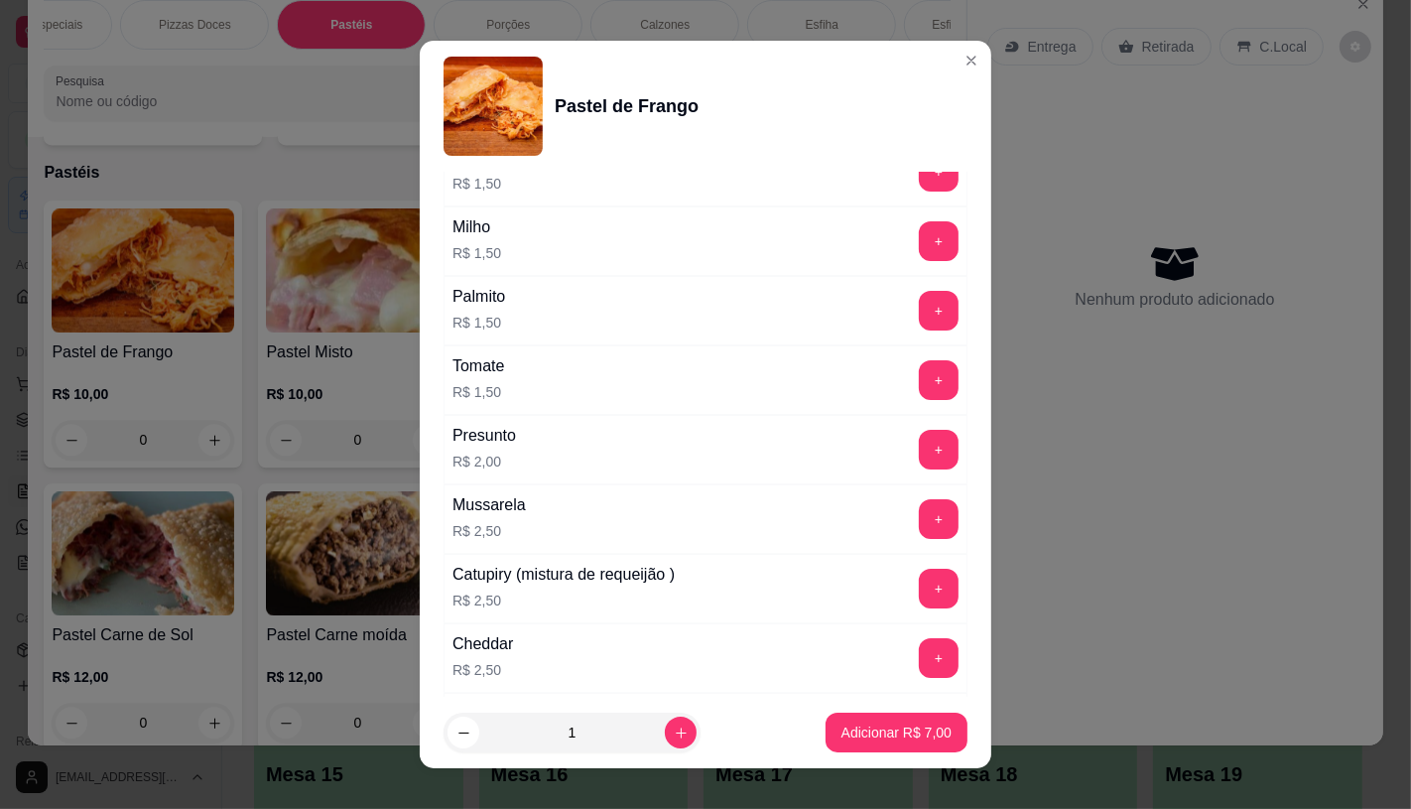
scroll to position [331, 0]
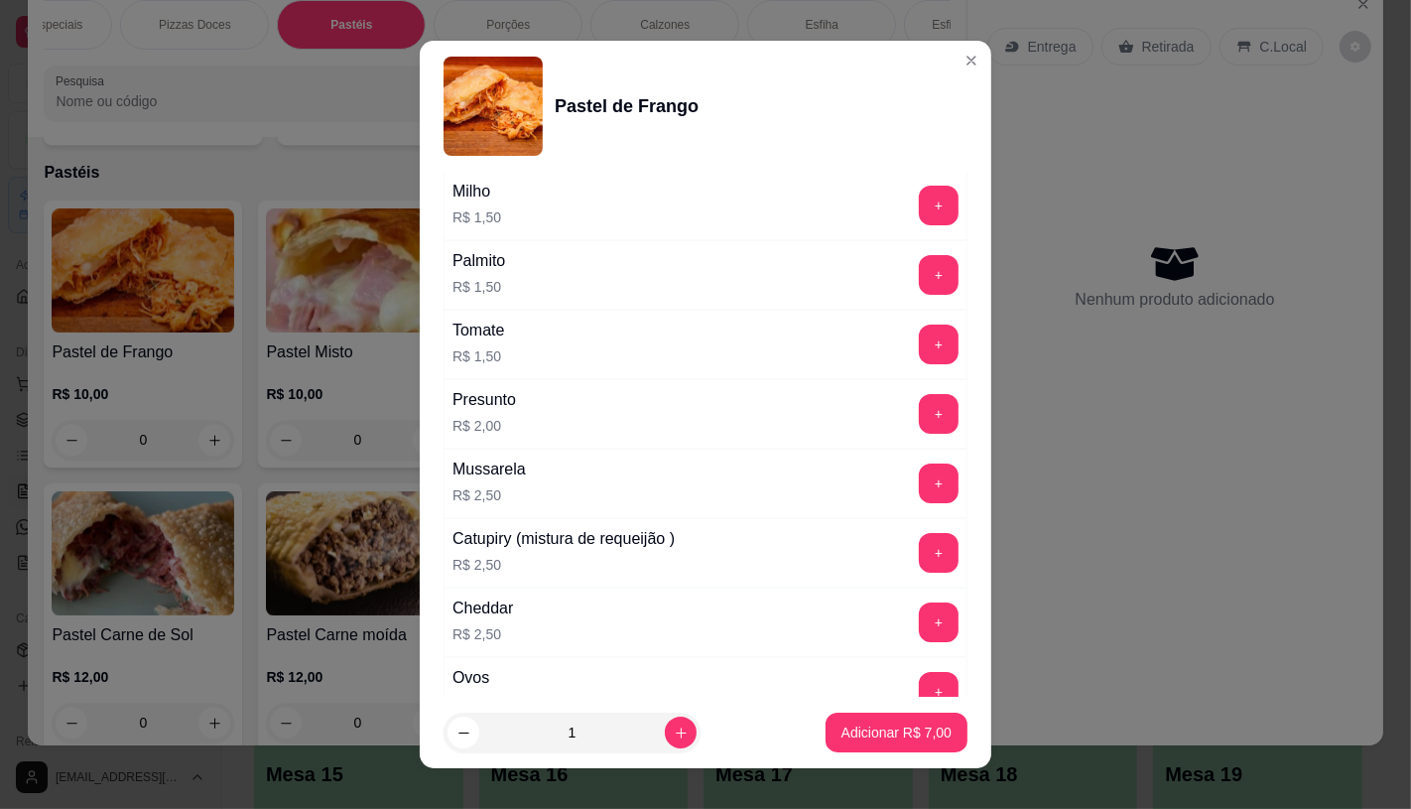
click at [895, 509] on div "Mussarela R$ 2,50 +" at bounding box center [706, 483] width 524 height 69
click at [919, 490] on button "+" at bounding box center [939, 484] width 40 height 40
click at [896, 714] on button "Adicionar R$ 9,50" at bounding box center [897, 733] width 138 height 39
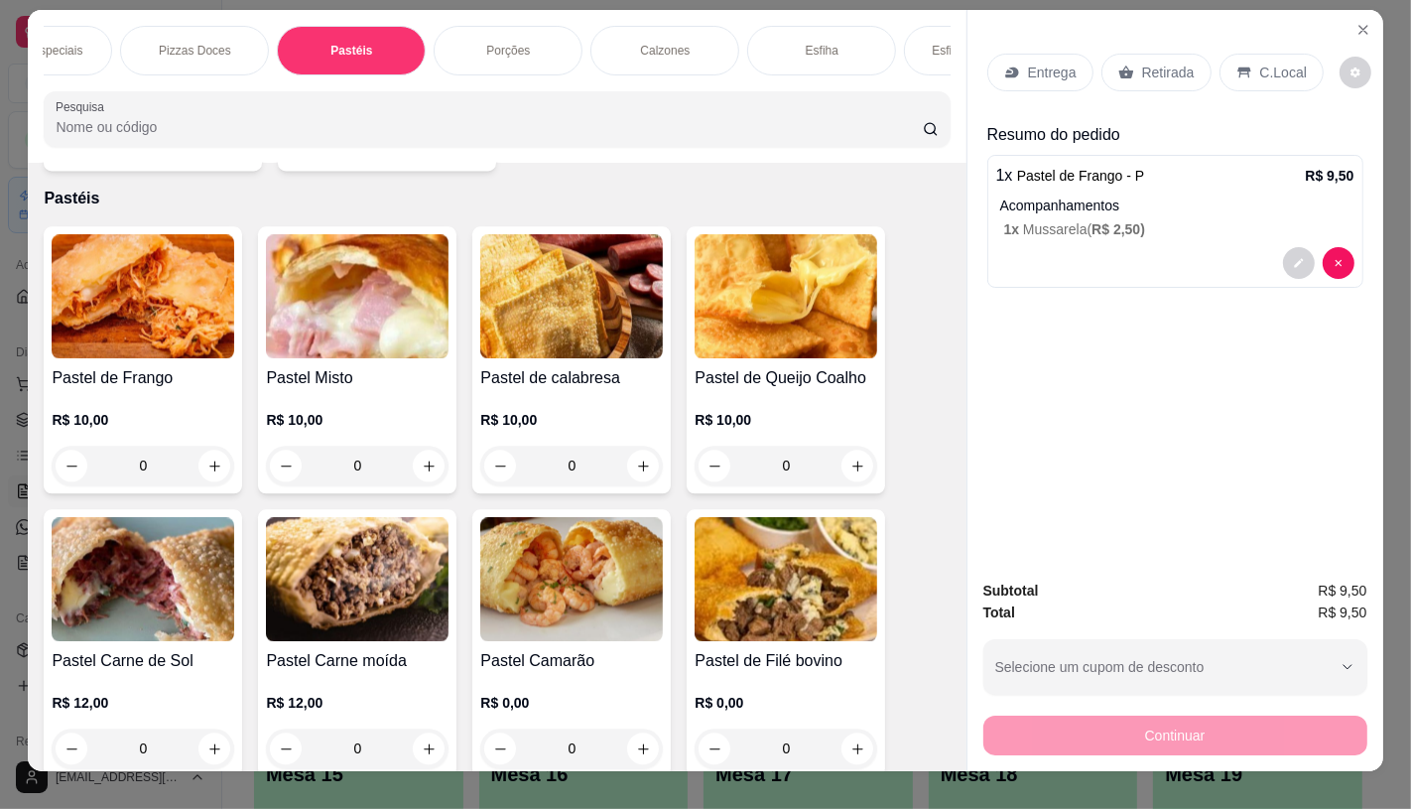
scroll to position [0, 0]
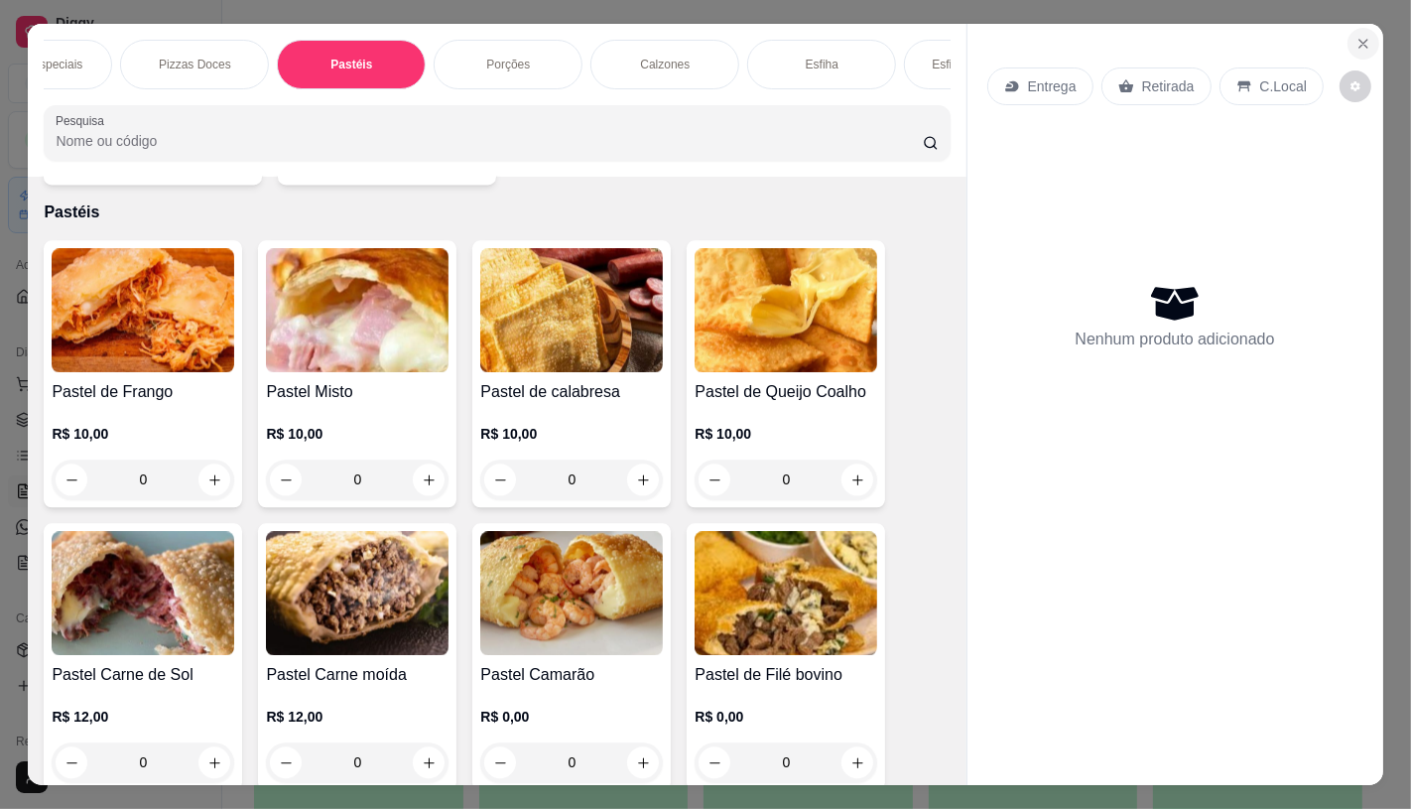
click at [1348, 37] on button "Close" at bounding box center [1364, 44] width 32 height 32
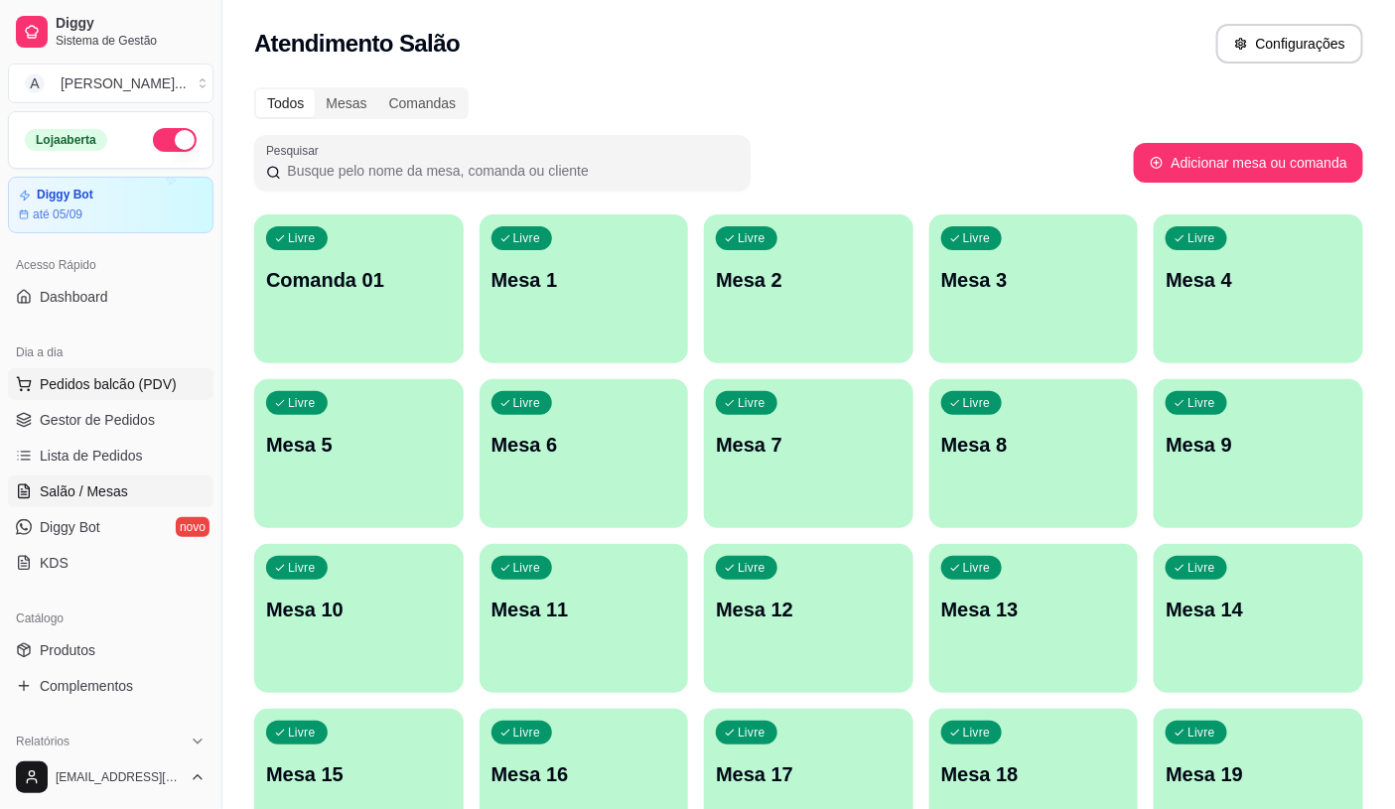
click at [87, 387] on span "Pedidos balcão (PDV)" at bounding box center [108, 384] width 137 height 20
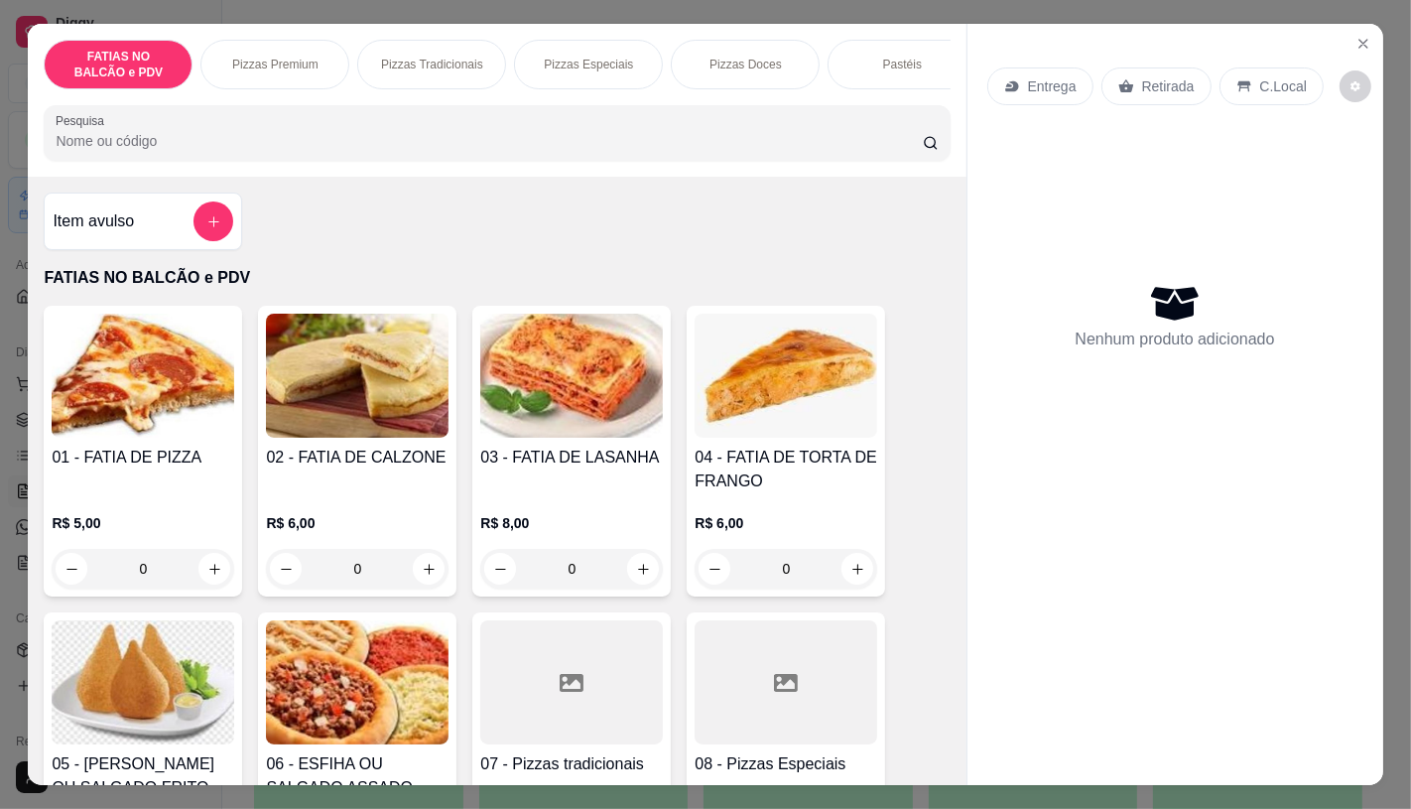
click at [119, 676] on img at bounding box center [143, 682] width 183 height 124
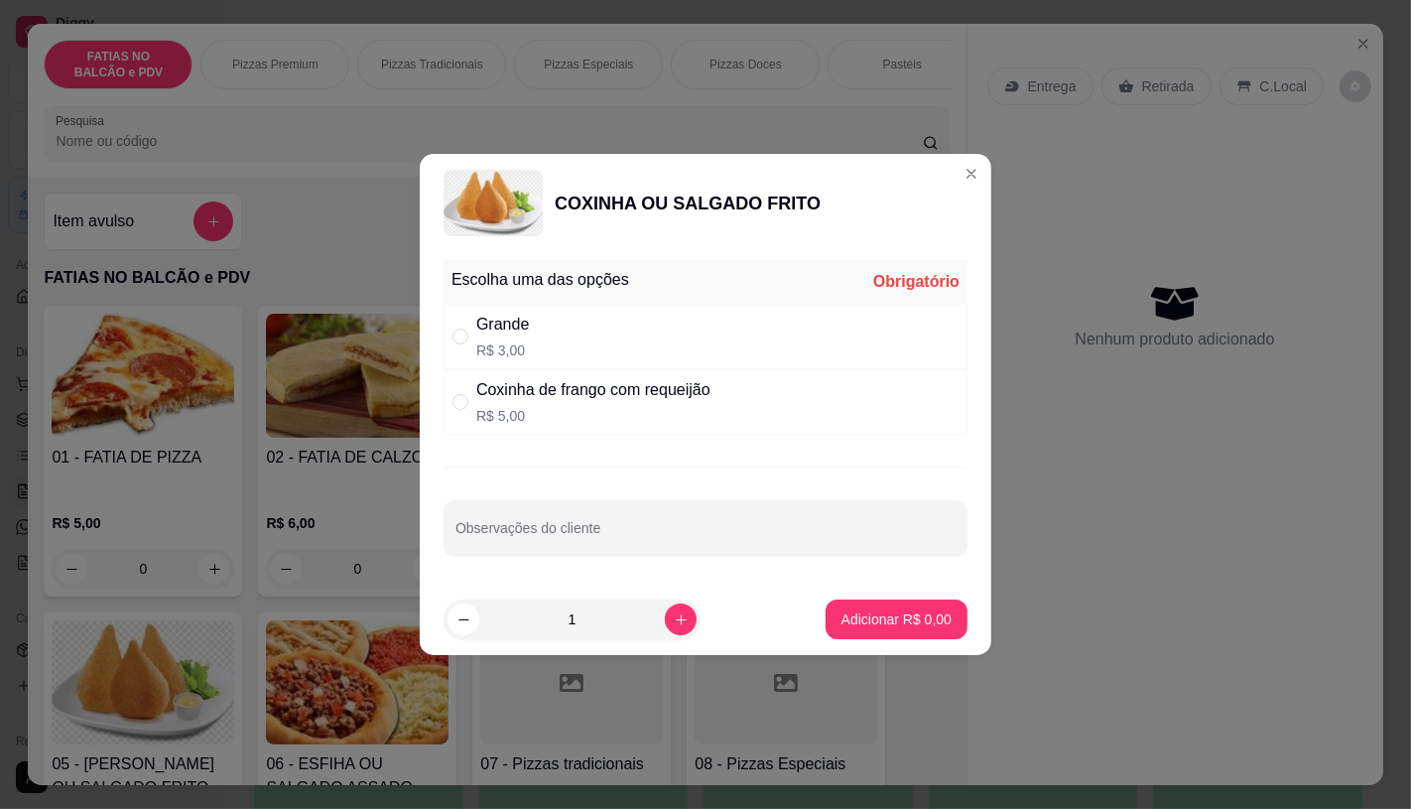
click at [708, 411] on p "R$ 5,00" at bounding box center [593, 416] width 234 height 20
radio input "true"
click at [933, 625] on p "Adicionar R$ 5,00" at bounding box center [897, 619] width 110 height 20
type input "1"
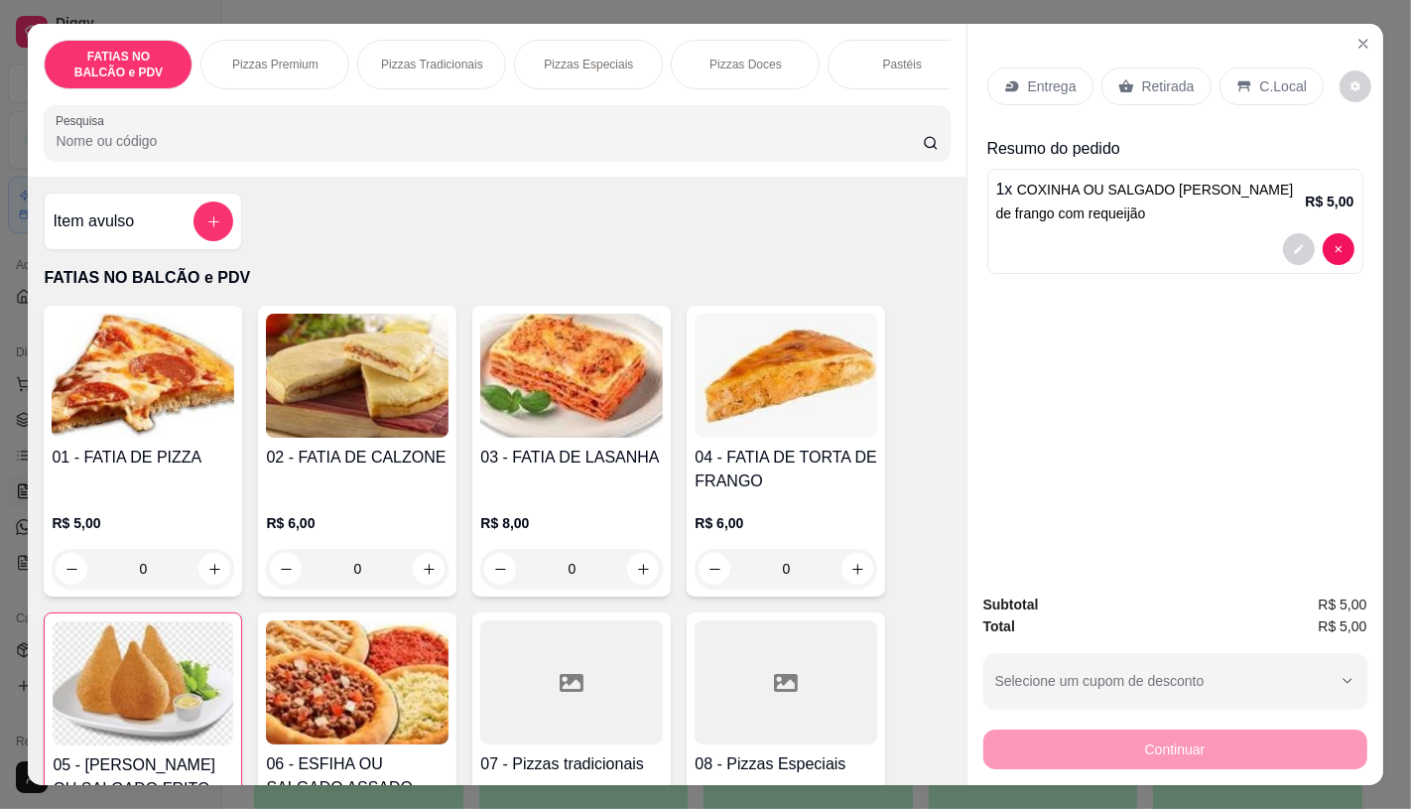
click at [159, 666] on img at bounding box center [143, 683] width 181 height 124
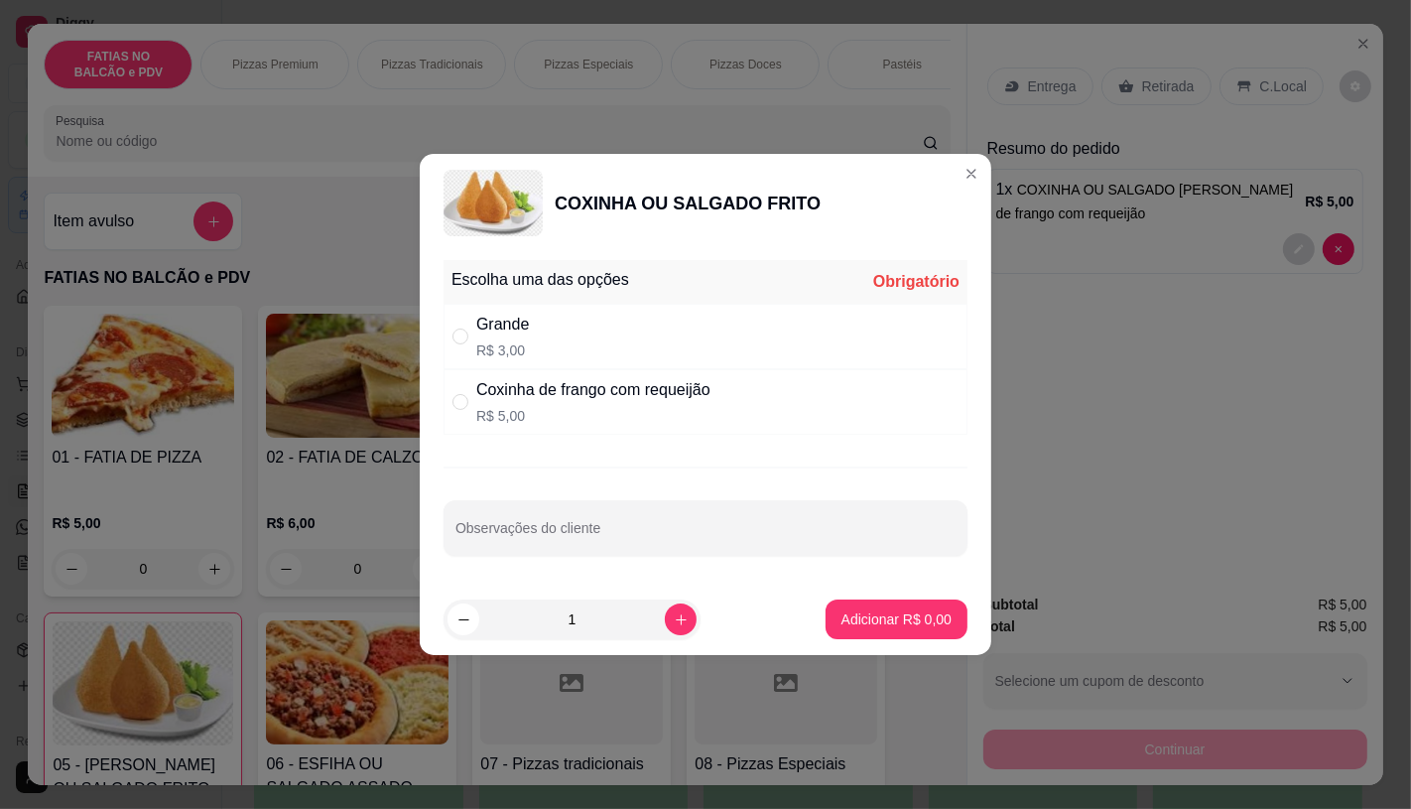
click at [629, 318] on div "Grande R$ 3,00" at bounding box center [706, 337] width 524 height 66
radio input "true"
click at [897, 622] on p "Adicionar R$ 3,00" at bounding box center [896, 619] width 107 height 19
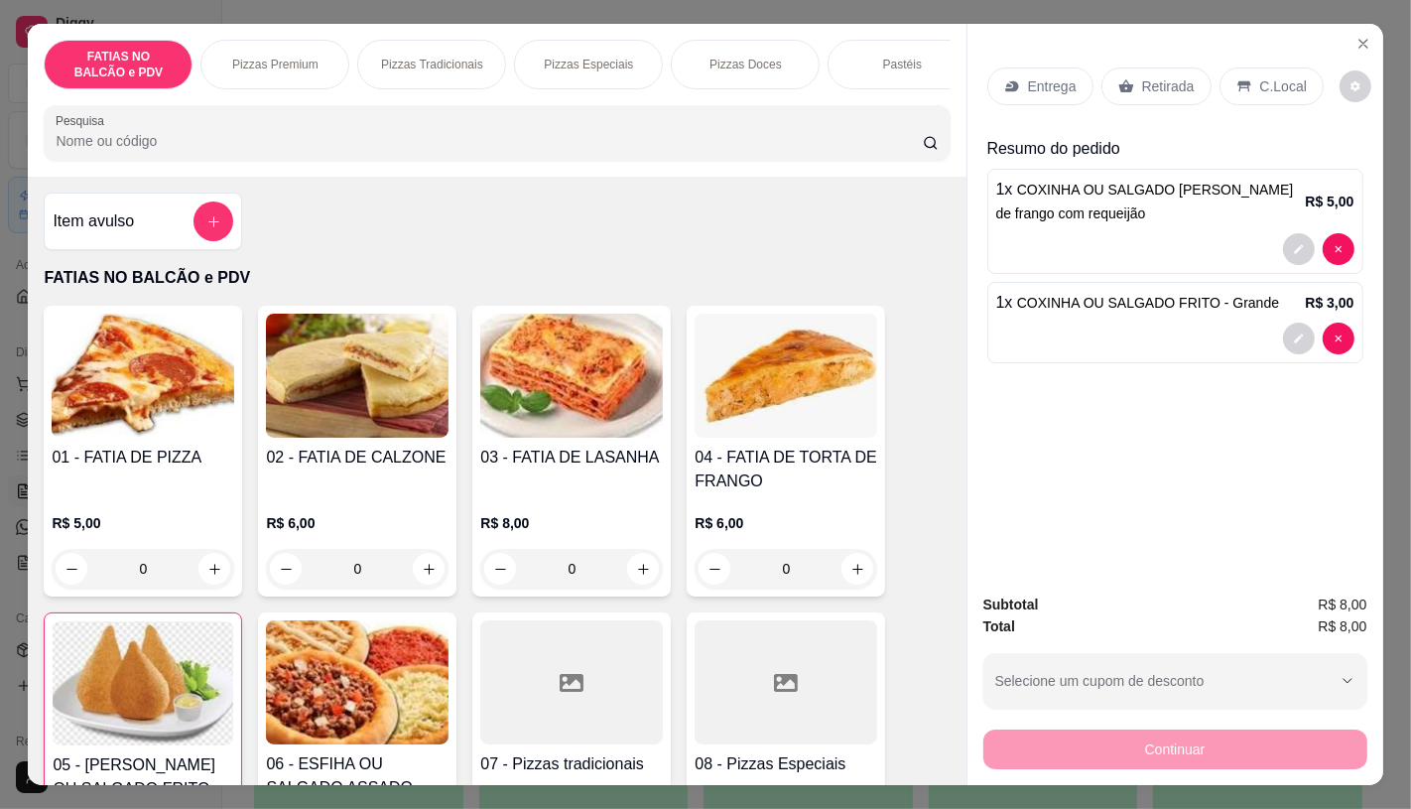
click at [435, 151] on input "Pesquisa" at bounding box center [489, 141] width 867 height 20
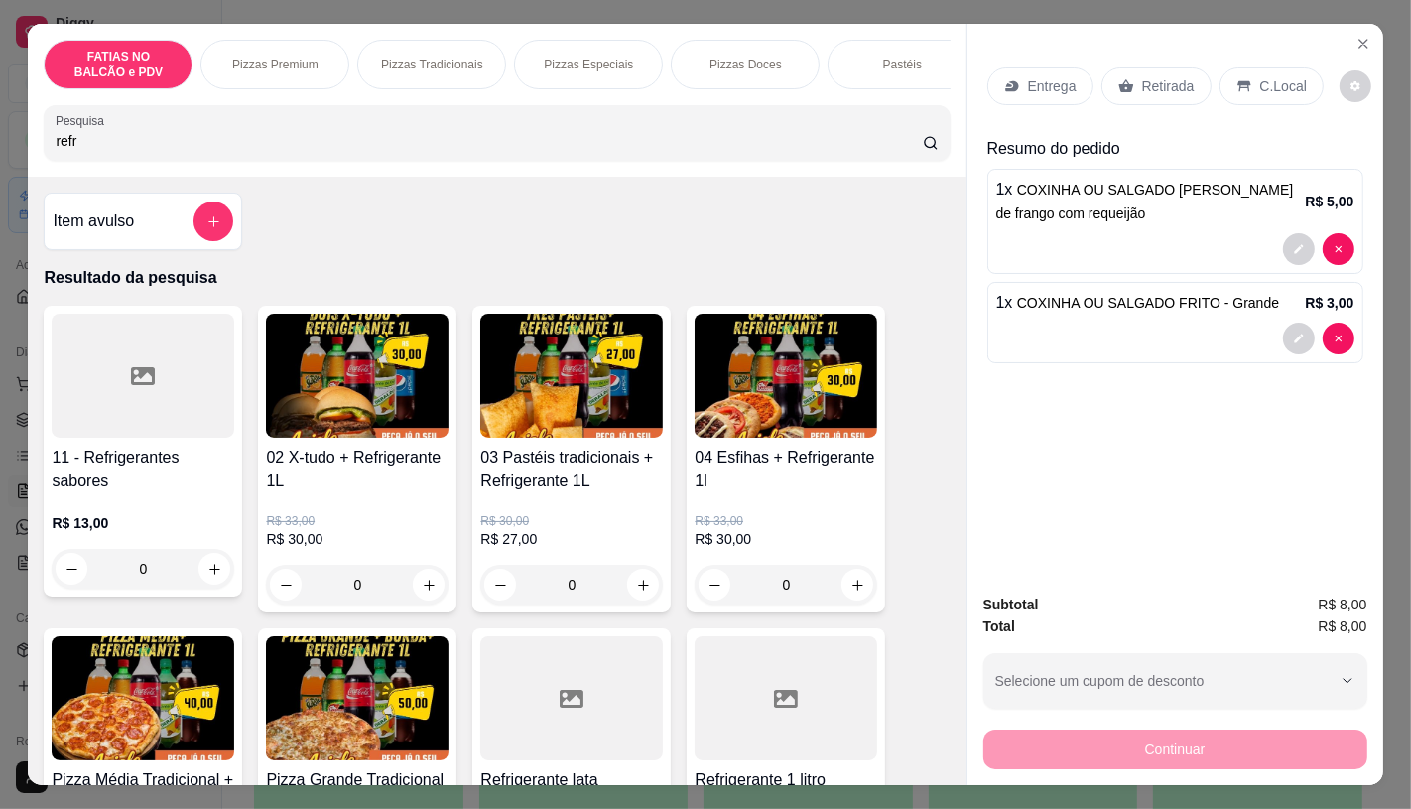
type input "refr"
click at [75, 367] on div at bounding box center [143, 376] width 183 height 124
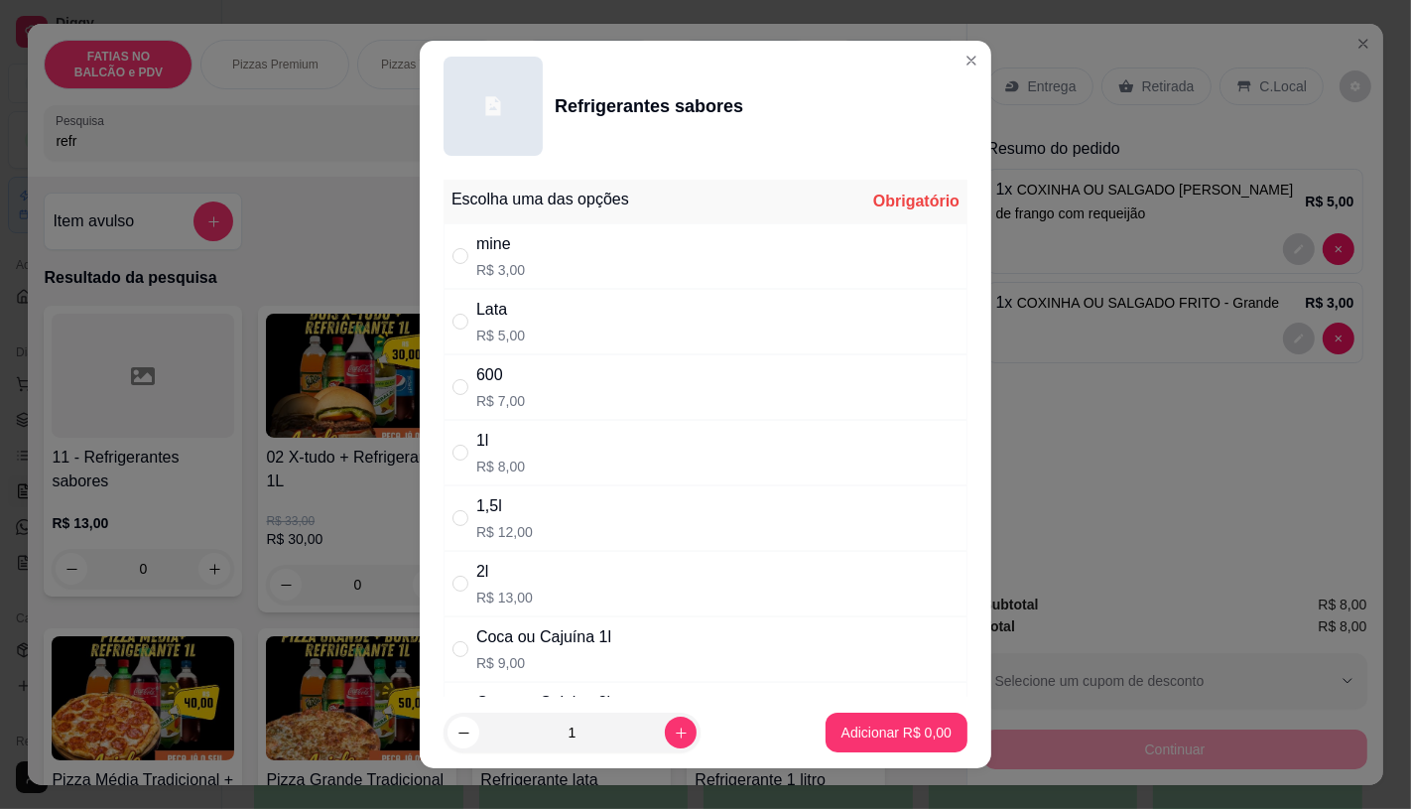
click at [544, 265] on div "mine R$ 3,00" at bounding box center [706, 256] width 524 height 66
radio input "true"
click at [903, 728] on p "Adicionar R$ 3,00" at bounding box center [896, 733] width 107 height 19
type input "1"
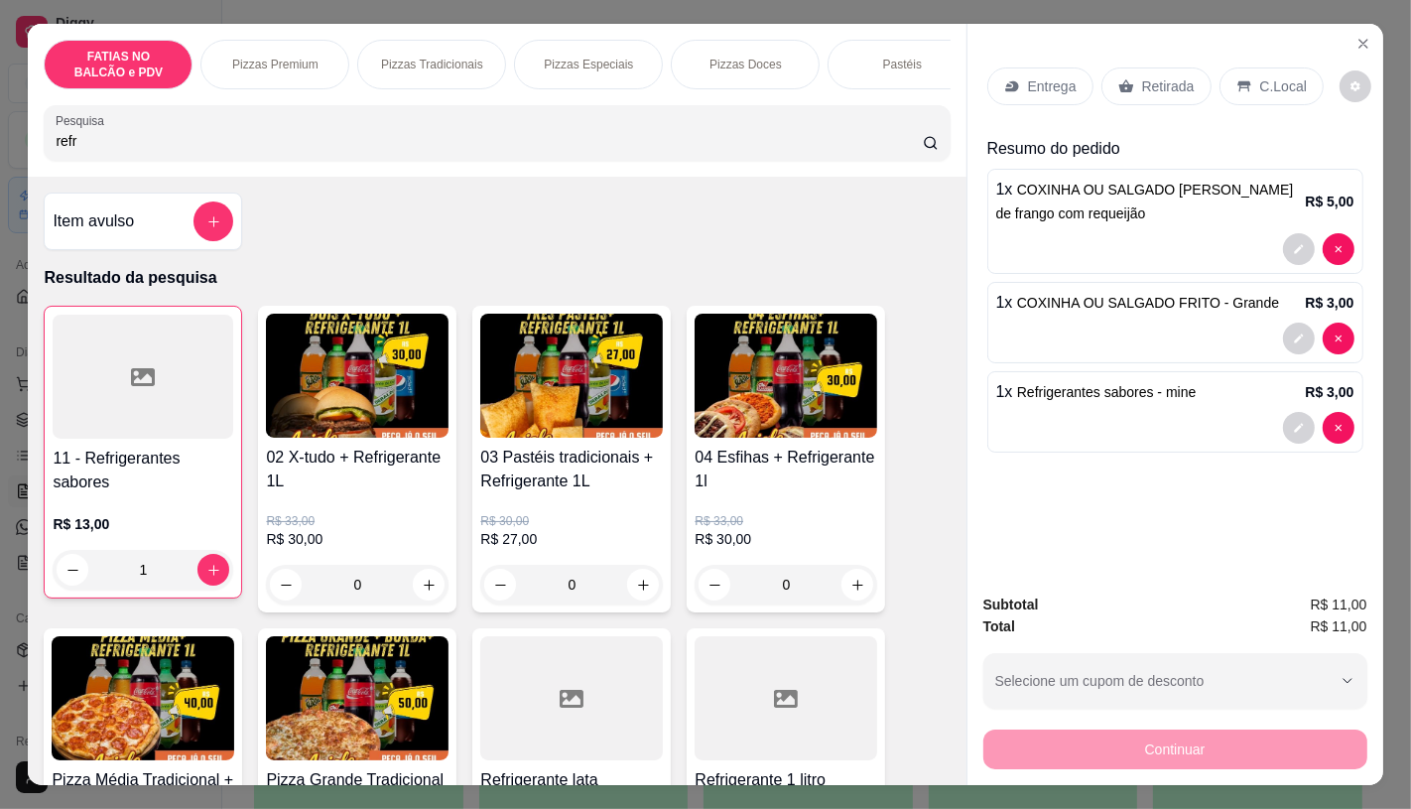
click at [490, 146] on input "refr" at bounding box center [489, 141] width 867 height 20
click at [201, 151] on input "refr" at bounding box center [489, 141] width 867 height 20
type input "r"
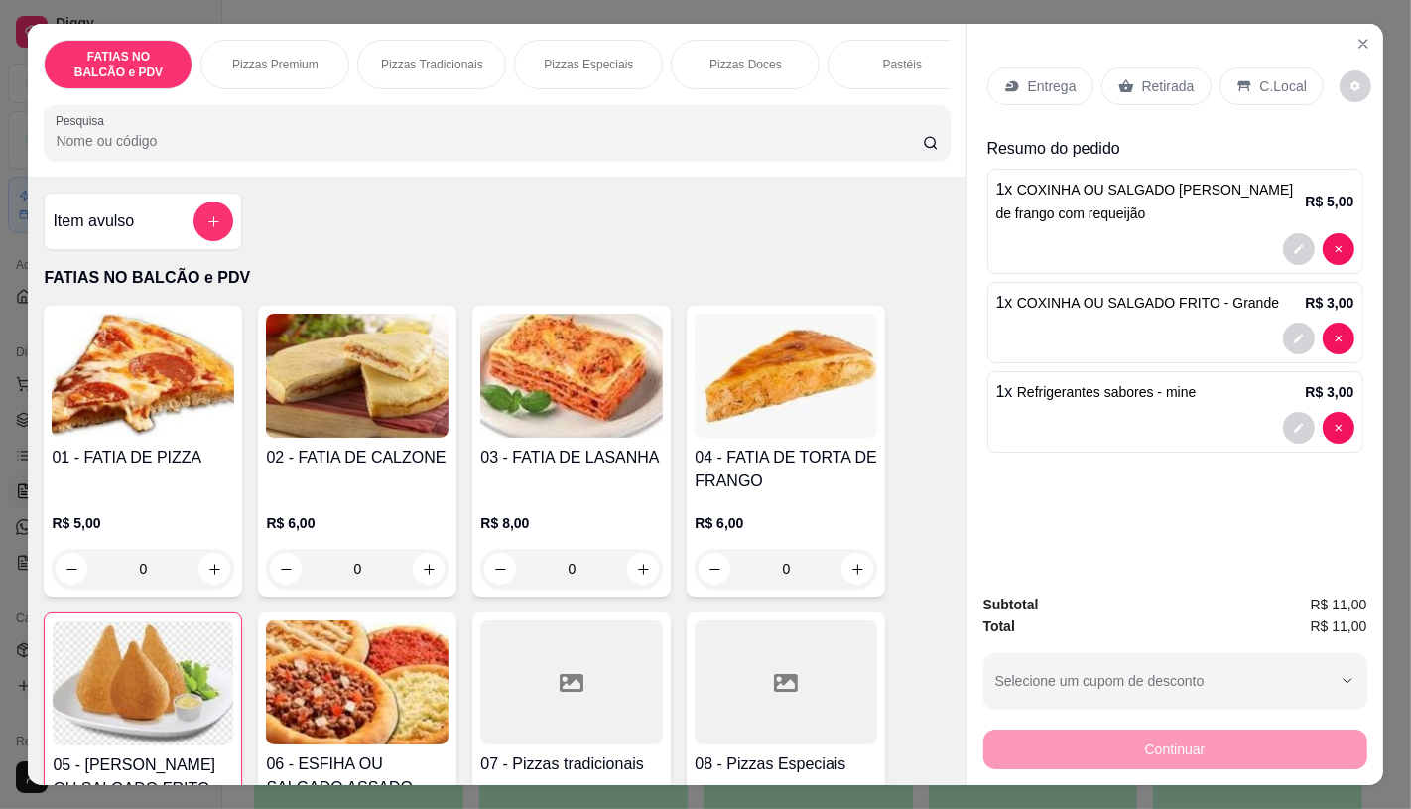
click at [95, 652] on img at bounding box center [143, 683] width 181 height 124
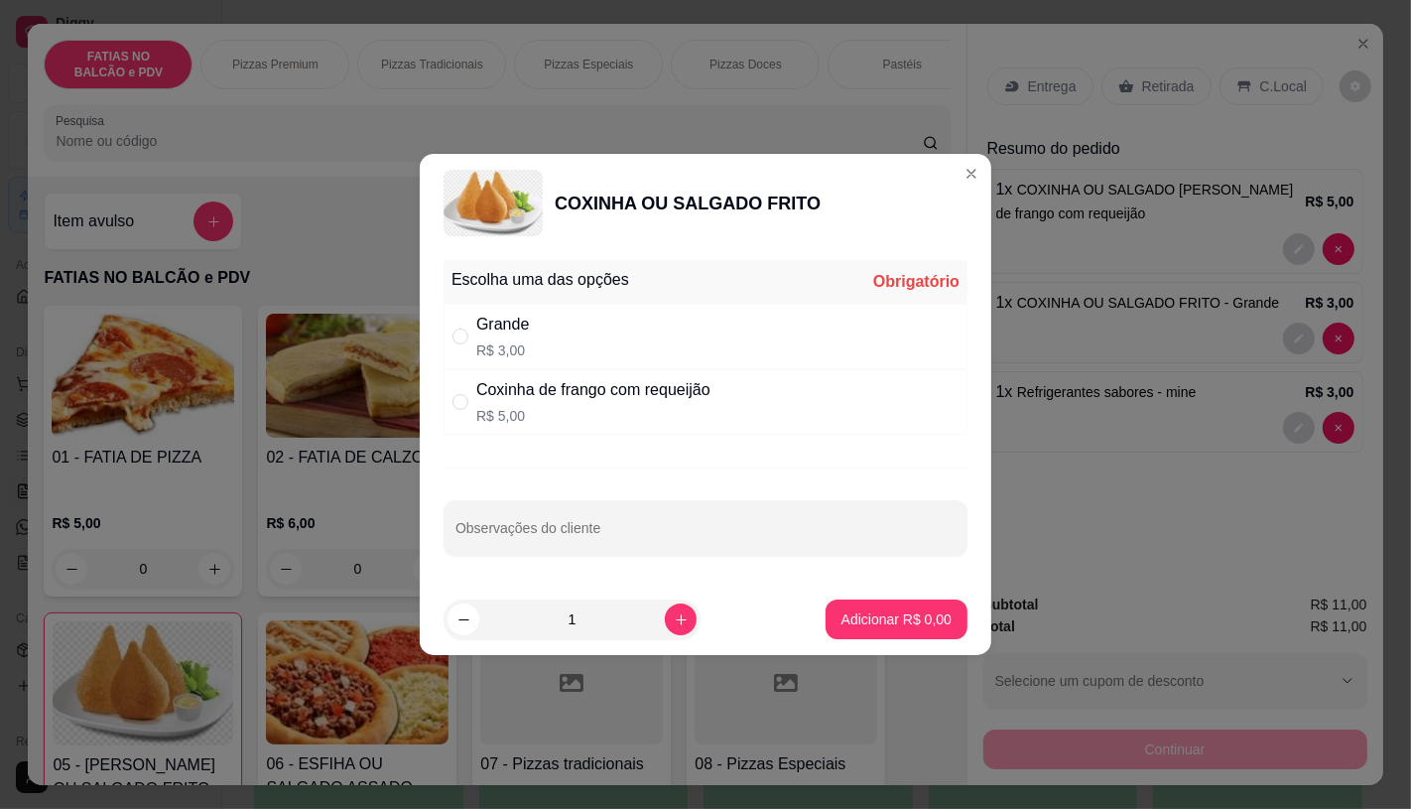
click at [613, 324] on div "Grande R$ 3,00" at bounding box center [706, 337] width 524 height 66
radio input "true"
click at [877, 621] on p "Adicionar R$ 3,00" at bounding box center [897, 619] width 110 height 20
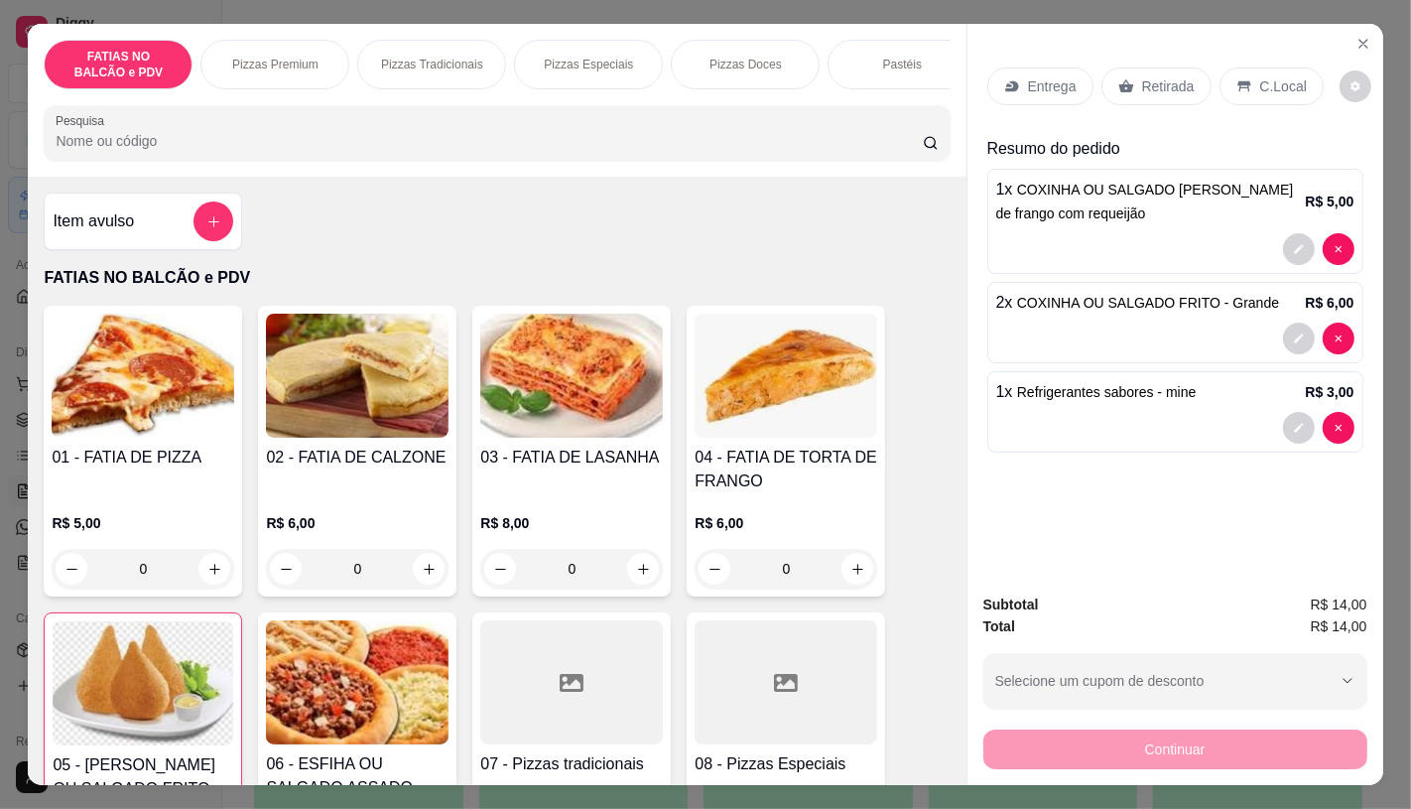
click at [1268, 87] on p "C.Local" at bounding box center [1284, 86] width 47 height 20
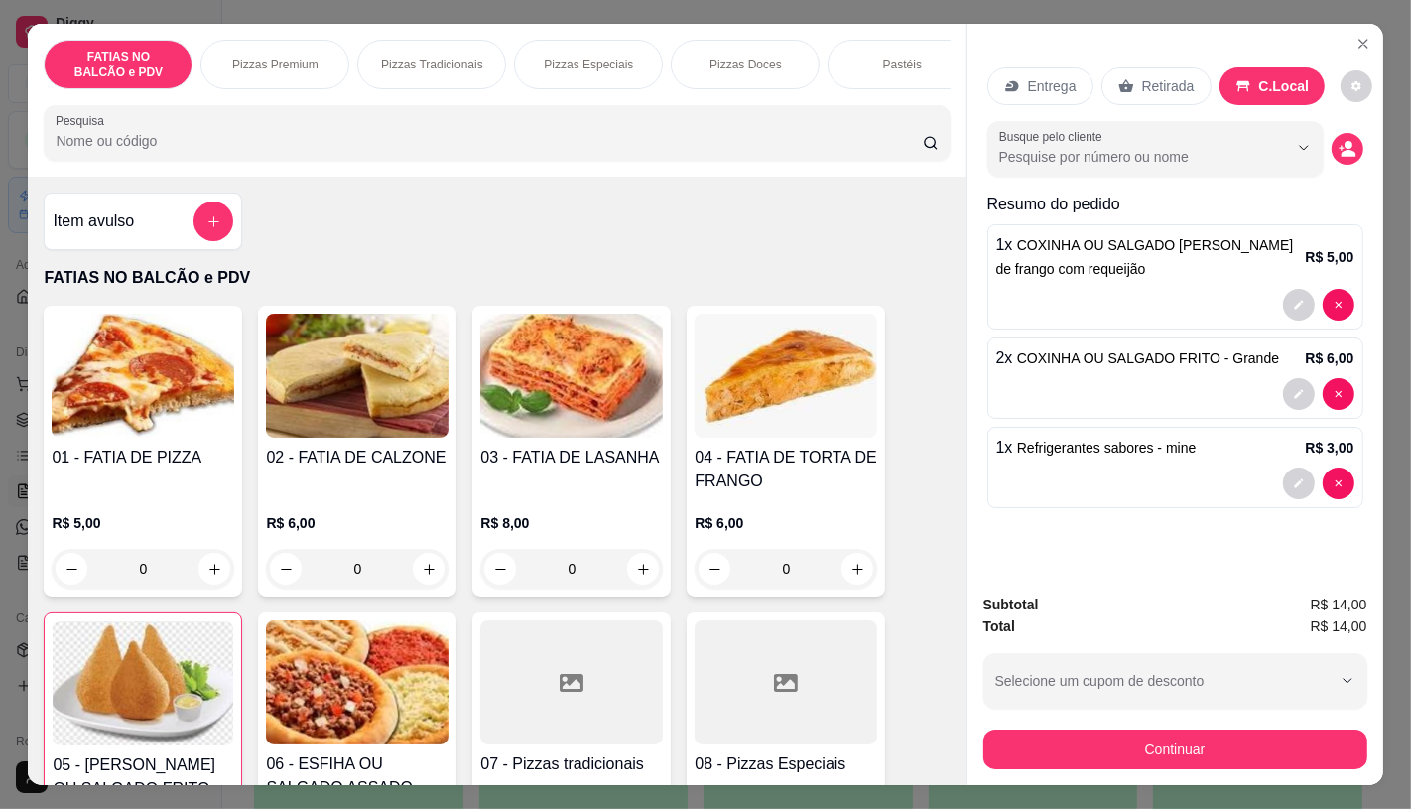
click at [1163, 76] on p "Retirada" at bounding box center [1168, 86] width 53 height 20
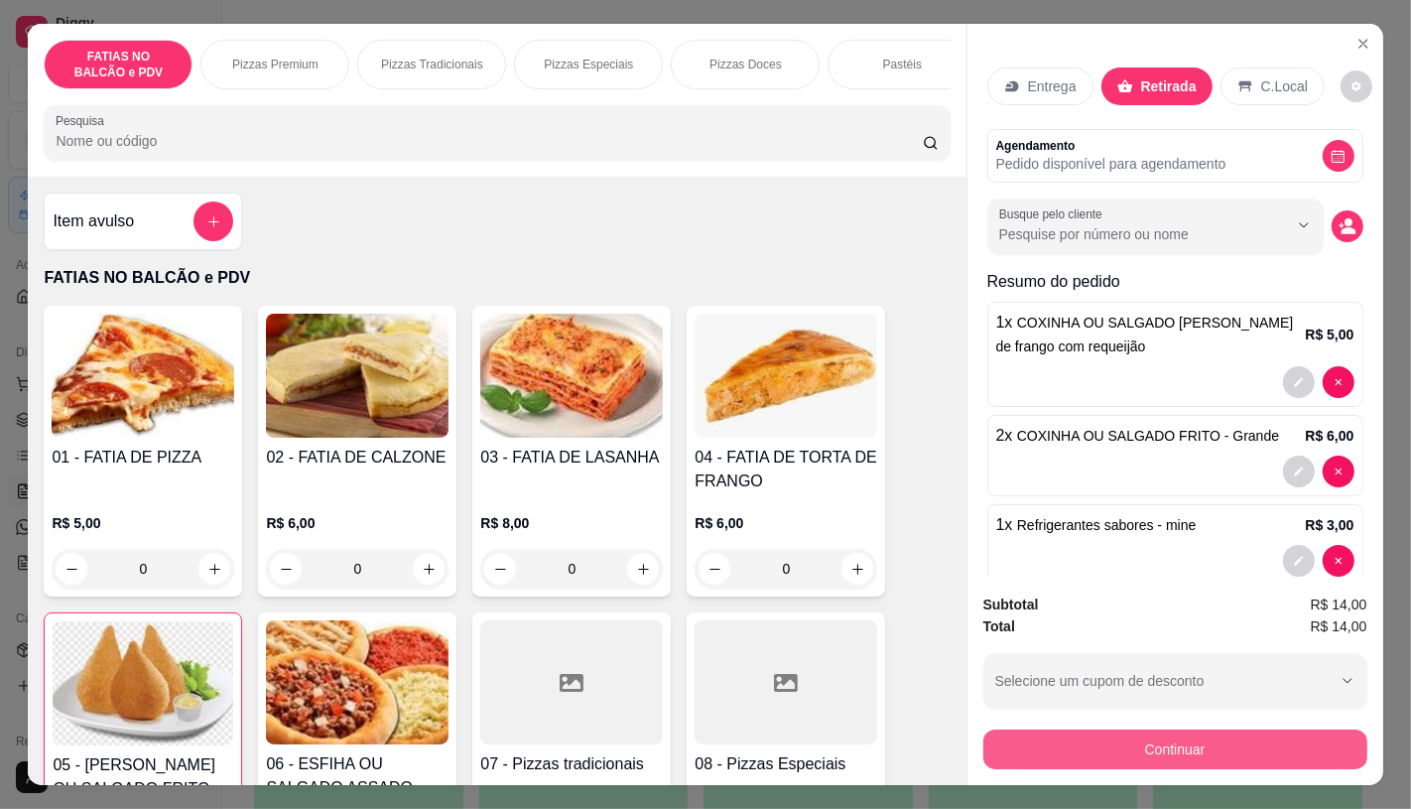
click at [1168, 730] on button "Continuar" at bounding box center [1176, 750] width 384 height 40
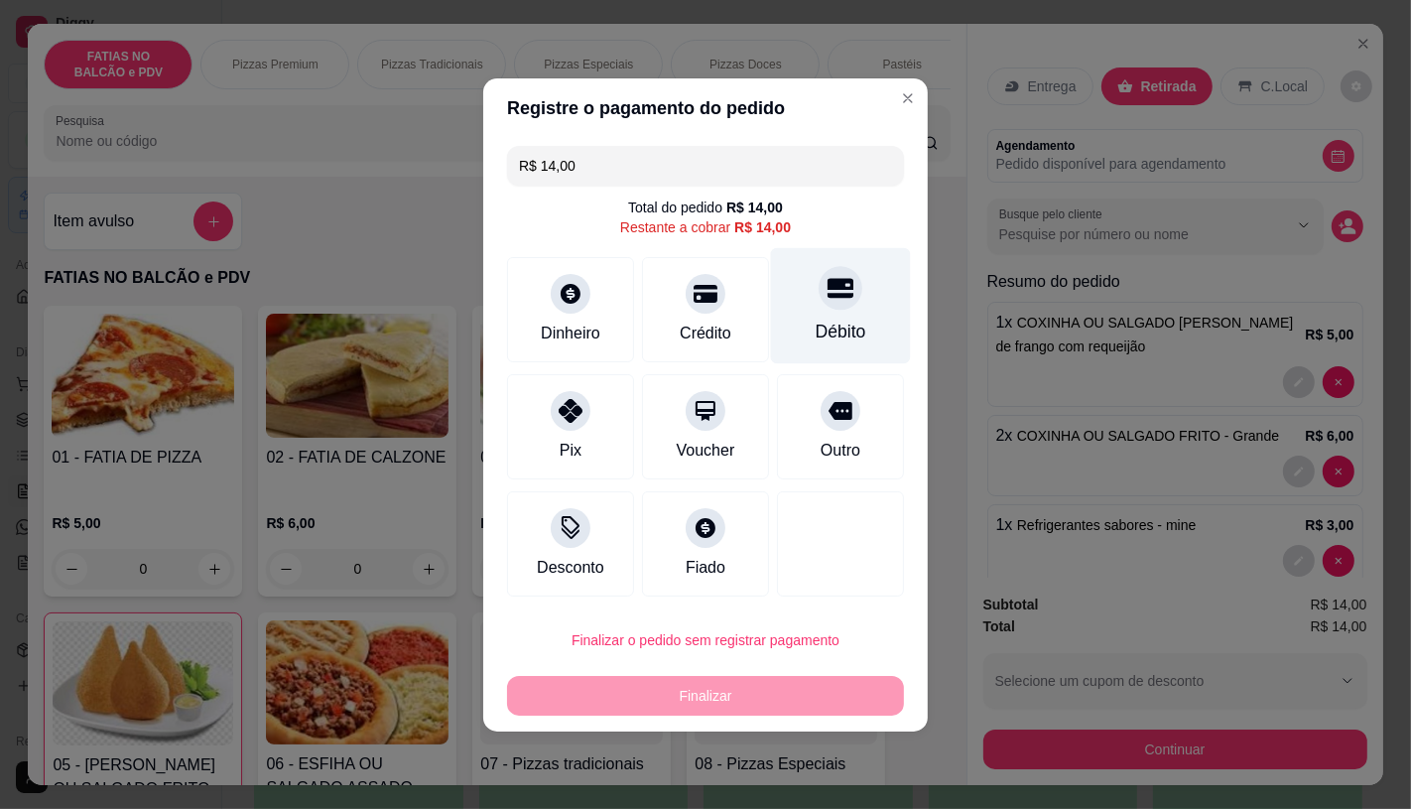
click at [846, 329] on div "Débito" at bounding box center [841, 332] width 51 height 26
type input "R$ 0,00"
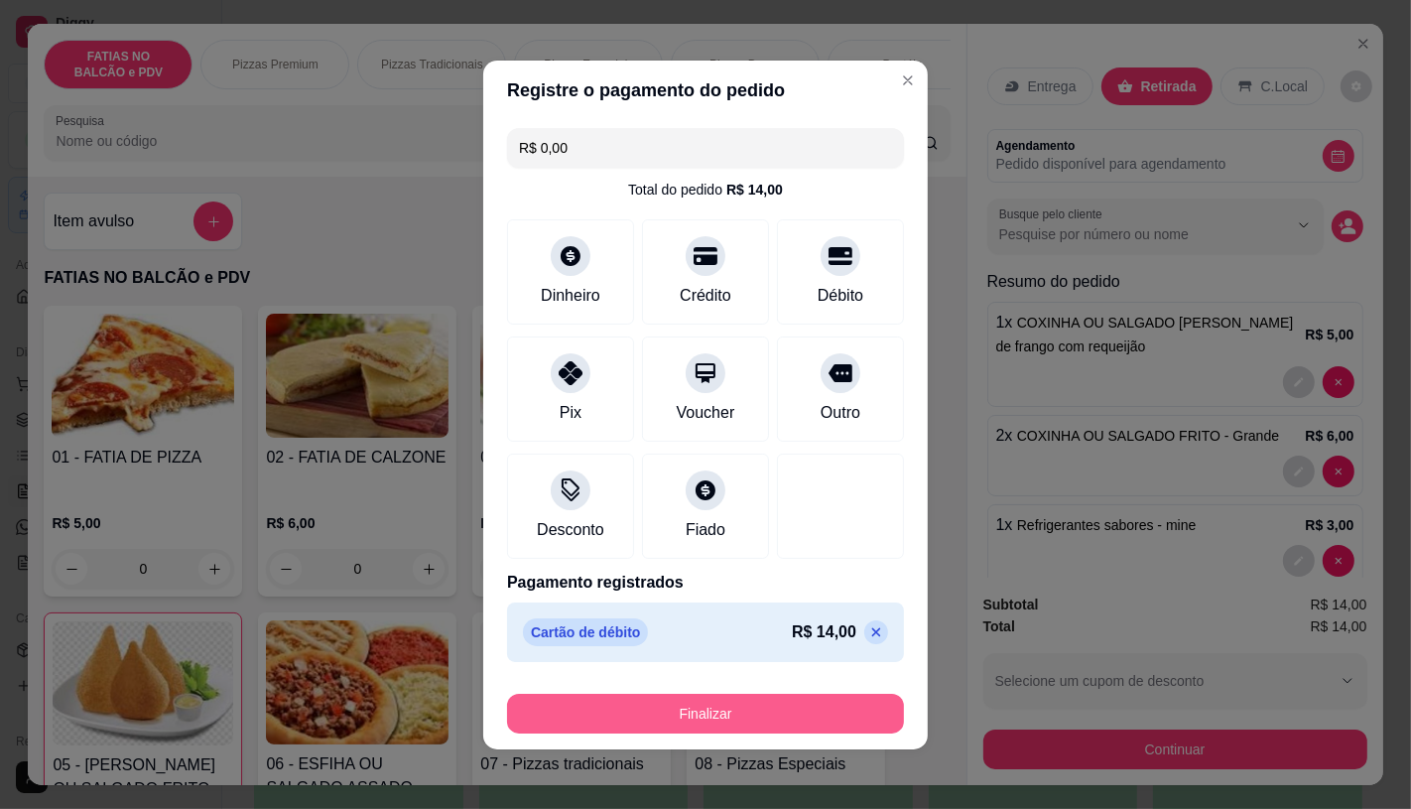
click at [749, 718] on button "Finalizar" at bounding box center [705, 714] width 397 height 40
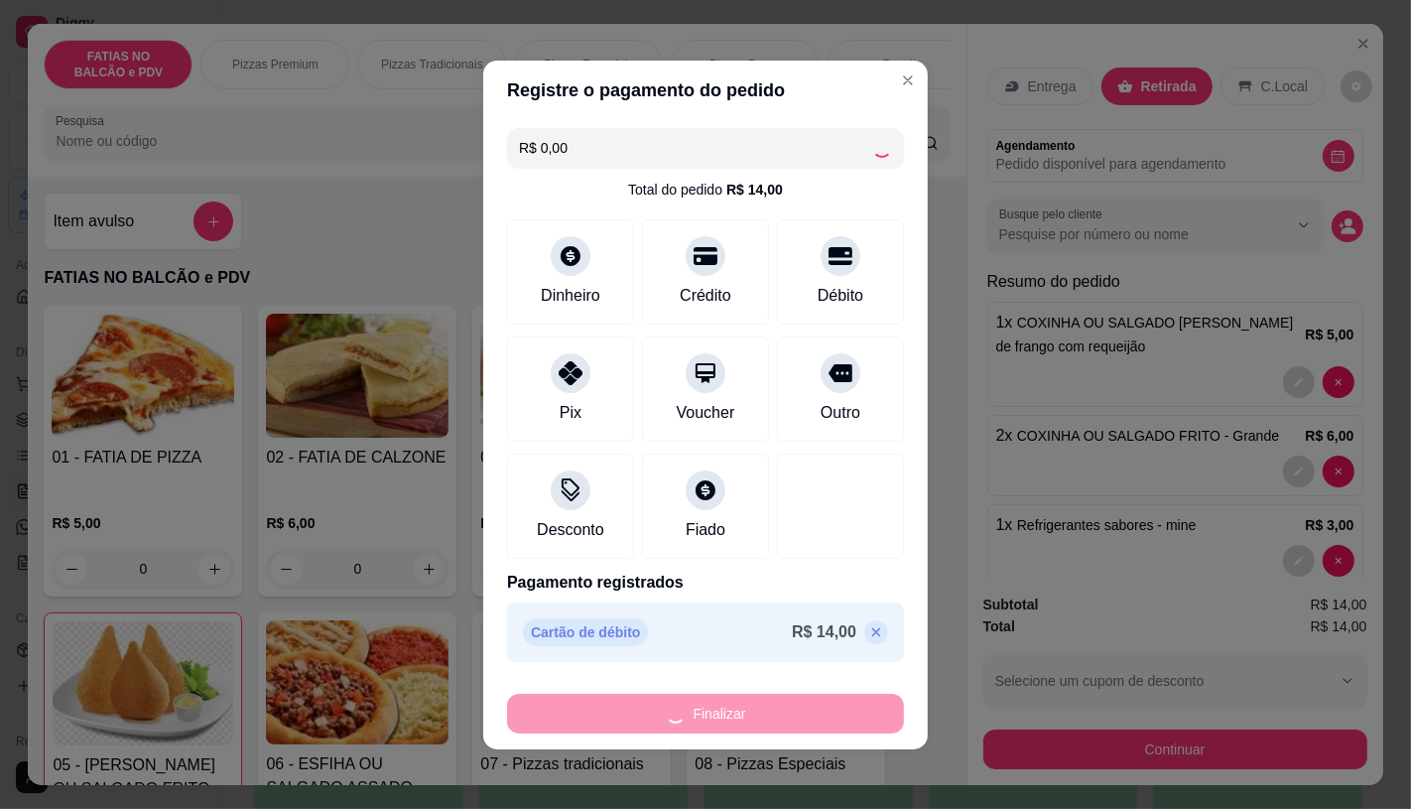
type input "0"
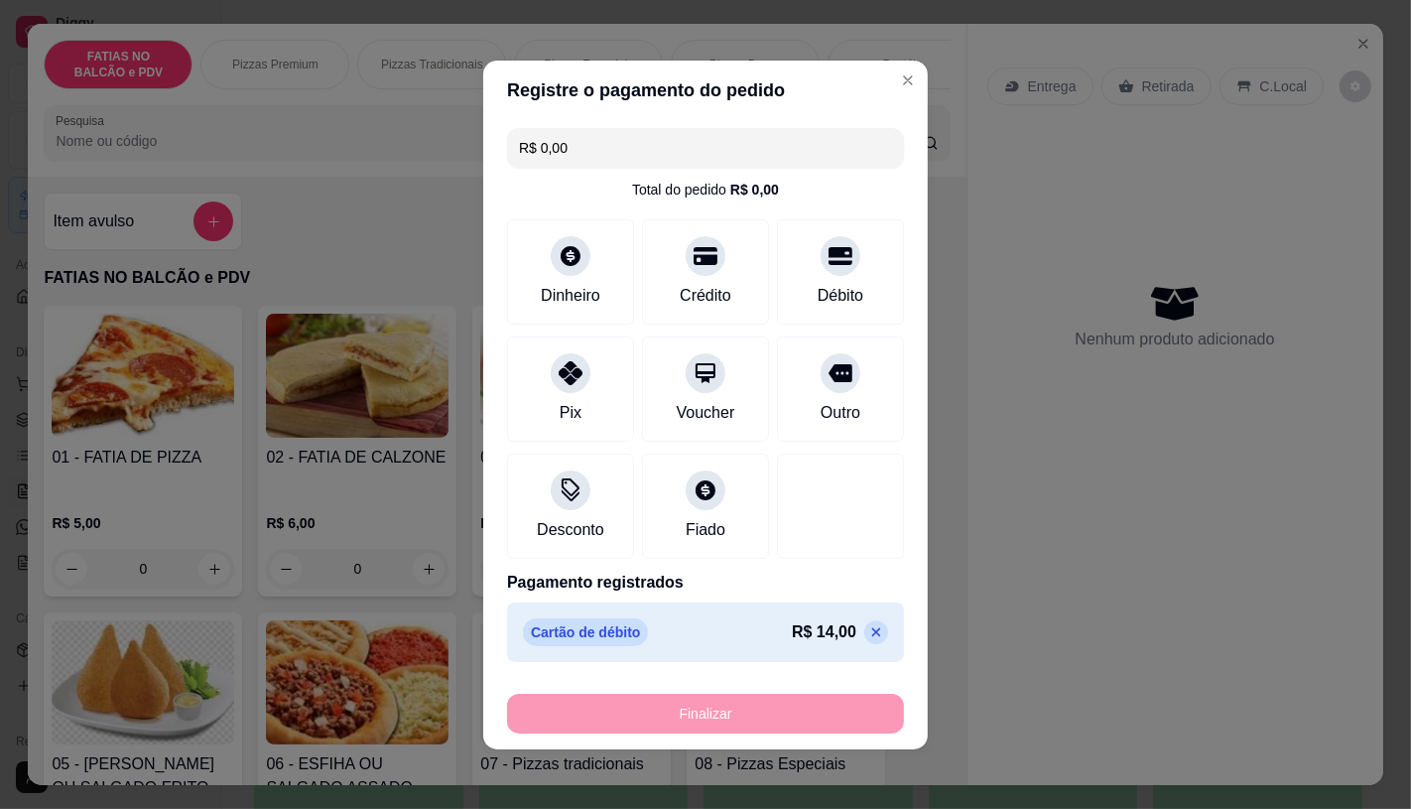
type input "-R$ 14,00"
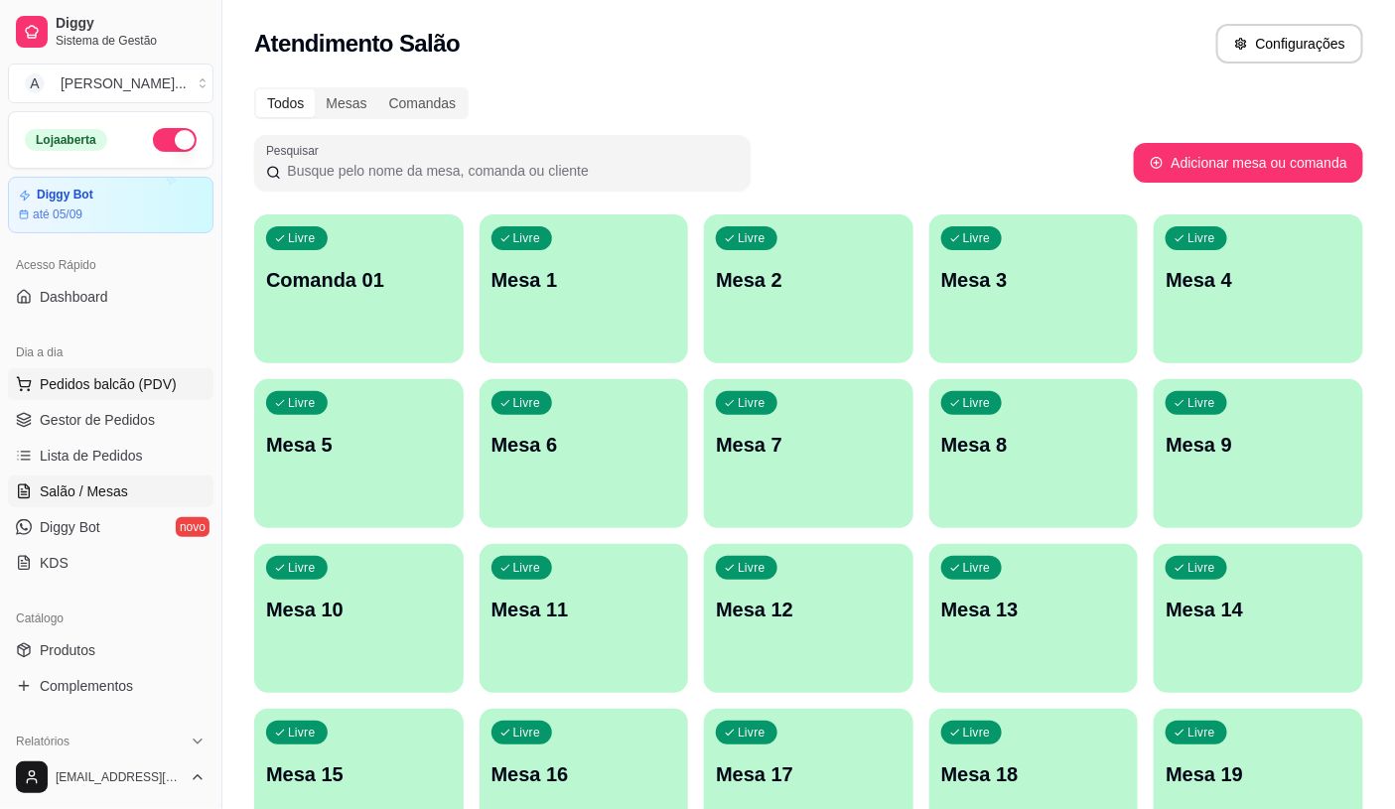
click at [147, 374] on span "Pedidos balcão (PDV)" at bounding box center [108, 384] width 137 height 20
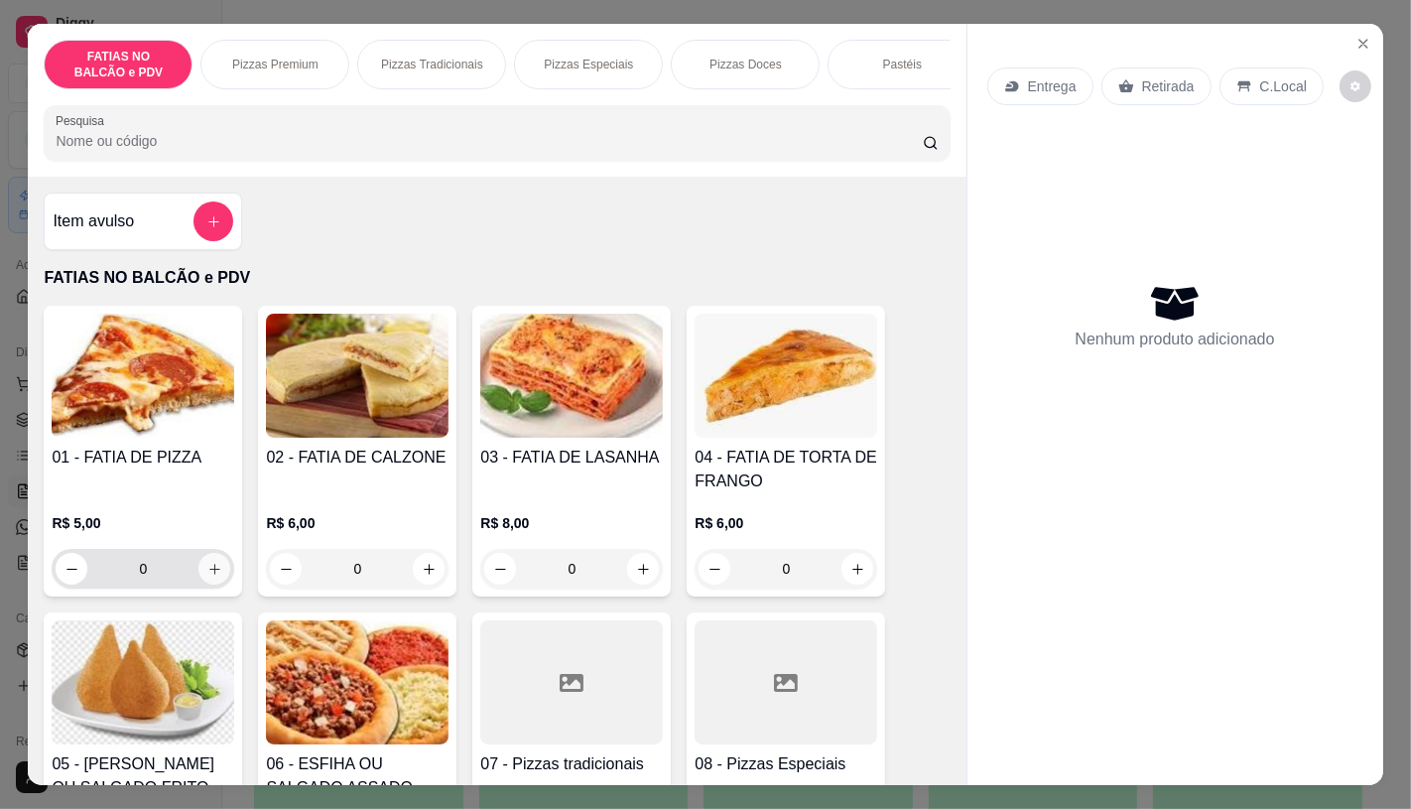
click at [213, 569] on button "increase-product-quantity" at bounding box center [215, 569] width 32 height 32
type input "2"
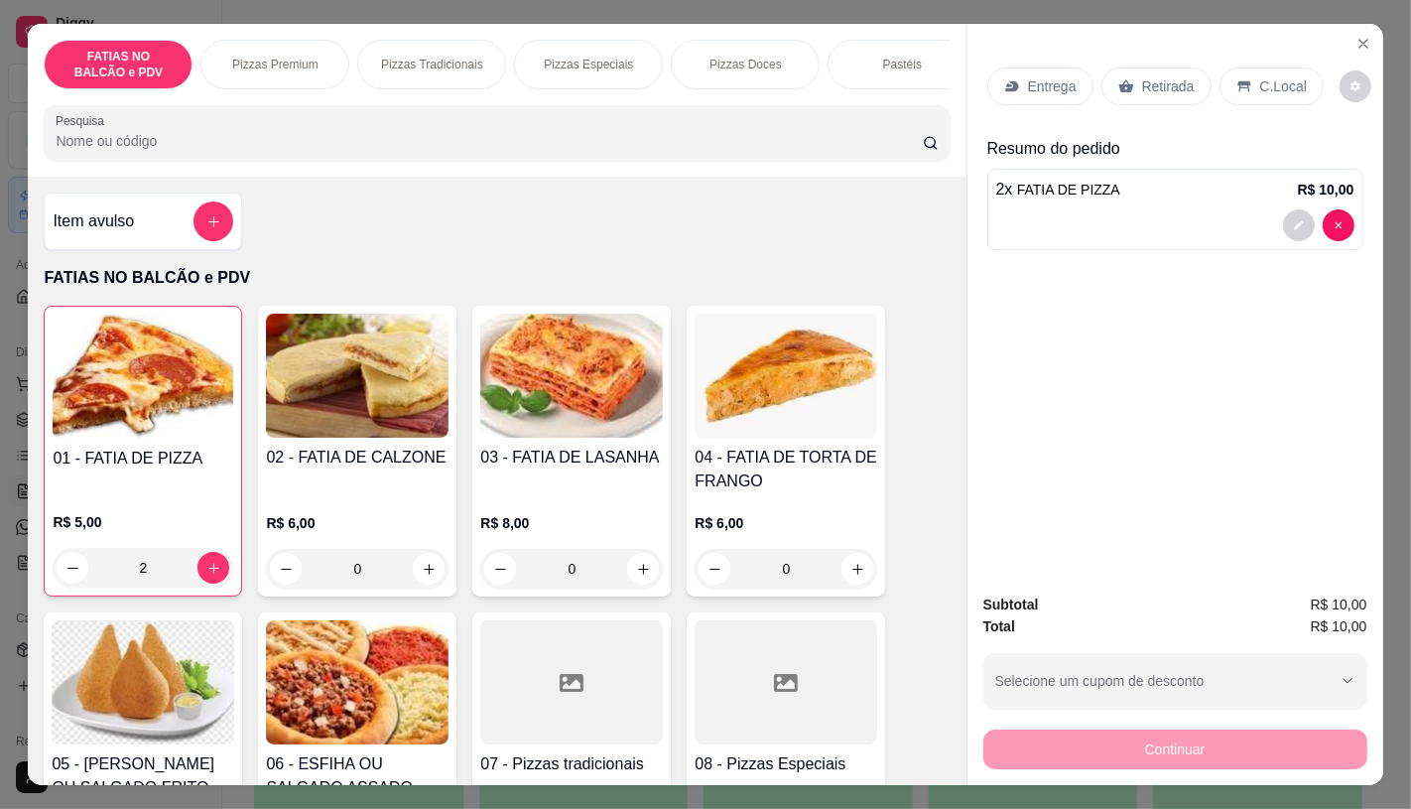
click at [318, 151] on input "Pesquisa" at bounding box center [489, 141] width 867 height 20
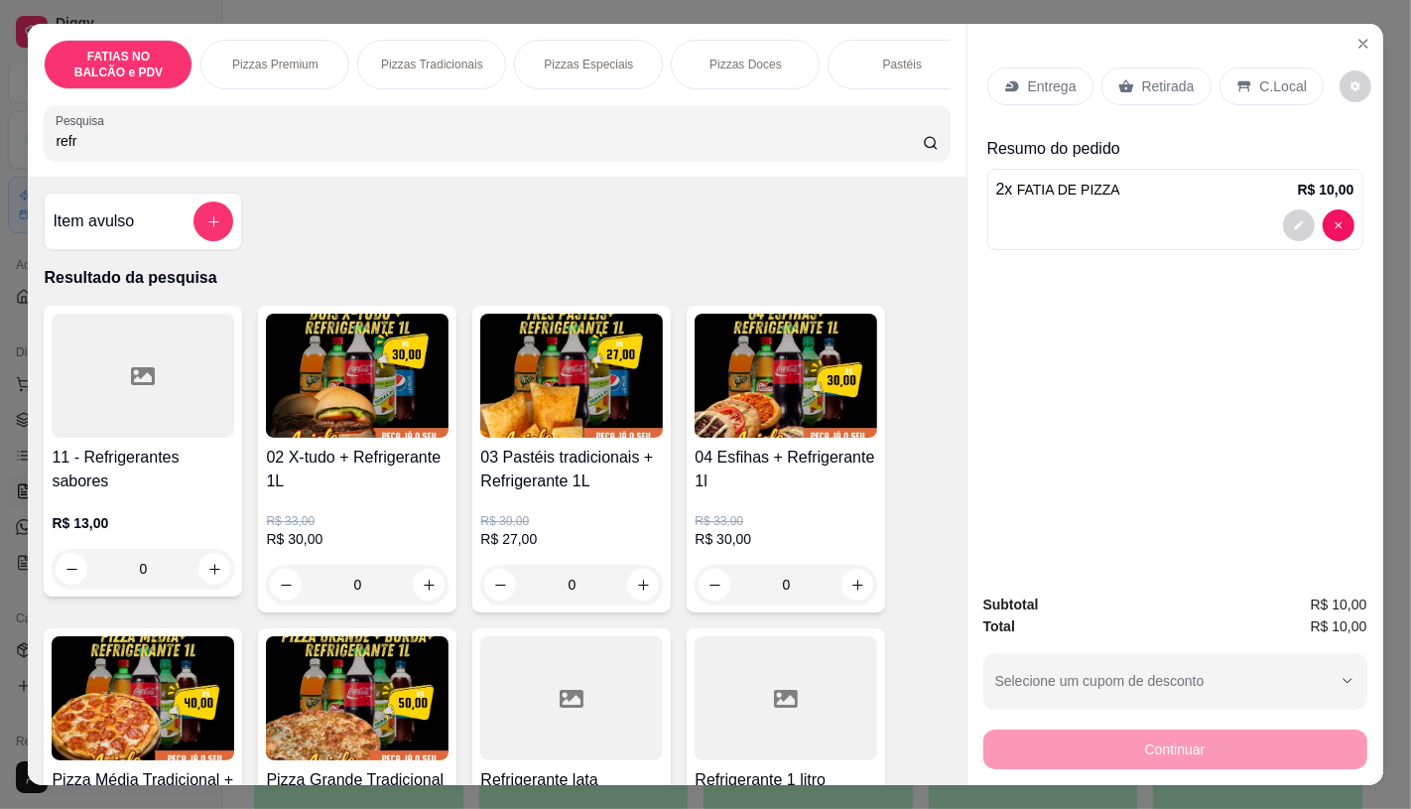
type input "refr"
click at [102, 410] on div at bounding box center [143, 376] width 183 height 124
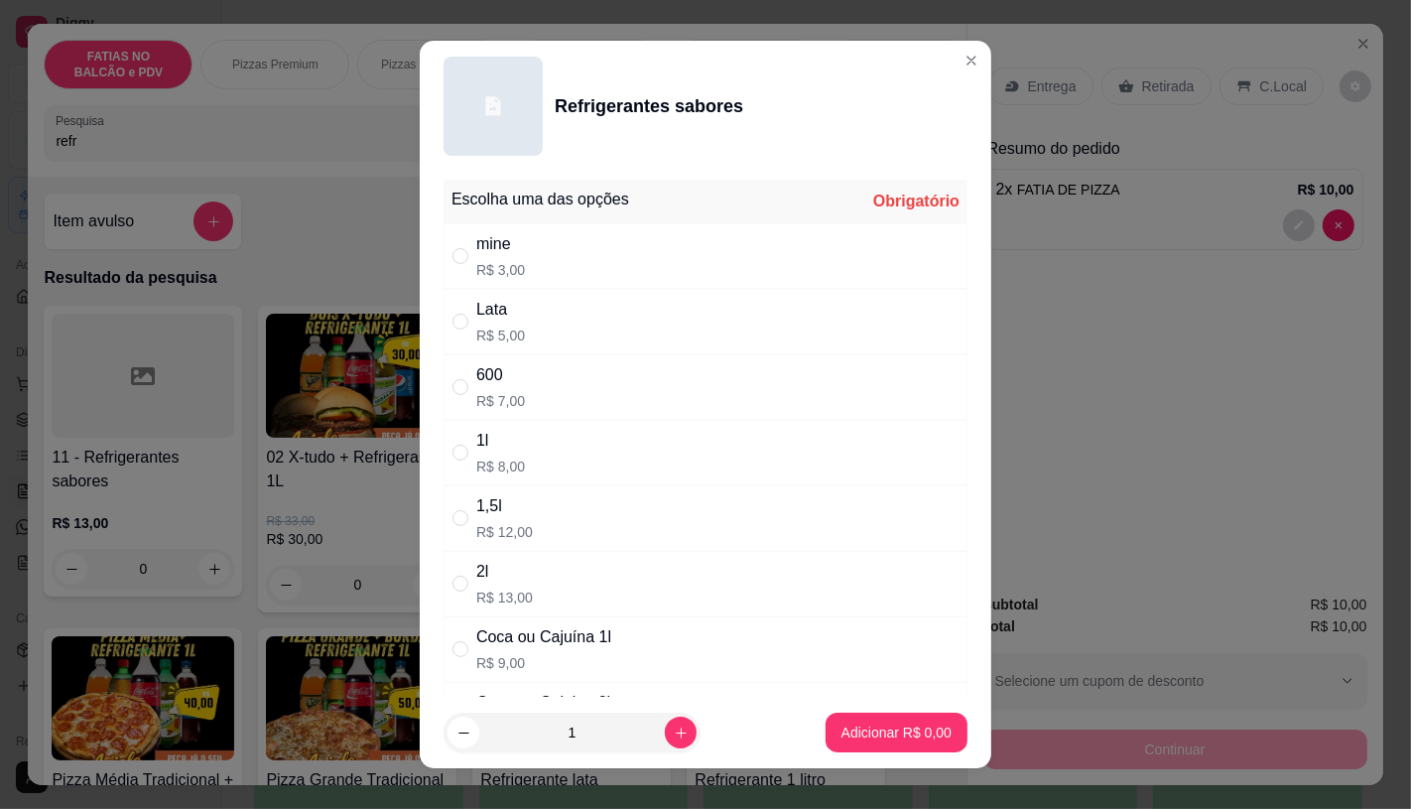
click at [623, 239] on div "mine R$ 3,00" at bounding box center [706, 256] width 524 height 66
radio input "true"
click at [897, 737] on p "Adicionar R$ 3,00" at bounding box center [897, 733] width 110 height 20
type input "1"
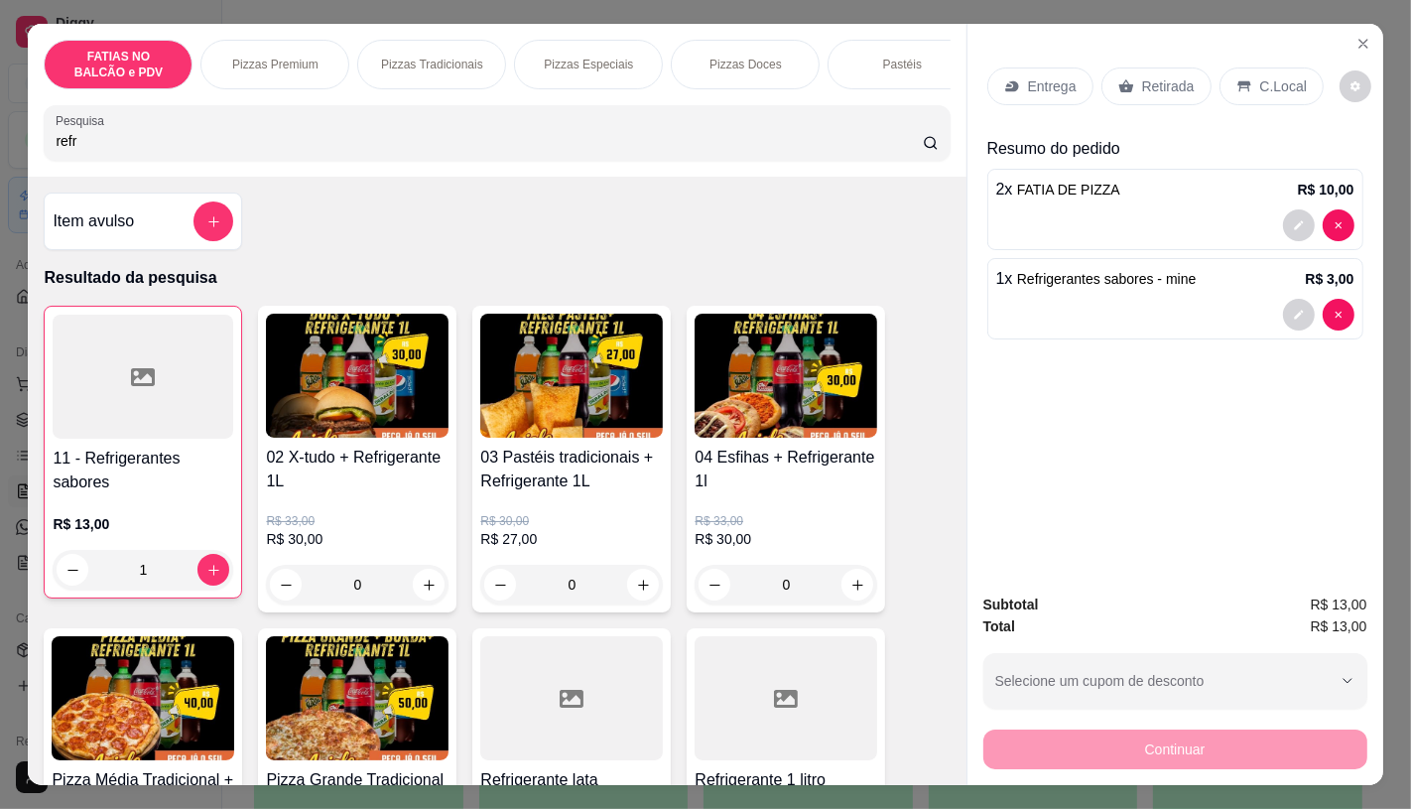
click at [1261, 76] on p "C.Local" at bounding box center [1284, 86] width 47 height 20
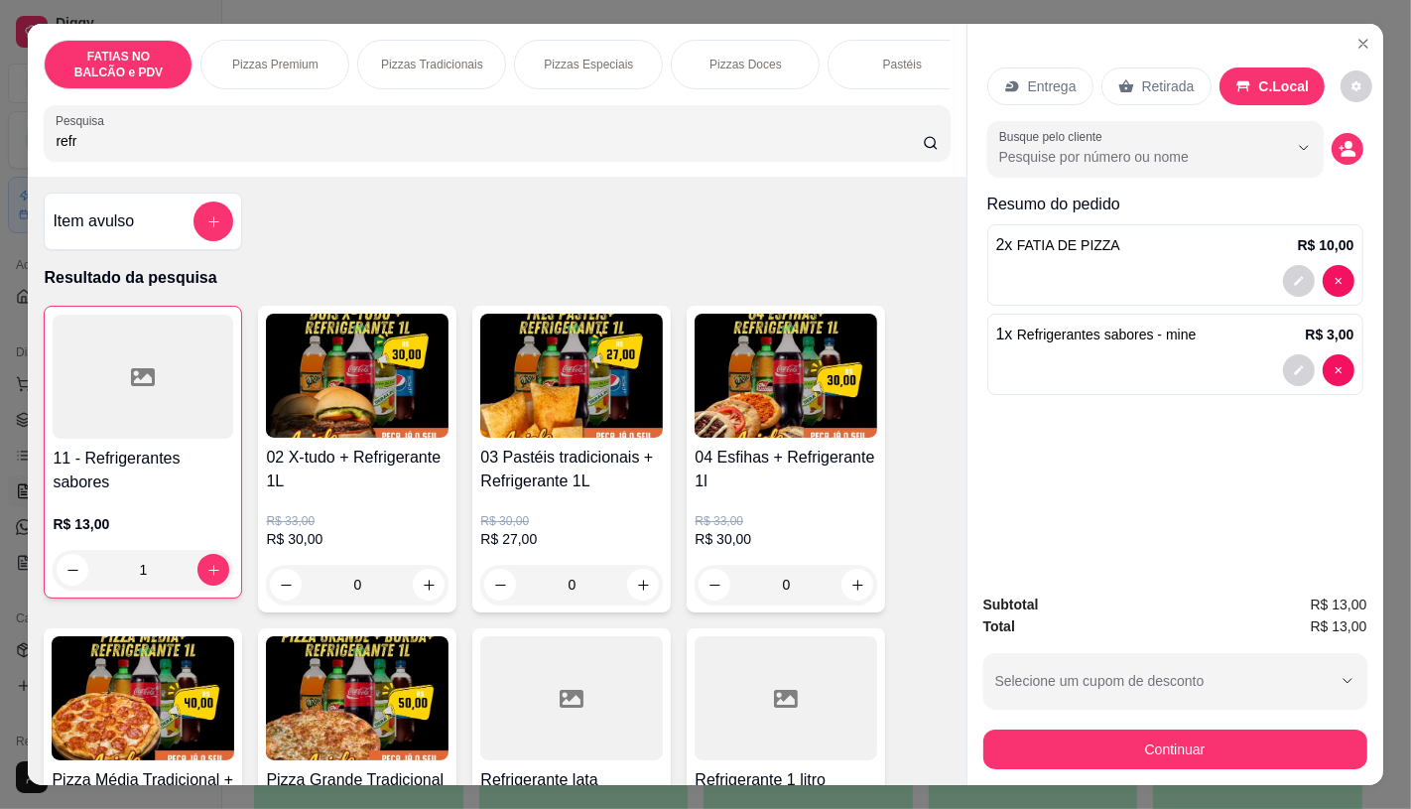
click at [1149, 76] on p "Retirada" at bounding box center [1168, 86] width 53 height 20
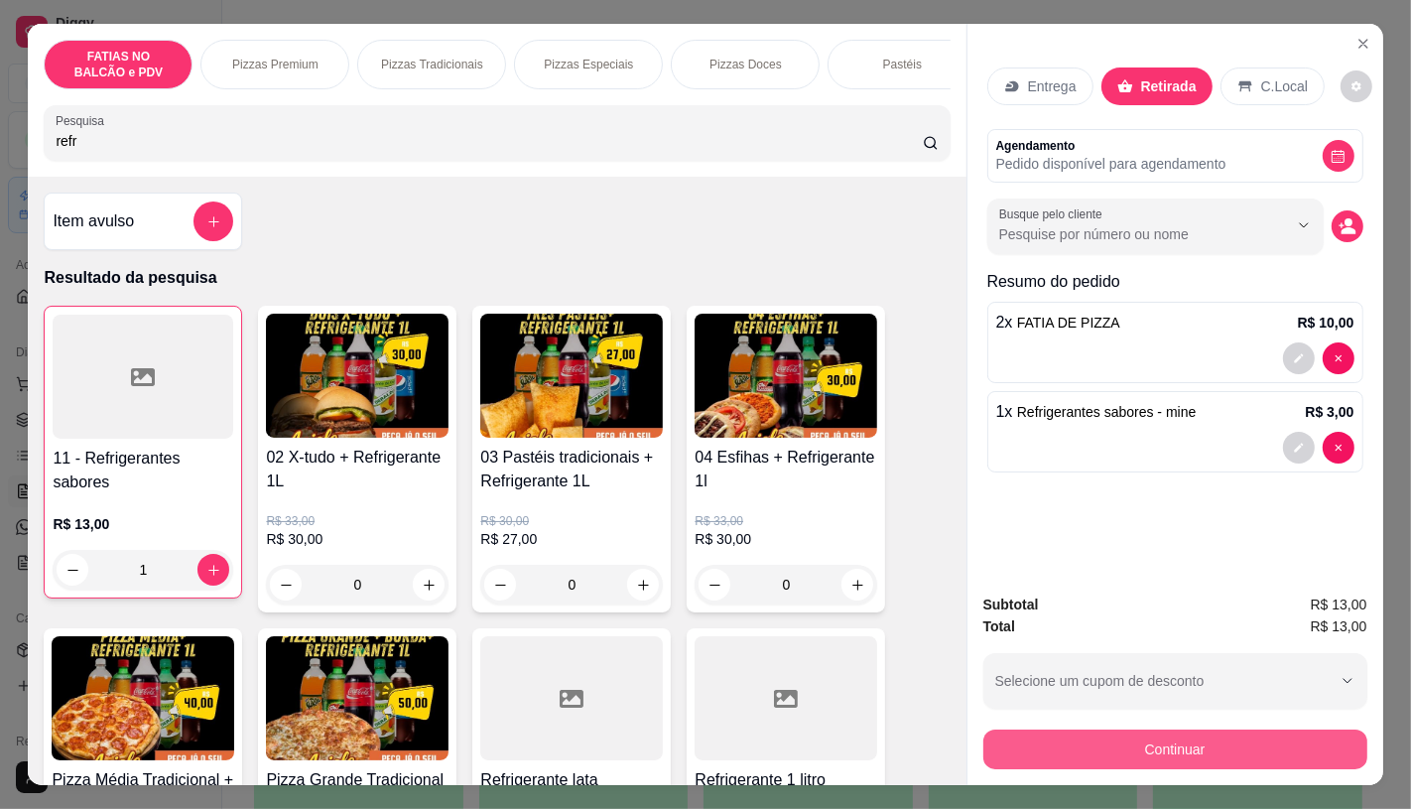
click at [1224, 749] on button "Continuar" at bounding box center [1176, 750] width 384 height 40
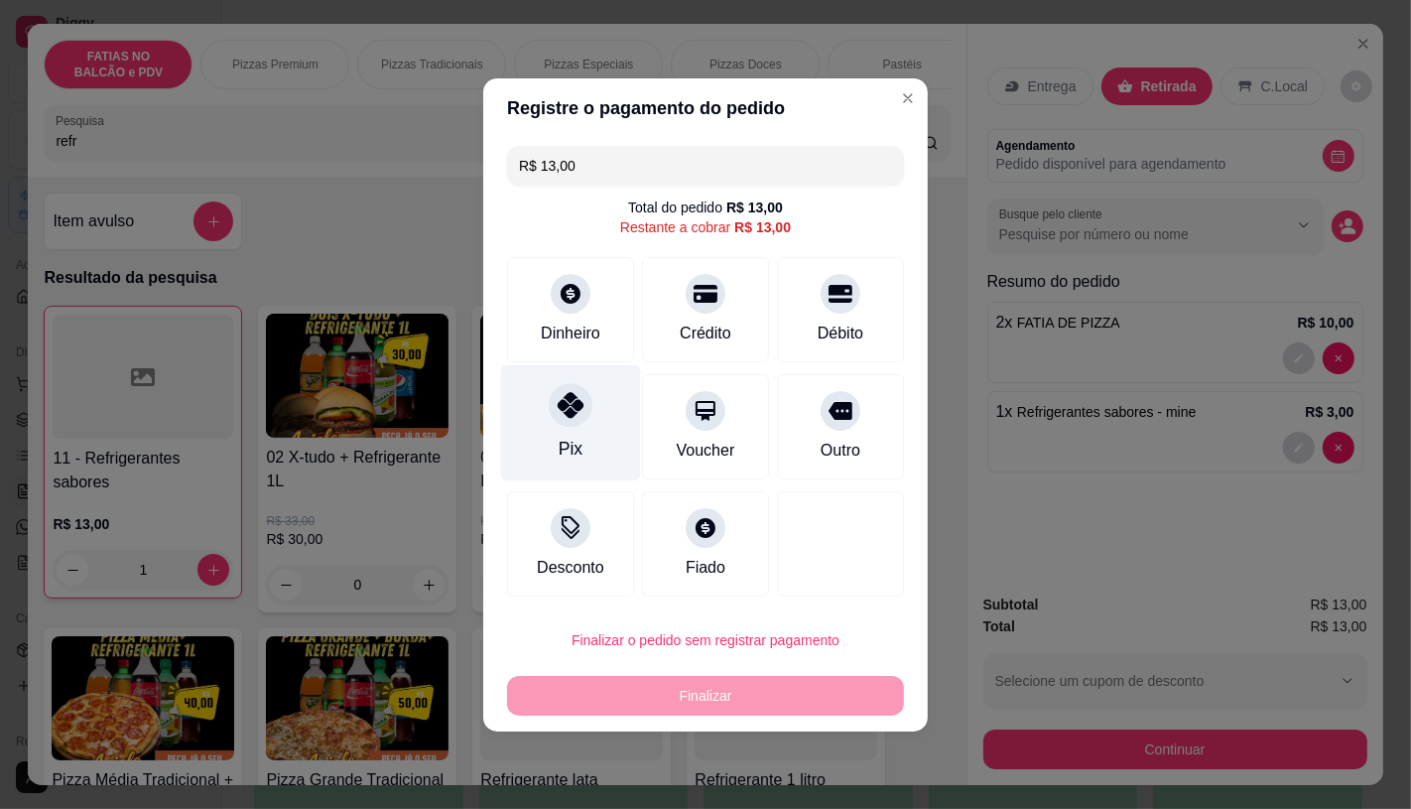
click at [591, 404] on div "Pix" at bounding box center [571, 422] width 140 height 116
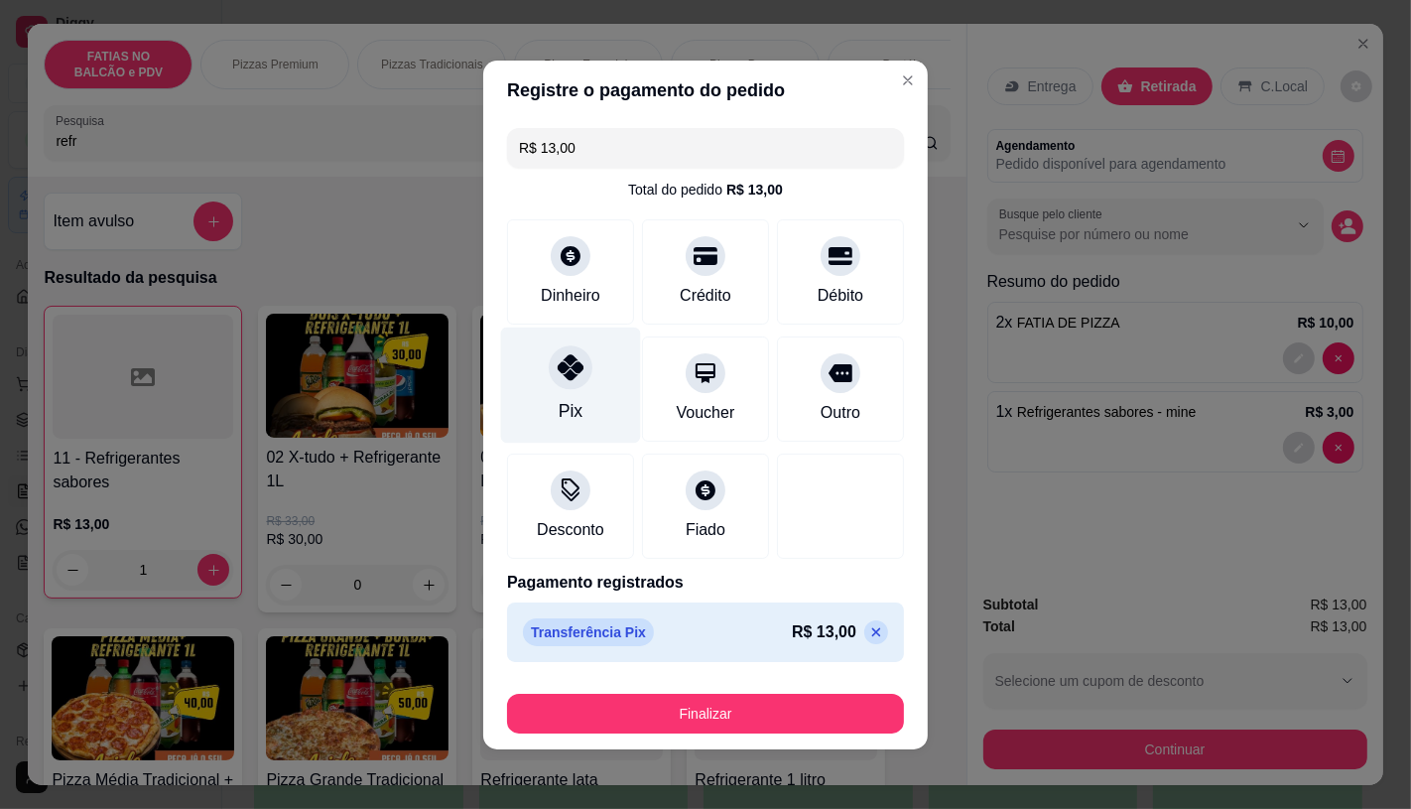
type input "R$ 0,00"
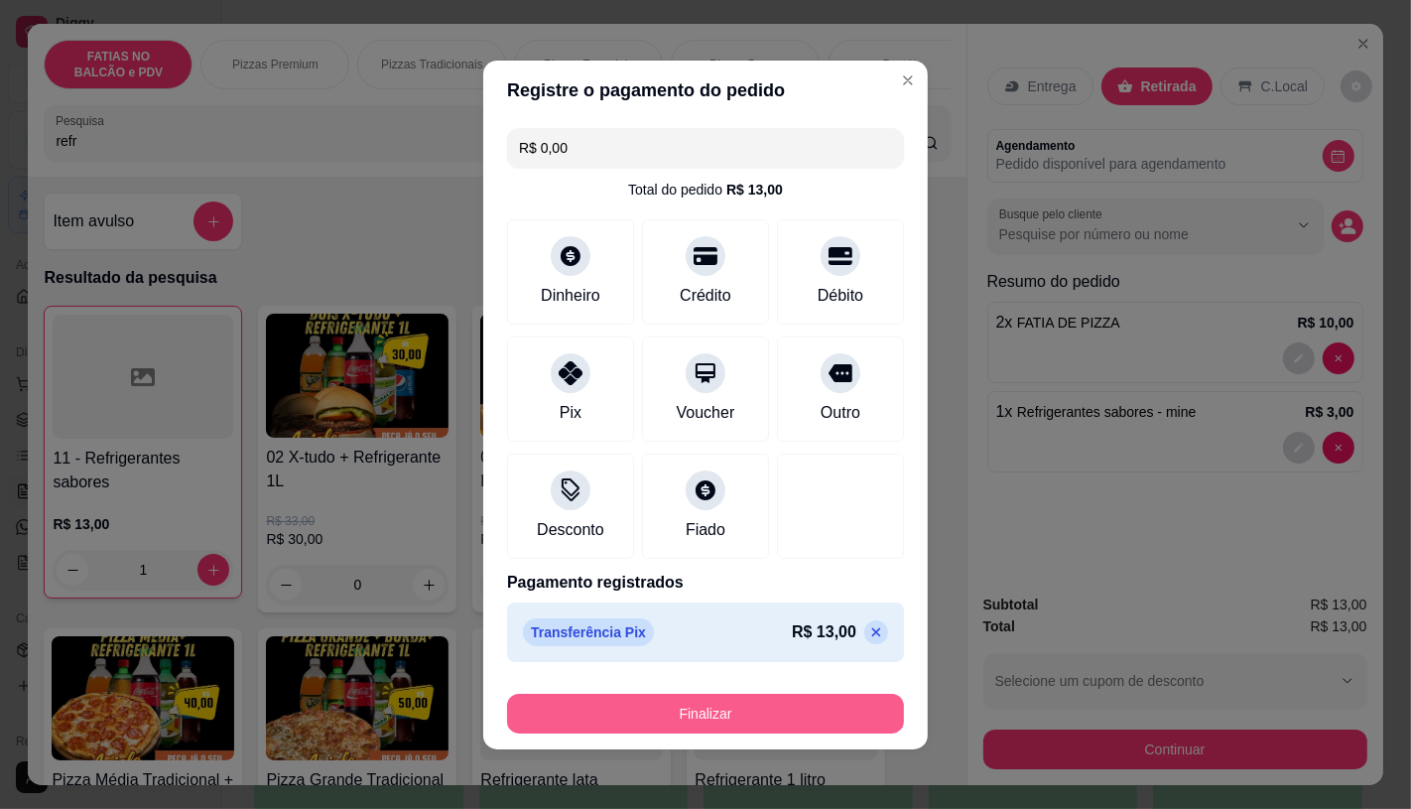
click at [681, 706] on button "Finalizar" at bounding box center [705, 714] width 397 height 40
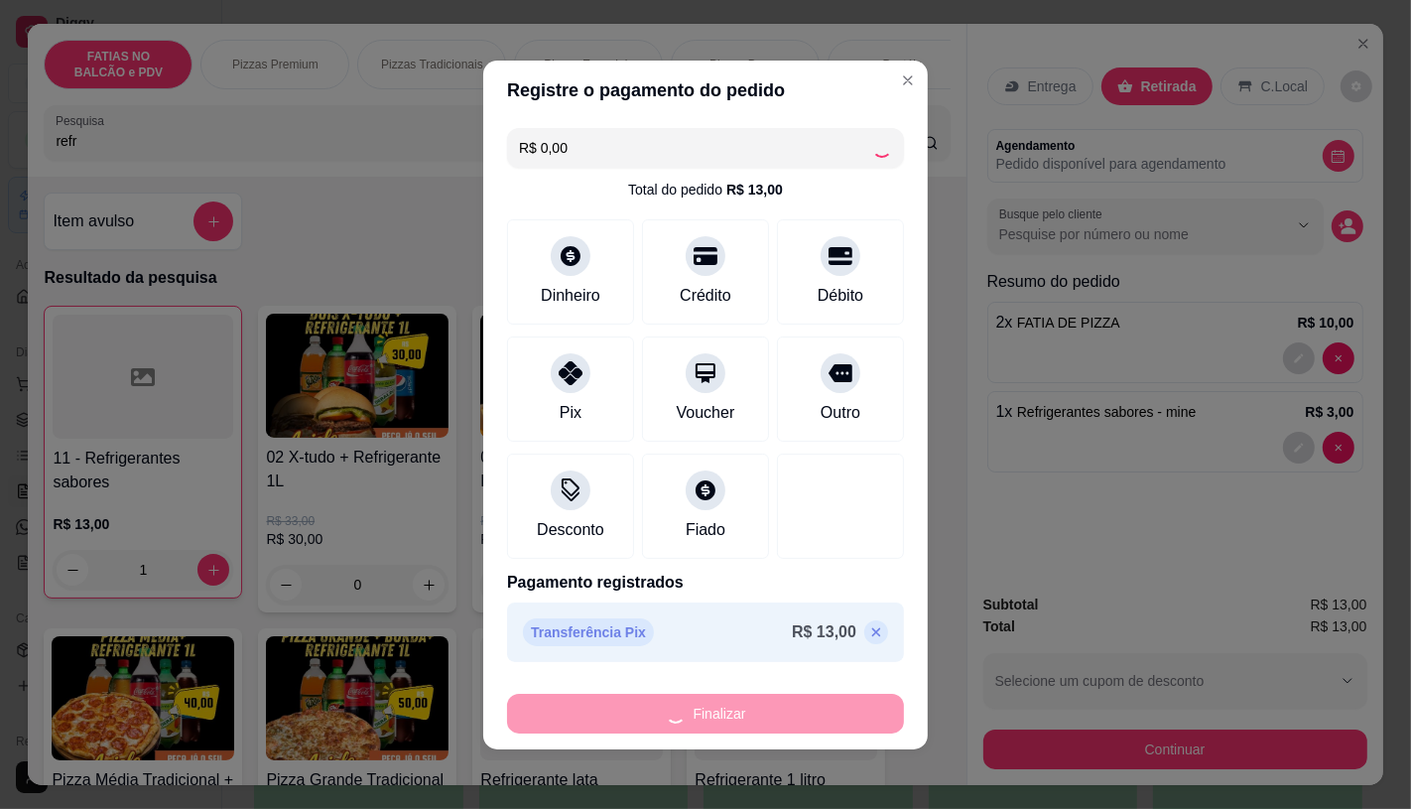
type input "0"
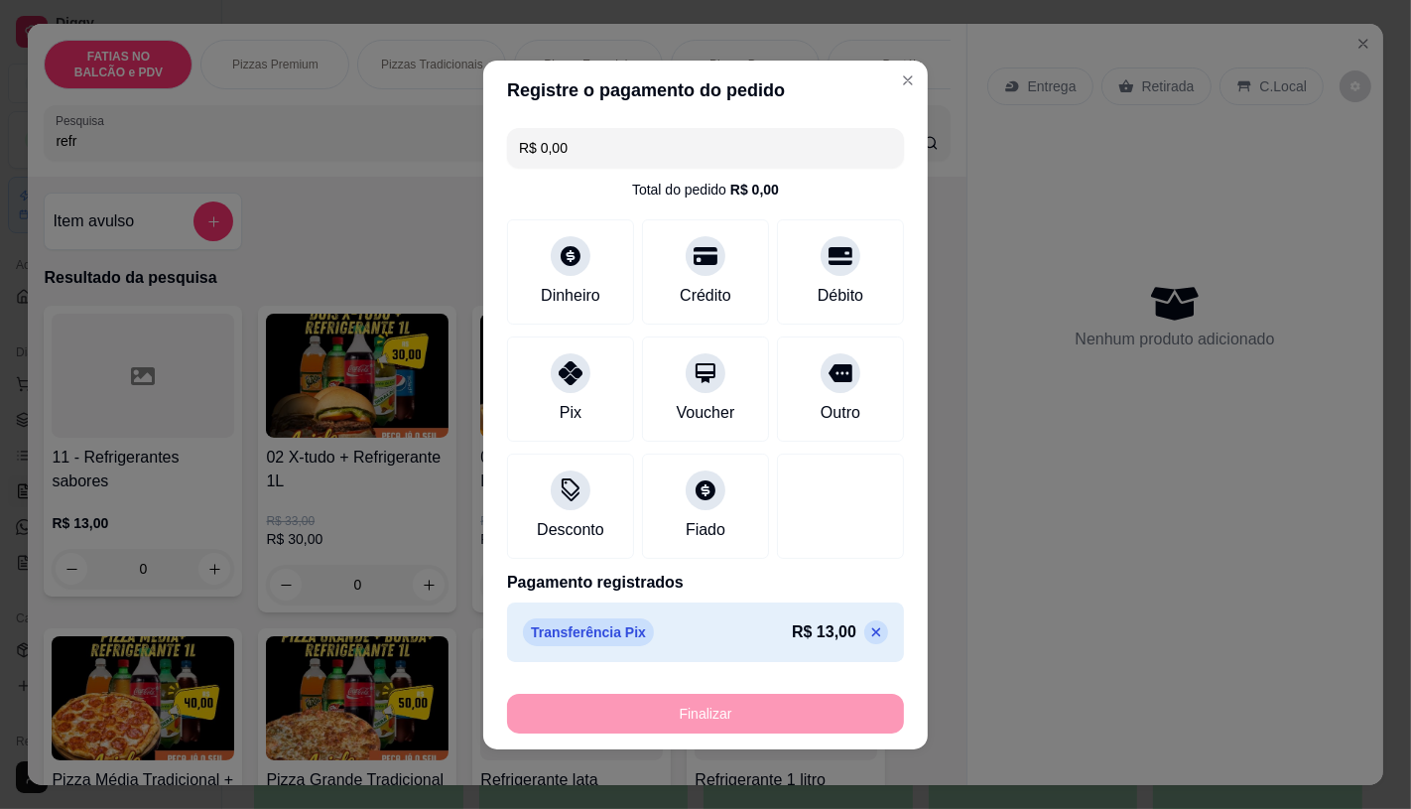
type input "-R$ 13,00"
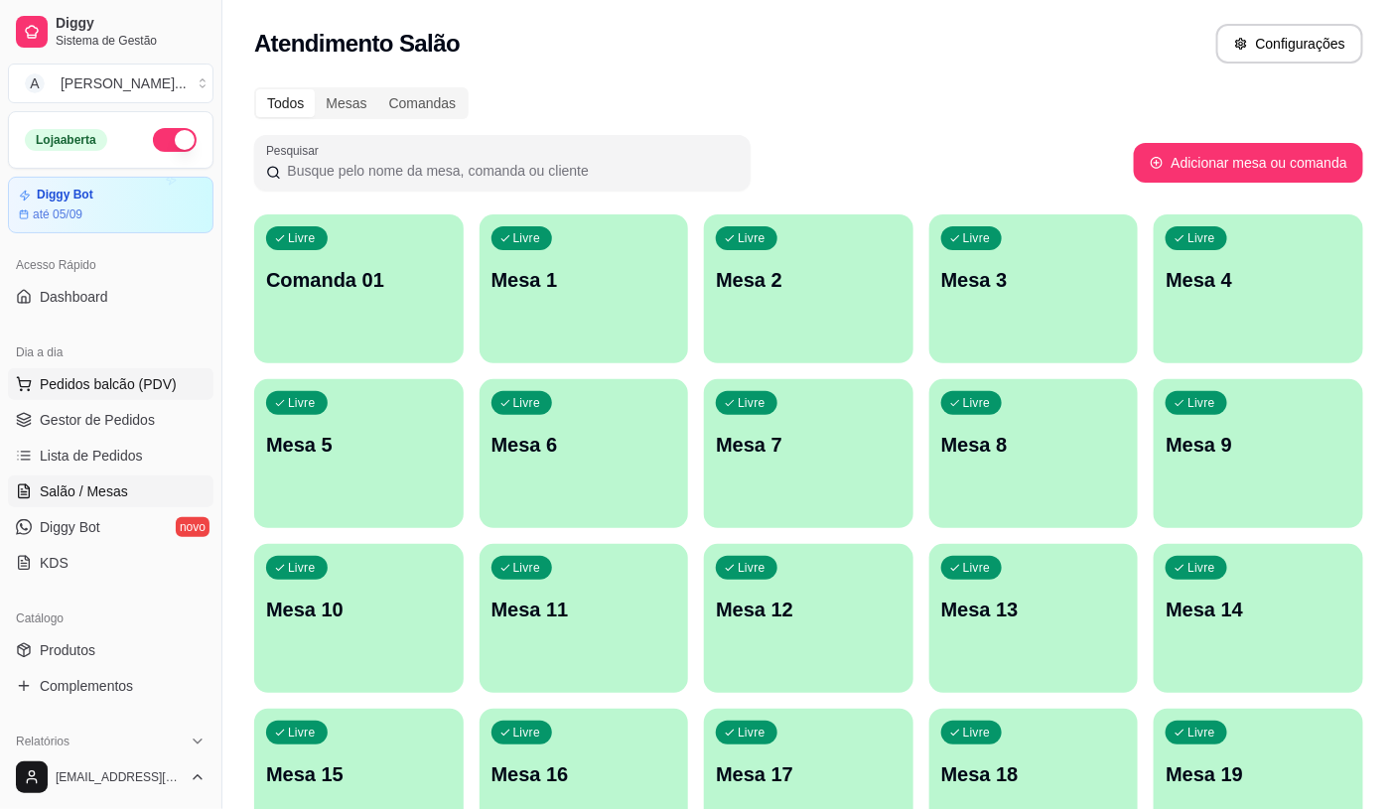
click at [145, 398] on button "Pedidos balcão (PDV)" at bounding box center [110, 384] width 205 height 32
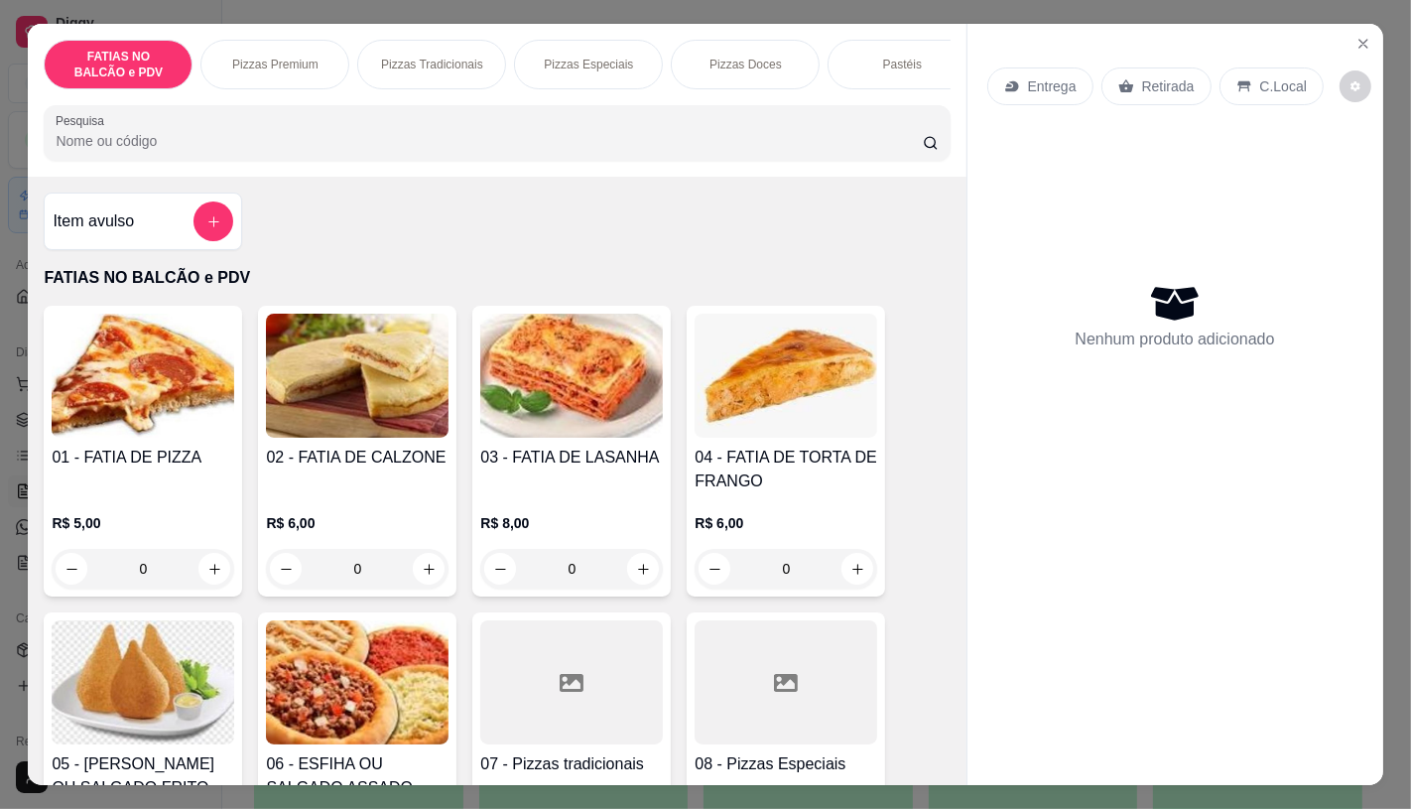
click at [170, 589] on input "0" at bounding box center [142, 569] width 111 height 40
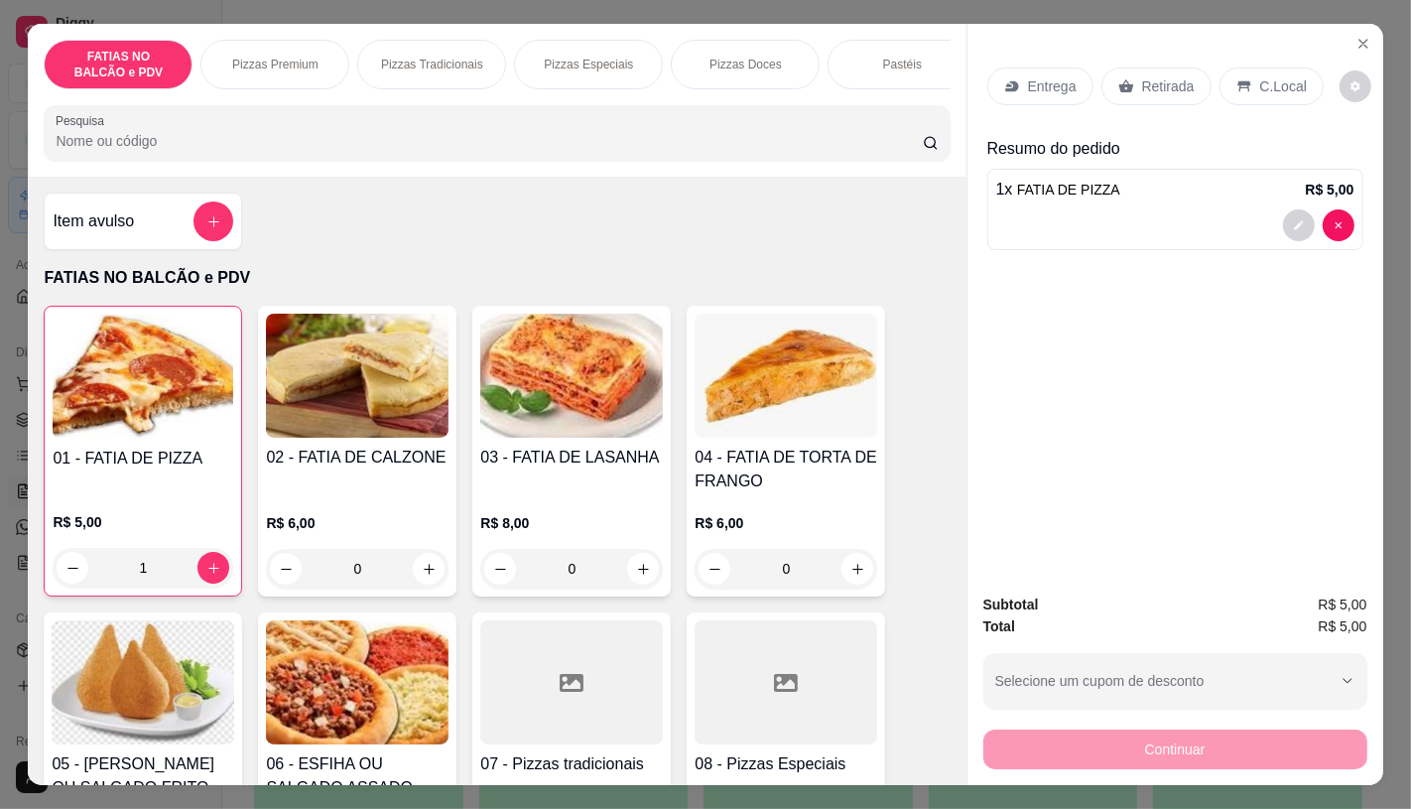
type input "1"
drag, startPoint x: 1133, startPoint y: 72, endPoint x: 1107, endPoint y: 648, distance: 576.3
click at [1133, 73] on div "Retirada" at bounding box center [1157, 86] width 110 height 38
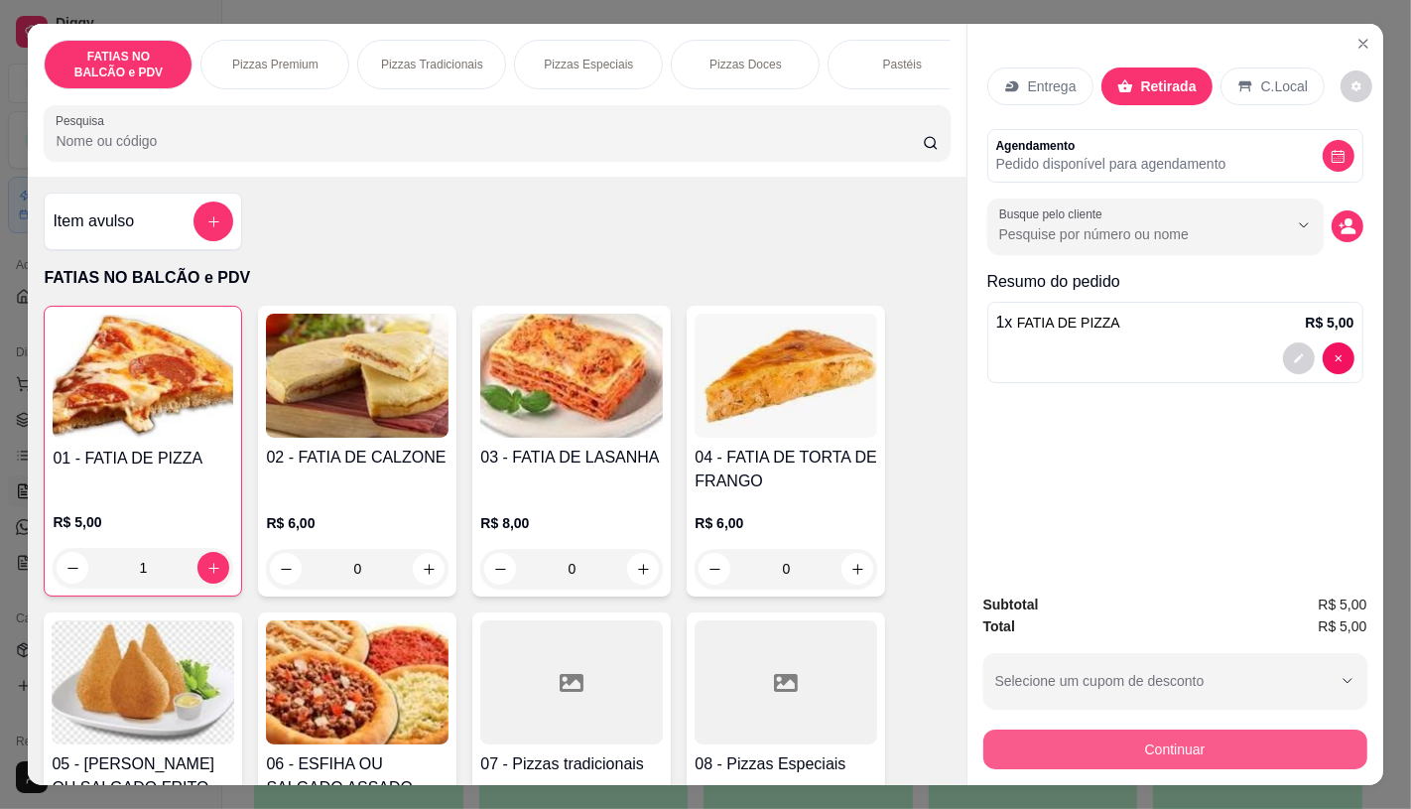
click at [1141, 746] on button "Continuar" at bounding box center [1176, 750] width 384 height 40
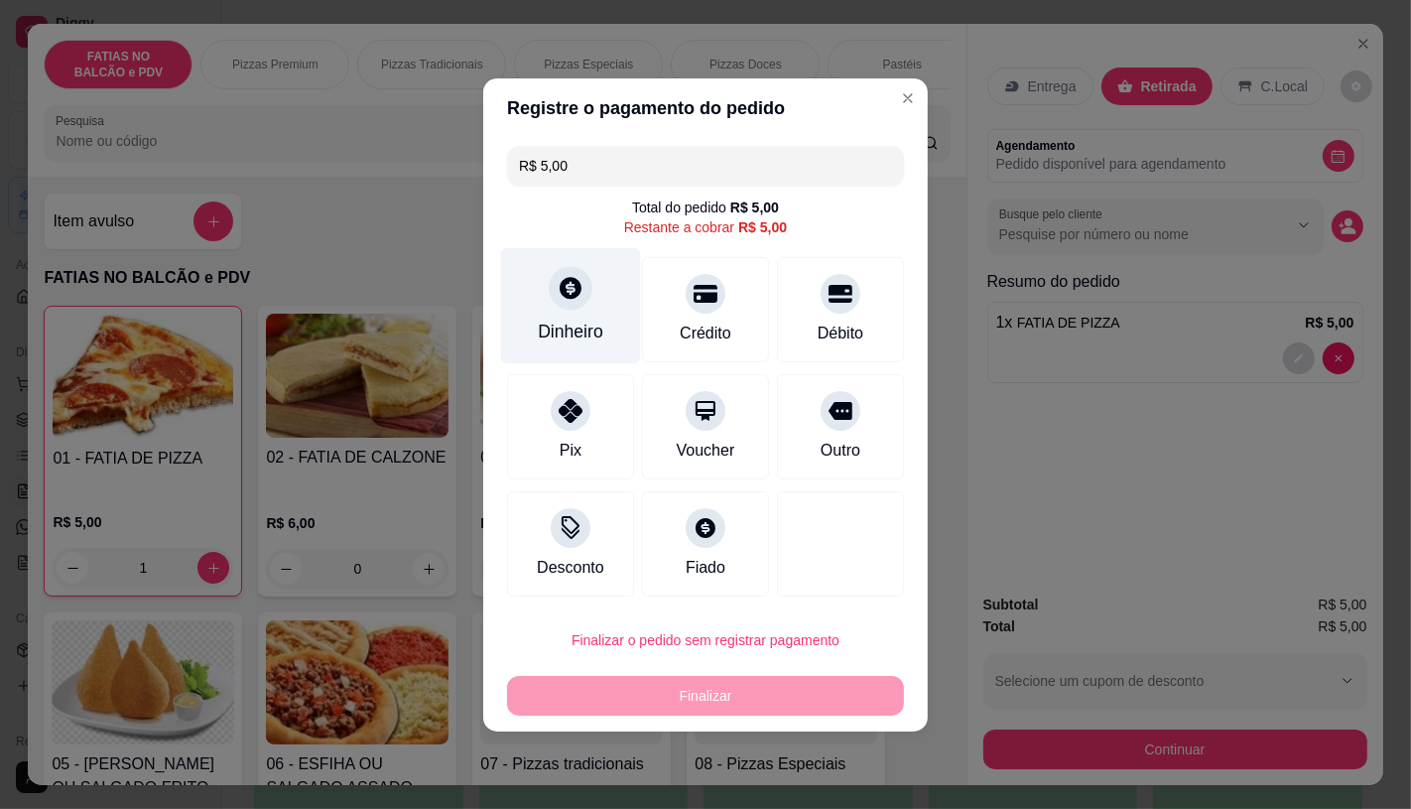
click at [583, 306] on div "Dinheiro" at bounding box center [571, 305] width 140 height 116
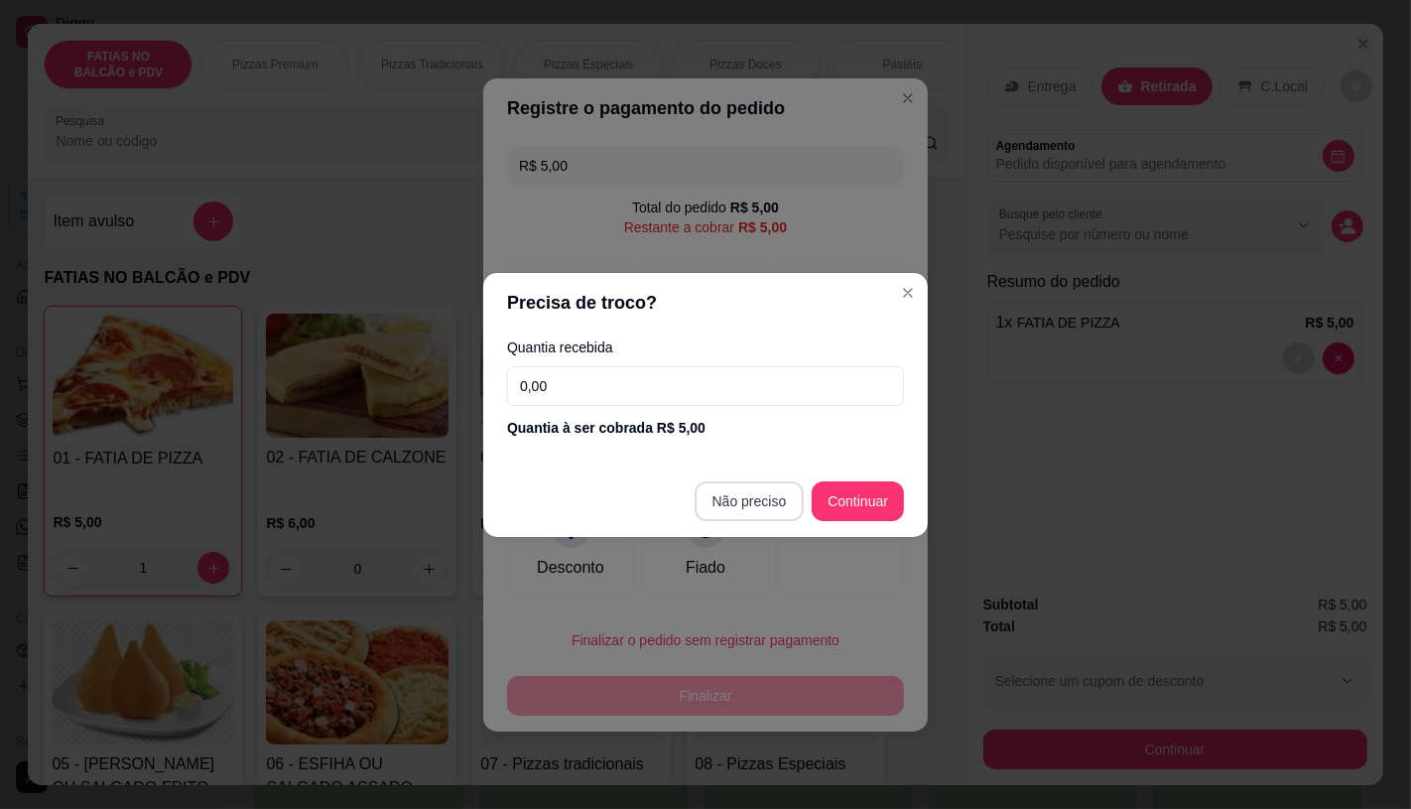
type input "R$ 0,00"
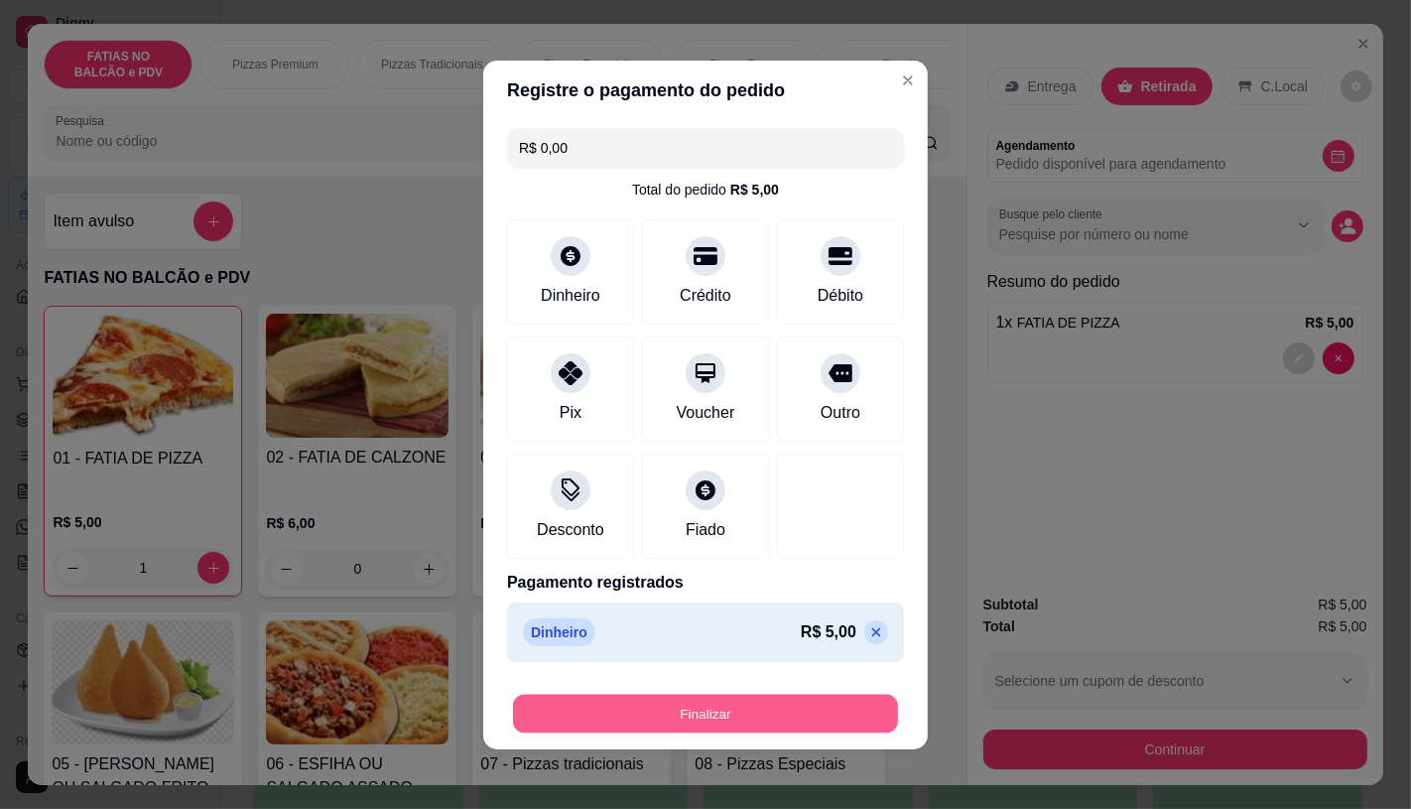
click at [698, 733] on div "Finalizar" at bounding box center [705, 714] width 397 height 40
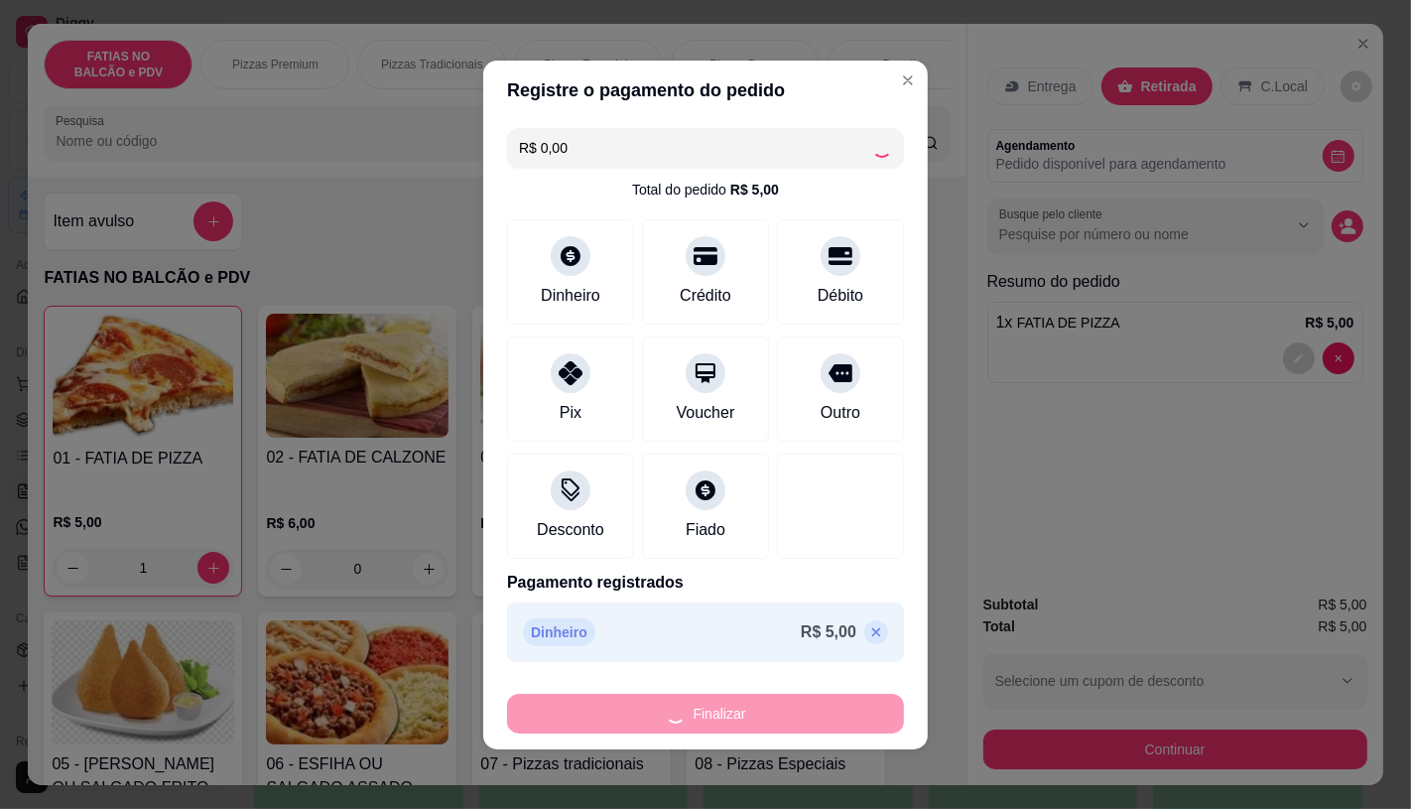
type input "0"
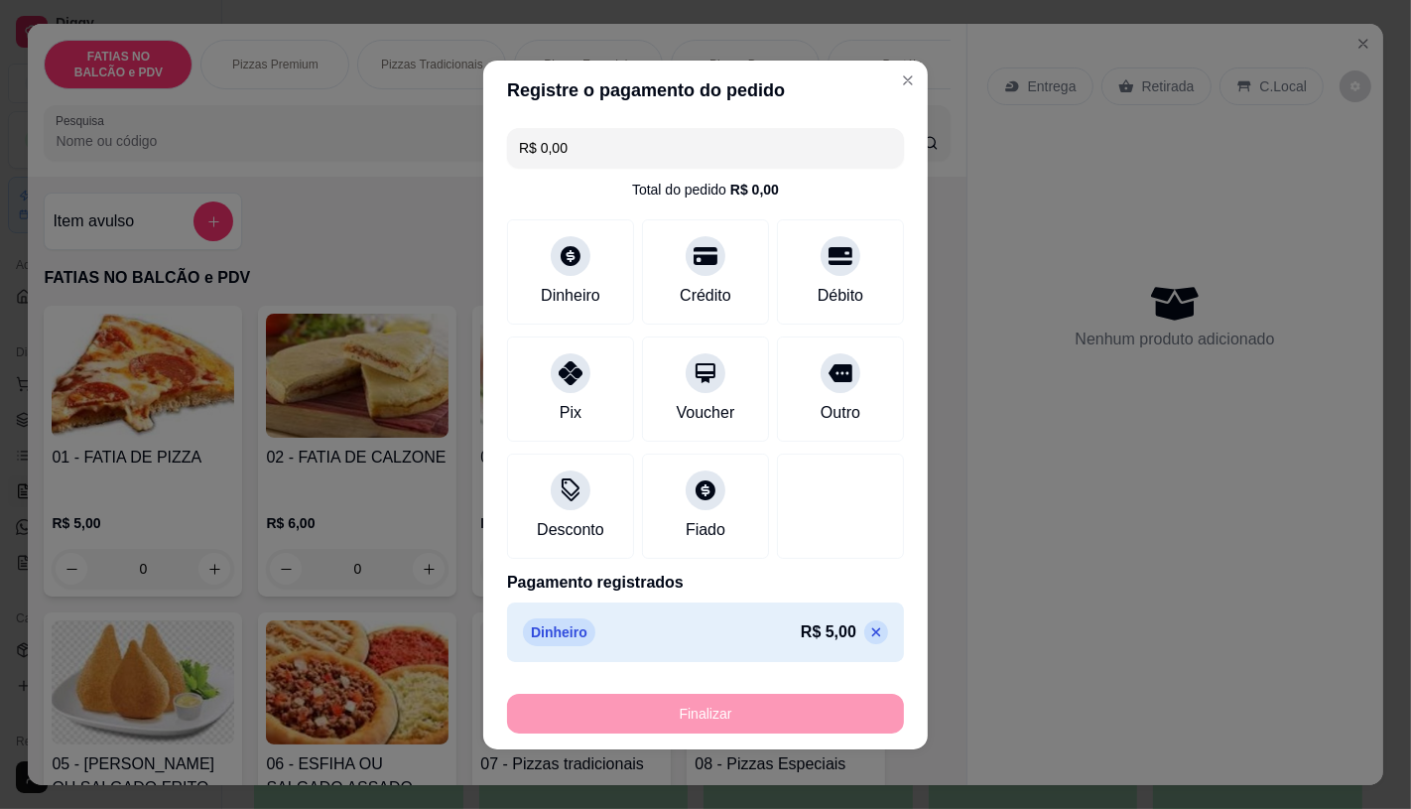
type input "-R$ 5,00"
